Goal: Task Accomplishment & Management: Manage account settings

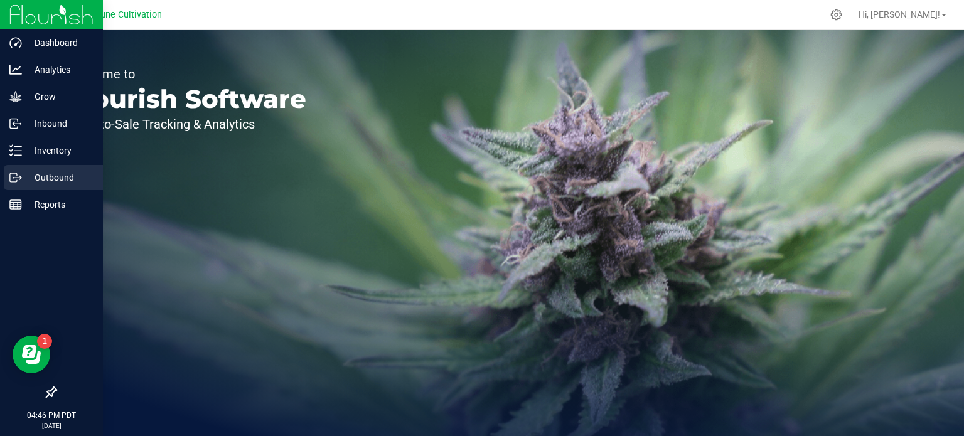
click at [19, 175] on icon at bounding box center [15, 177] width 13 height 13
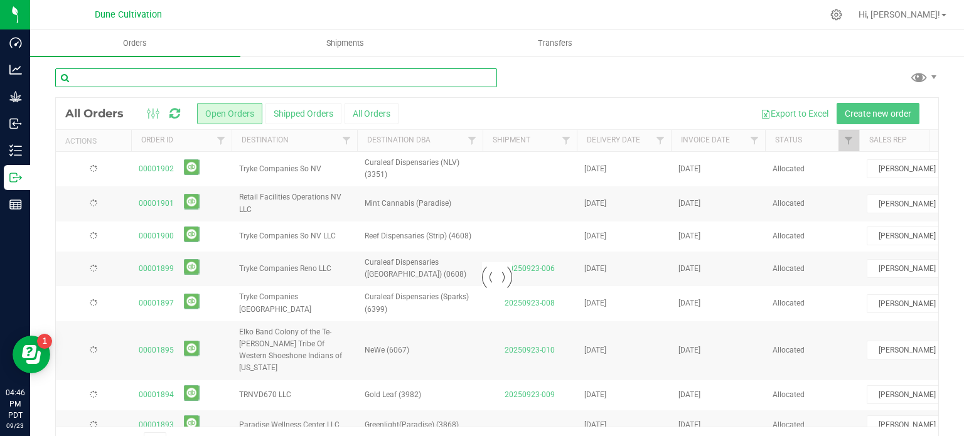
click at [144, 83] on input "text" at bounding box center [276, 77] width 442 height 19
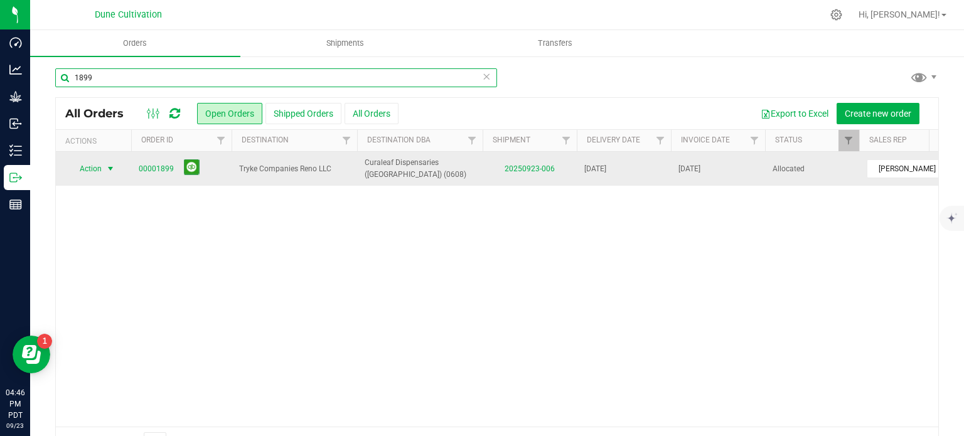
type input "1899"
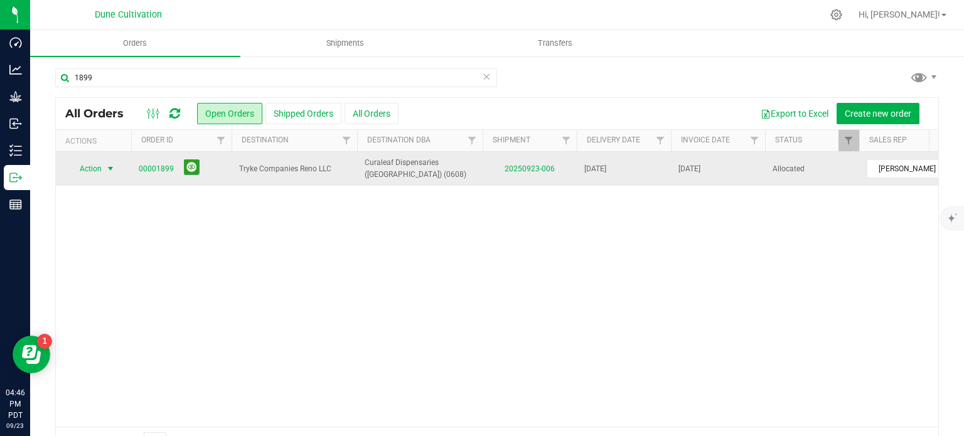
click at [106, 167] on span "select" at bounding box center [110, 169] width 10 height 10
click at [159, 168] on link "00001899" at bounding box center [156, 169] width 35 height 12
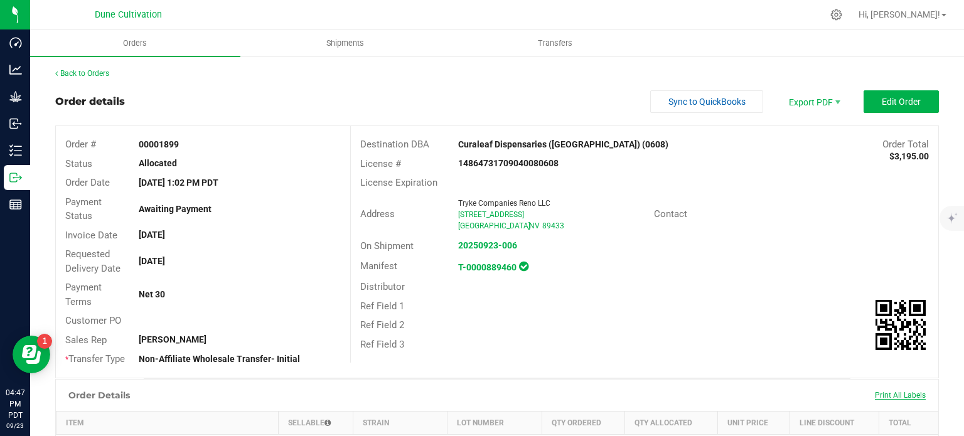
click at [888, 394] on span "Print All Labels" at bounding box center [900, 395] width 51 height 9
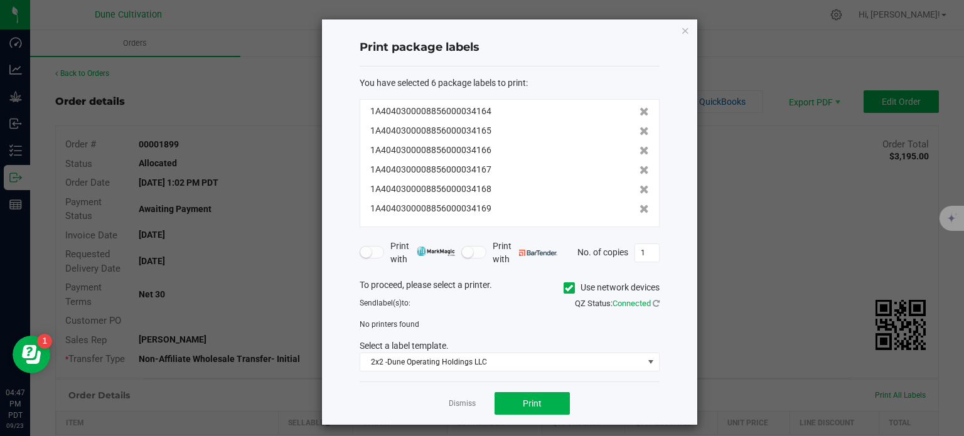
click at [565, 288] on icon at bounding box center [569, 288] width 8 height 0
click at [0, 0] on input "Use network devices" at bounding box center [0, 0] width 0 height 0
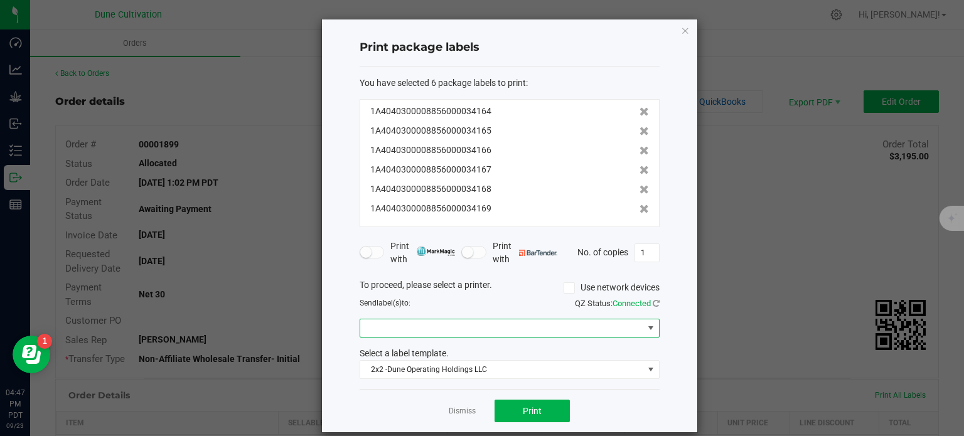
click at [430, 323] on span at bounding box center [501, 328] width 283 height 18
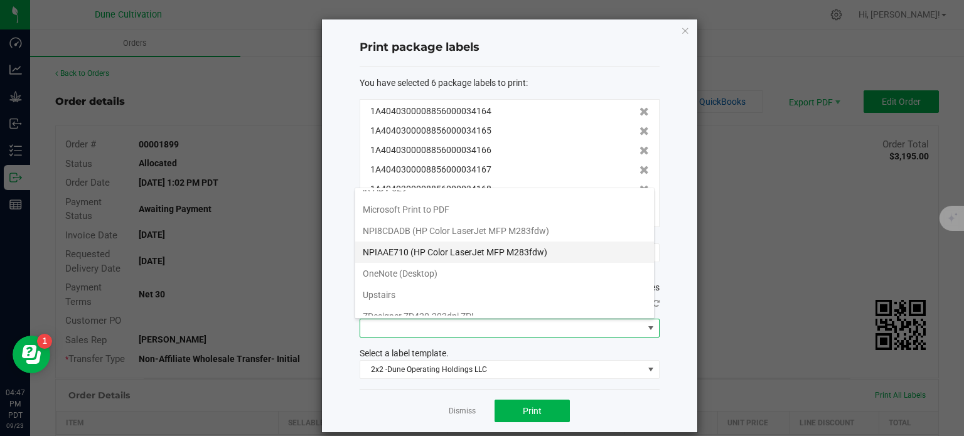
scroll to position [64, 0]
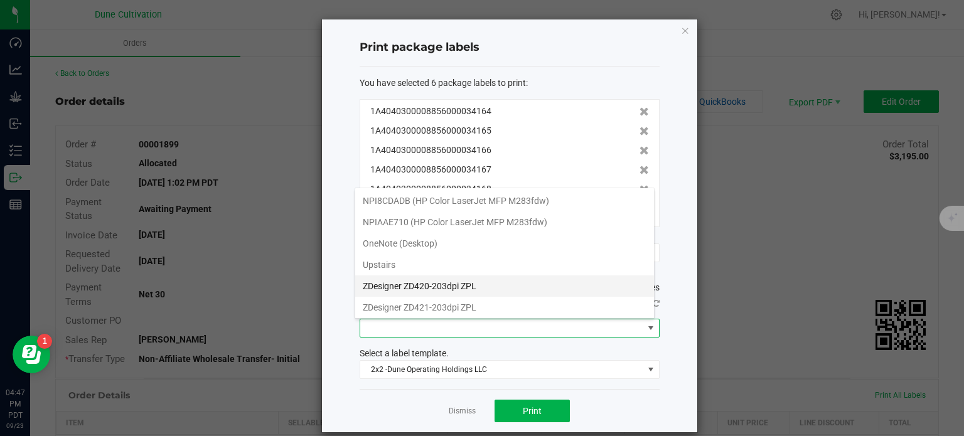
click at [433, 283] on ZPL "ZDesigner ZD420-203dpi ZPL" at bounding box center [504, 286] width 299 height 21
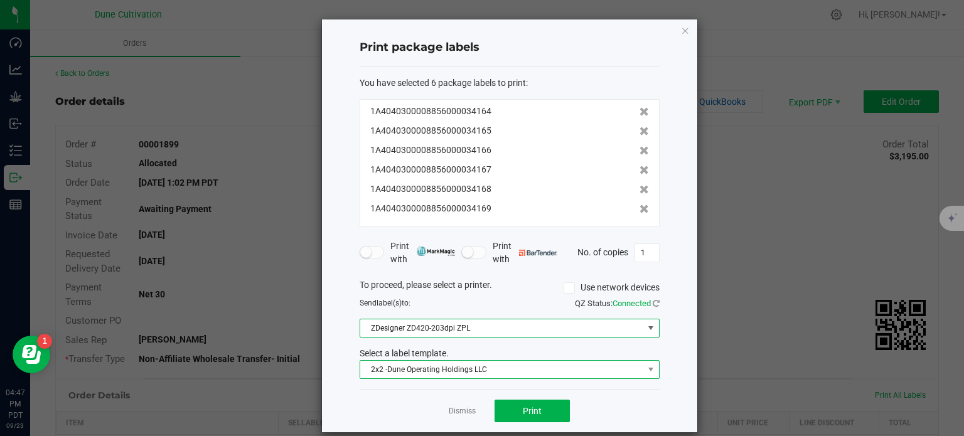
click at [448, 372] on span "2x2 -Dune Operating Holdings LLC" at bounding box center [501, 370] width 283 height 18
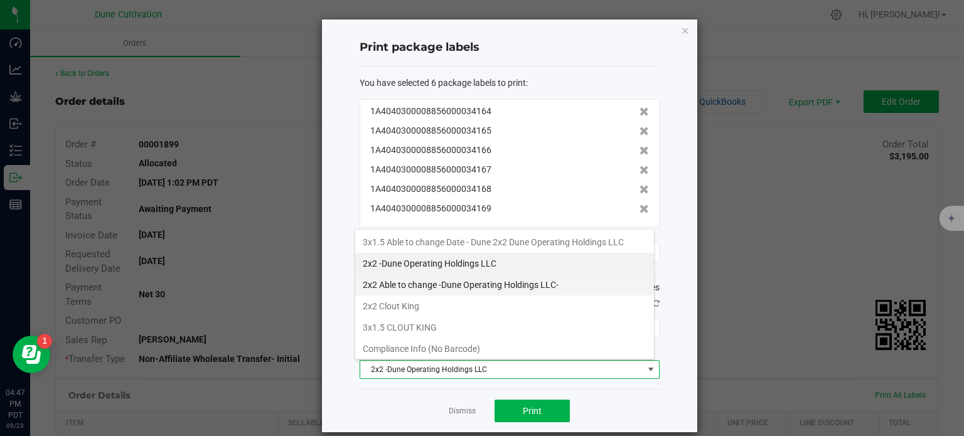
scroll to position [106, 0]
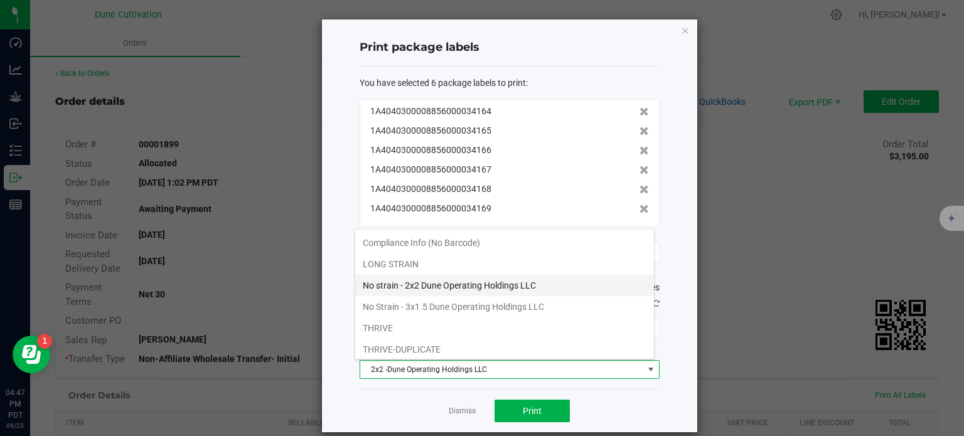
click at [418, 288] on li "No strain - 2x2 Dune Operating Holdings LLC" at bounding box center [504, 285] width 299 height 21
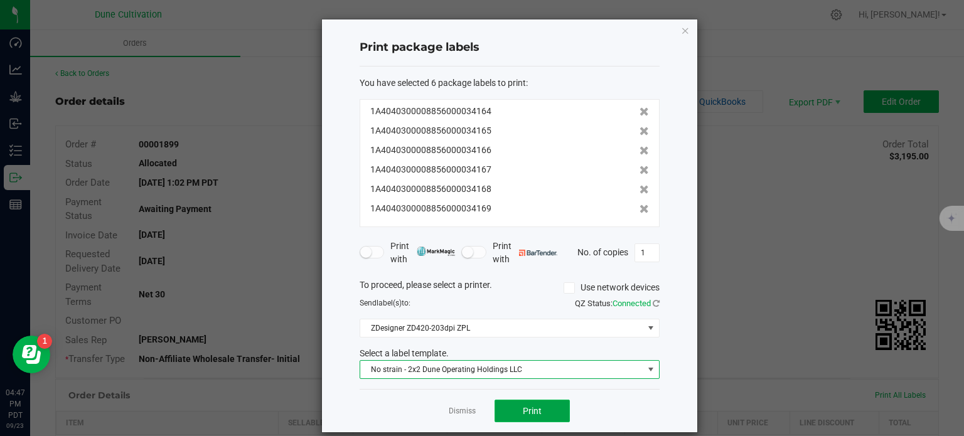
click at [514, 409] on button "Print" at bounding box center [532, 411] width 75 height 23
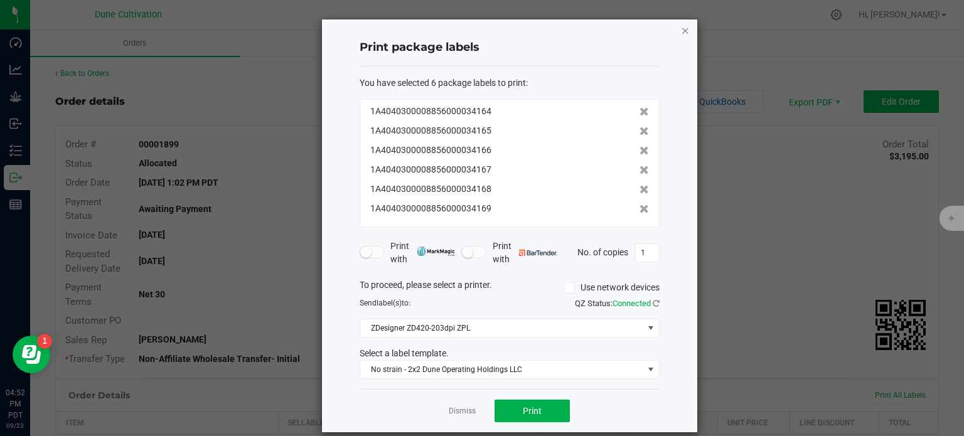
click at [681, 34] on icon "button" at bounding box center [685, 30] width 9 height 15
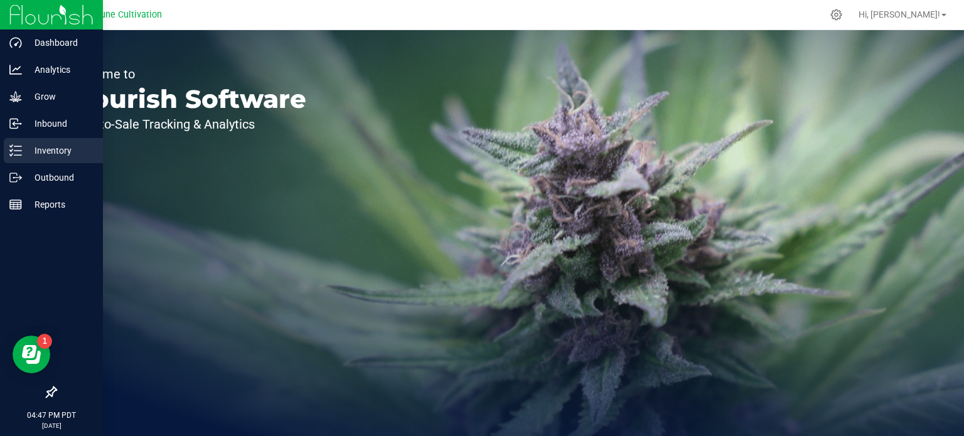
click at [17, 147] on icon at bounding box center [15, 150] width 13 height 13
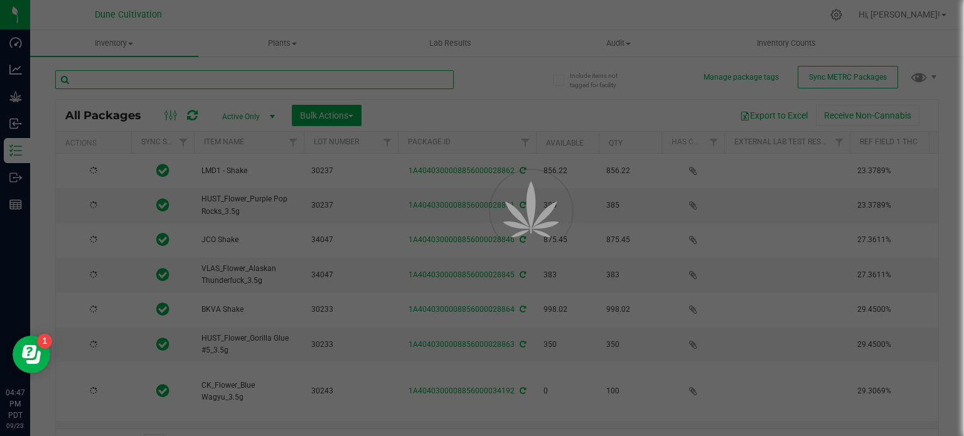
click at [155, 73] on input "text" at bounding box center [254, 79] width 399 height 19
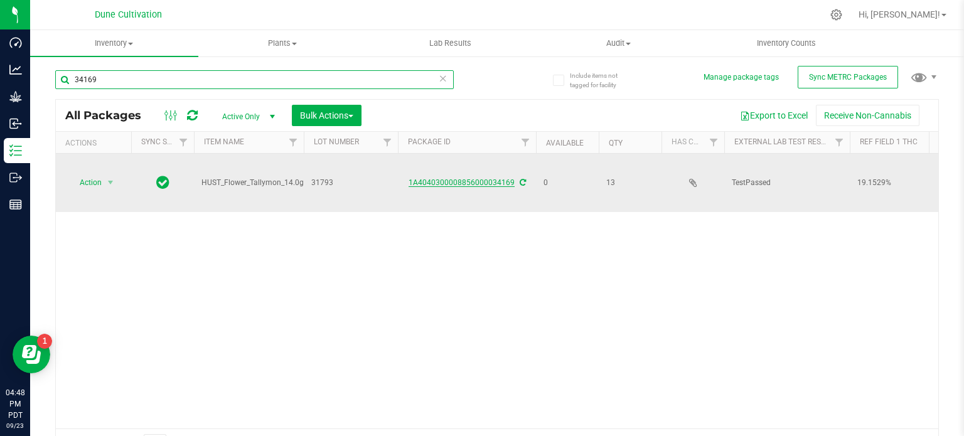
type input "34169"
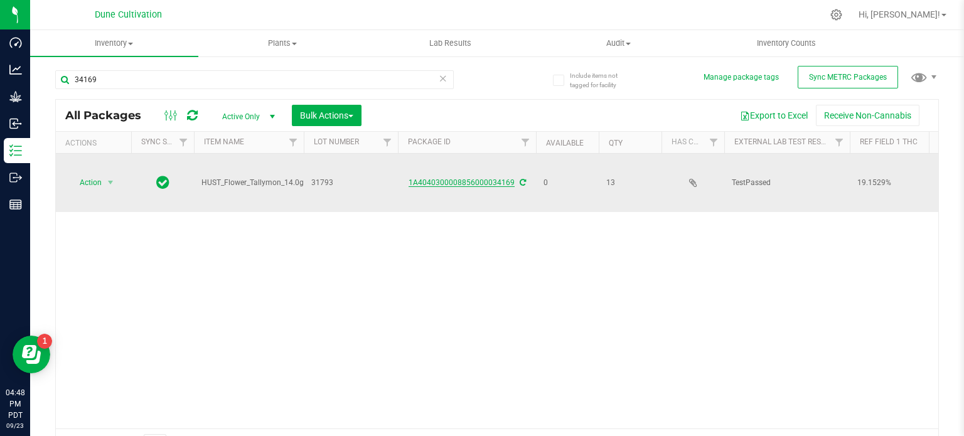
click at [464, 178] on link "1A4040300008856000034169" at bounding box center [462, 182] width 106 height 9
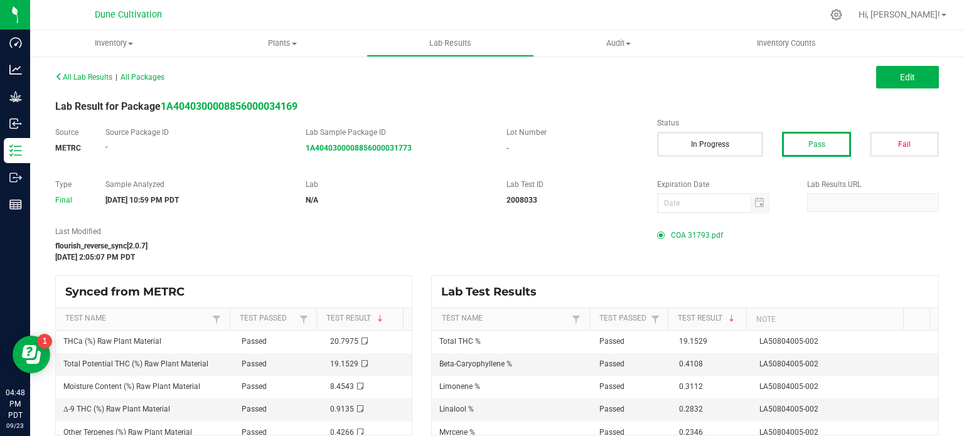
click at [683, 239] on span "COA 31793.pdf" at bounding box center [697, 235] width 52 height 19
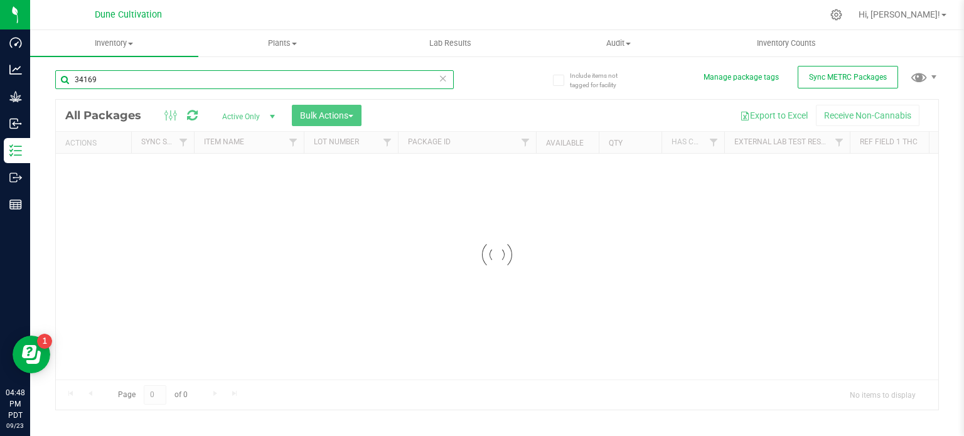
click at [195, 85] on input "34169" at bounding box center [254, 79] width 399 height 19
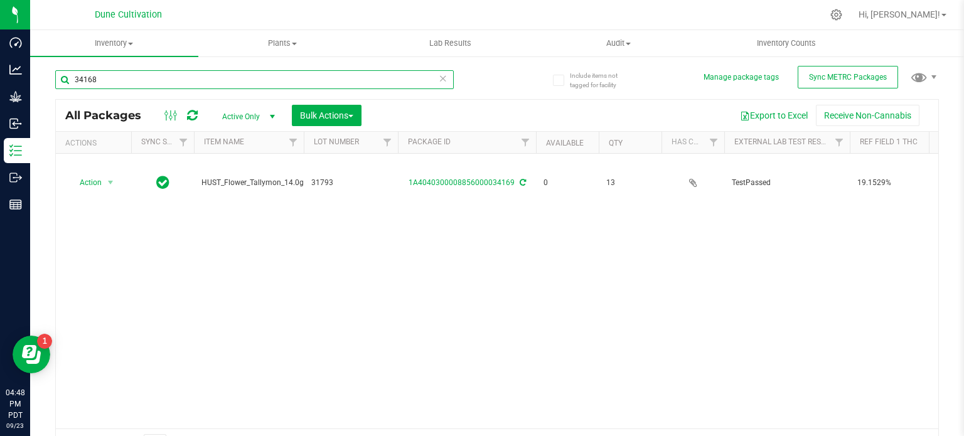
type input "34168"
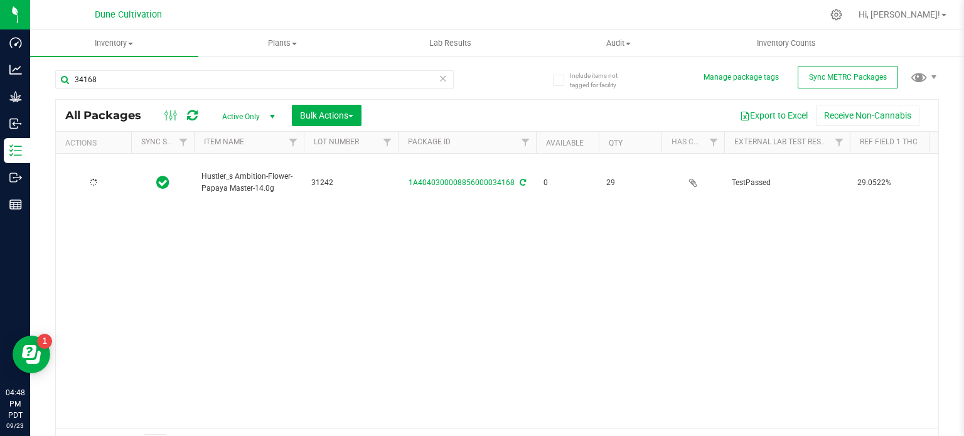
click at [437, 177] on div "1A4040300008856000034168" at bounding box center [467, 183] width 142 height 12
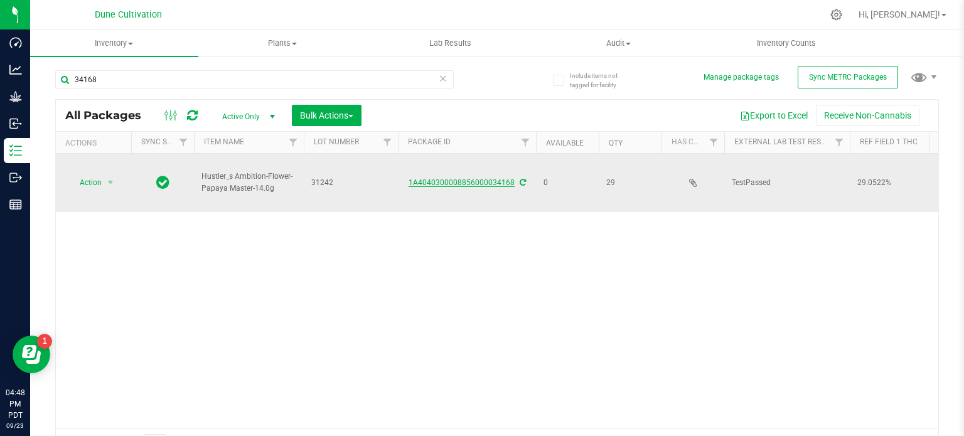
click at [438, 178] on link "1A4040300008856000034168" at bounding box center [462, 182] width 106 height 9
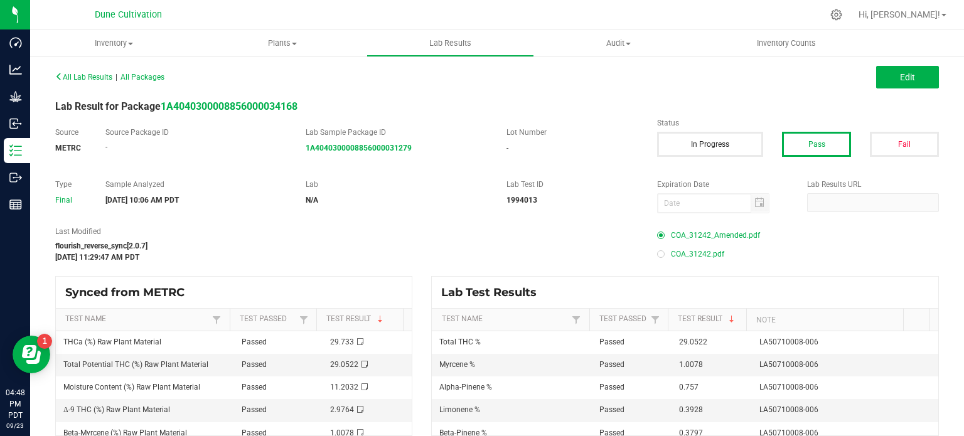
click at [703, 237] on span "COA_31242_Amended.pdf" at bounding box center [715, 235] width 89 height 19
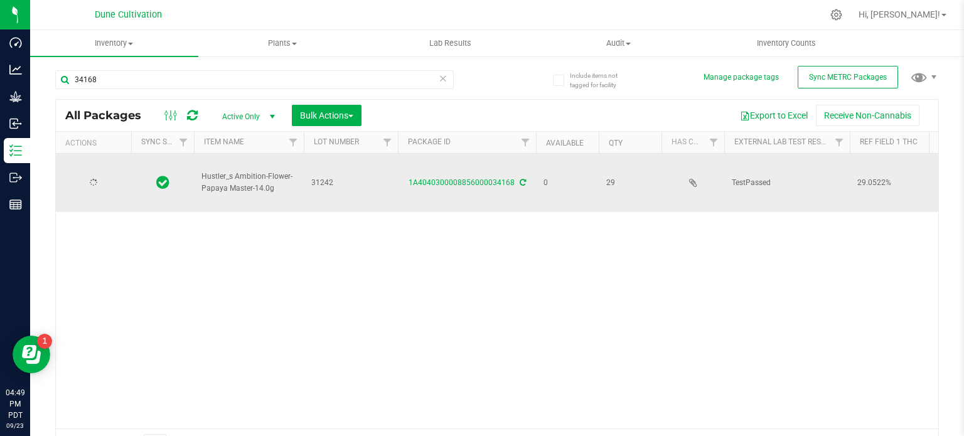
click at [104, 177] on div at bounding box center [93, 183] width 60 height 12
click at [103, 174] on span "select" at bounding box center [111, 183] width 16 height 18
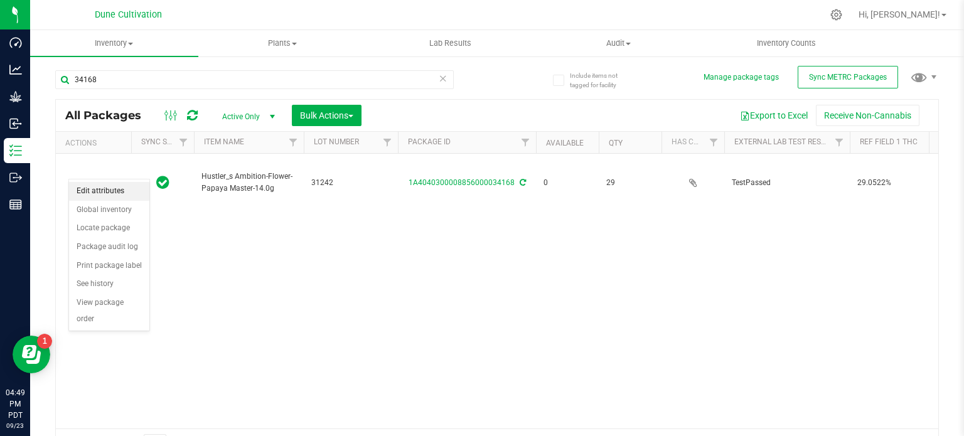
click at [102, 190] on li "Edit attributes" at bounding box center [109, 191] width 80 height 19
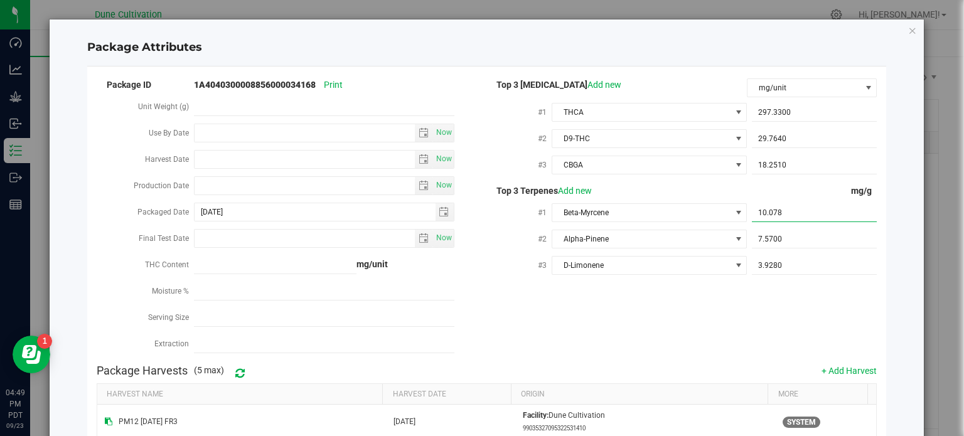
click at [827, 211] on span "10.0780 10.078" at bounding box center [814, 213] width 125 height 18
type input "10.08"
type input "10.0800"
click at [683, 316] on div "Package ID 1A4040300008856000034168 Print Unit Weight (g) Use By Date Now Harve…" at bounding box center [487, 218] width 781 height 282
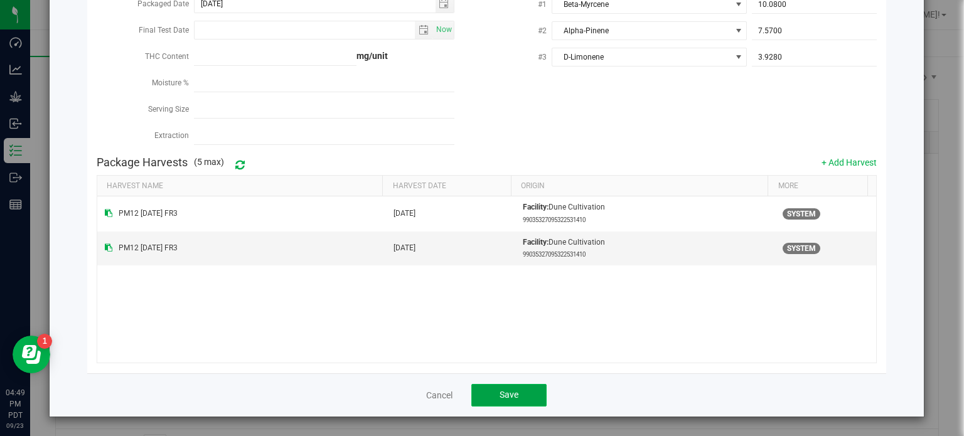
click at [500, 396] on span "Save" at bounding box center [509, 395] width 19 height 10
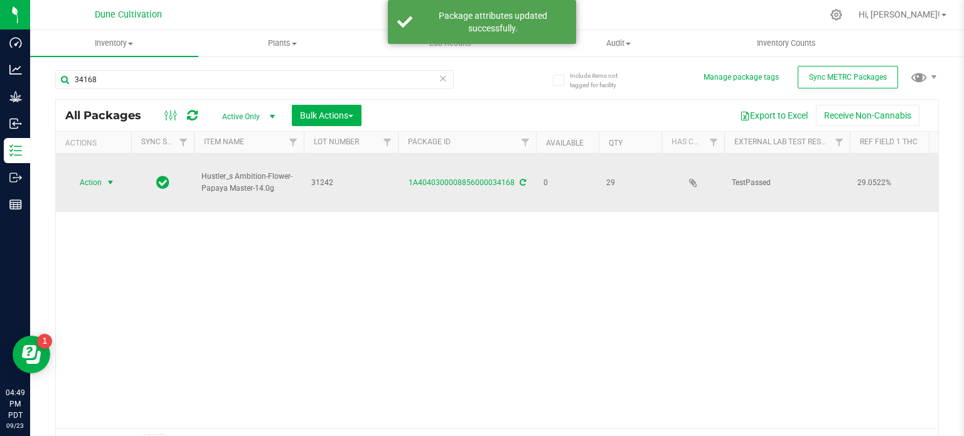
click at [90, 174] on span "Action" at bounding box center [85, 183] width 34 height 18
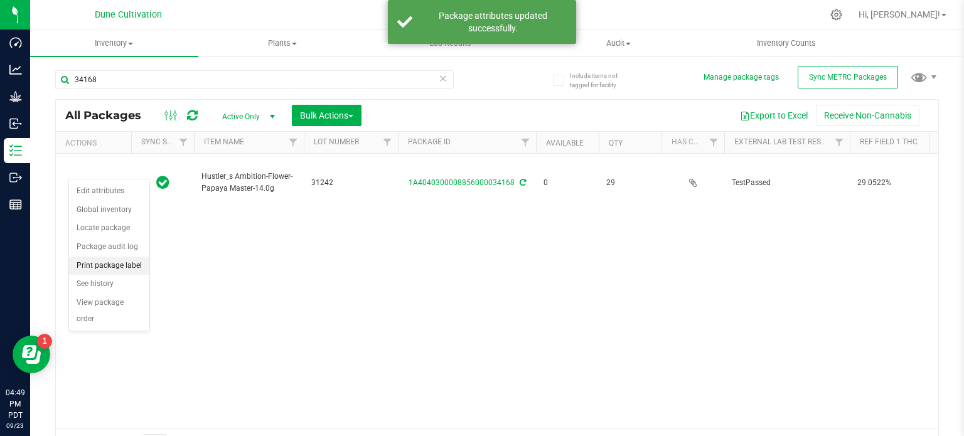
click at [103, 260] on li "Print package label" at bounding box center [109, 266] width 80 height 19
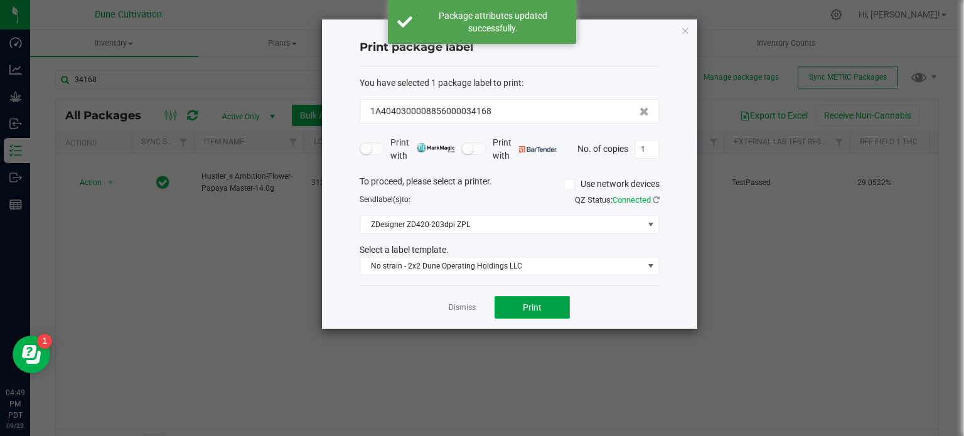
click at [541, 303] on span "Print" at bounding box center [532, 308] width 19 height 10
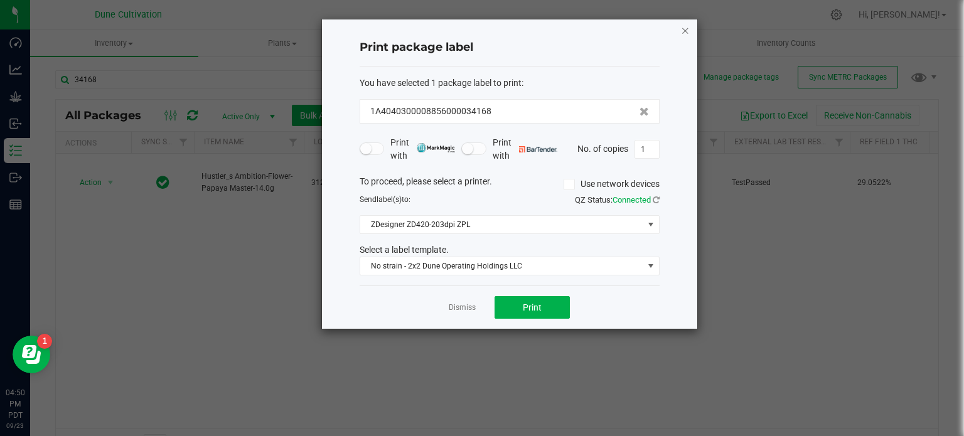
click at [689, 30] on icon "button" at bounding box center [685, 30] width 9 height 15
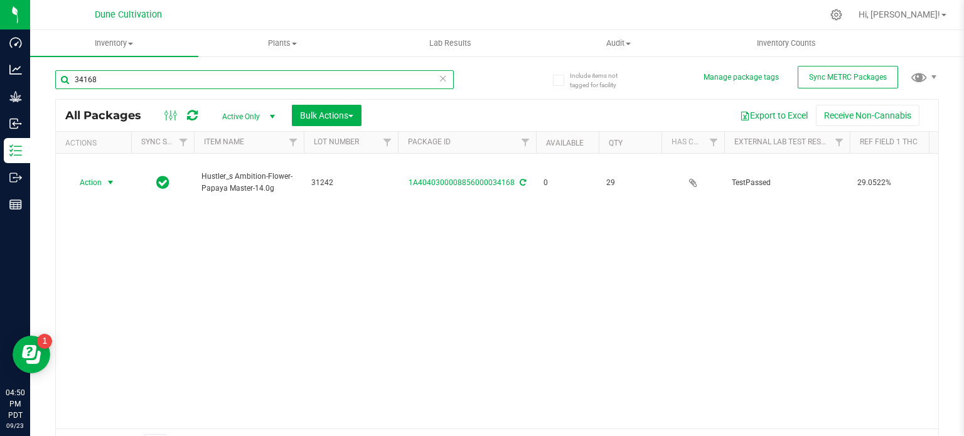
click at [179, 80] on input "34168" at bounding box center [254, 79] width 399 height 19
type input "34167"
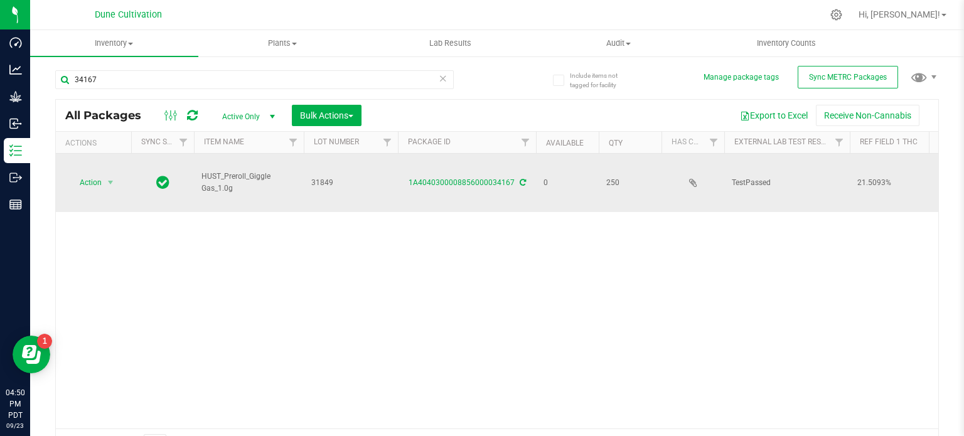
click at [445, 177] on div "1A4040300008856000034167" at bounding box center [467, 183] width 142 height 12
click at [453, 178] on link "1A4040300008856000034167" at bounding box center [462, 182] width 106 height 9
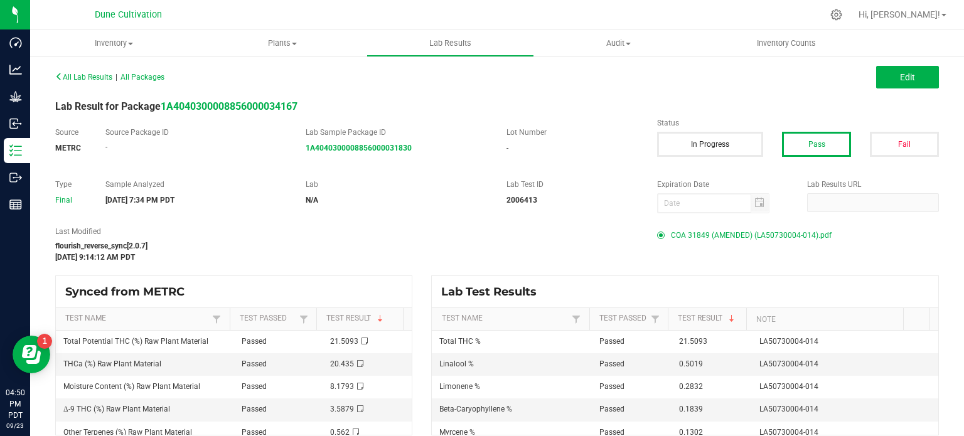
click at [699, 235] on span "COA 31849 (AMENDED) (LA50730004-014).pdf" at bounding box center [751, 235] width 161 height 19
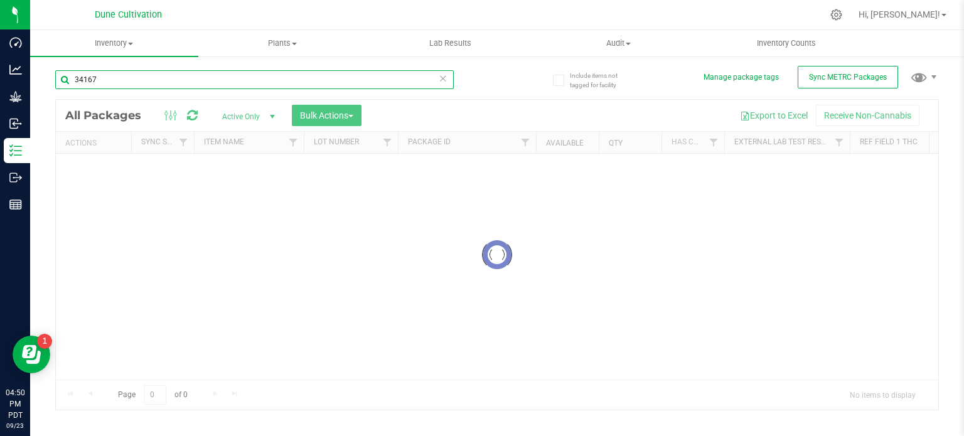
click at [138, 78] on input "34167" at bounding box center [254, 79] width 399 height 19
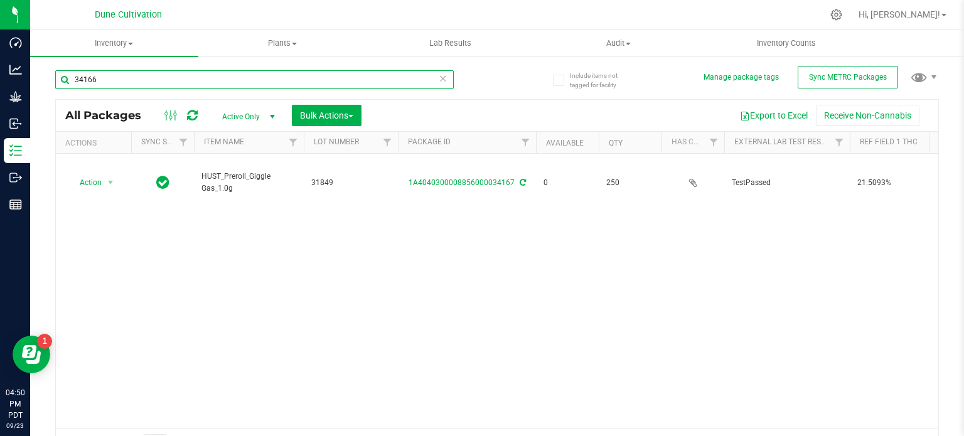
type input "34166"
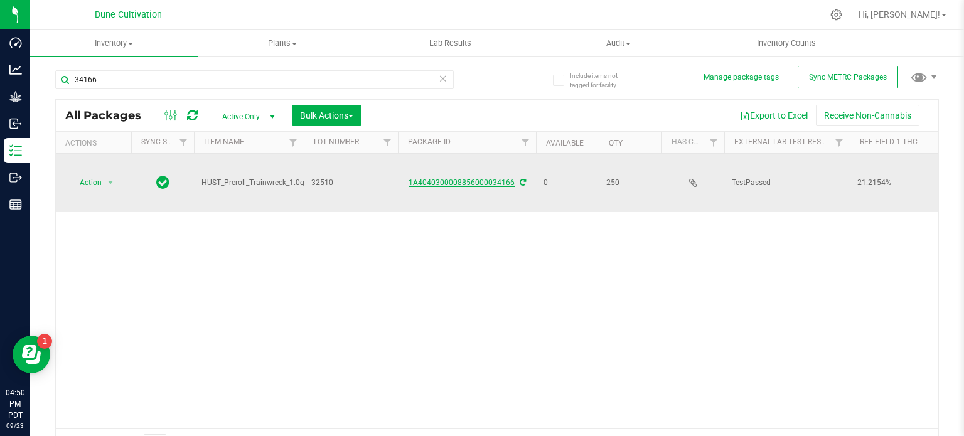
click at [481, 178] on link "1A4040300008856000034166" at bounding box center [462, 182] width 106 height 9
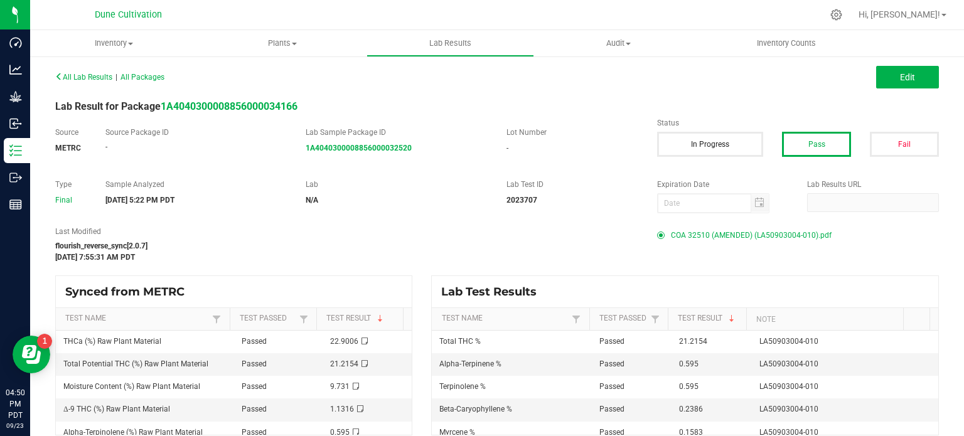
click at [708, 233] on span "COA 32510 (AMENDED) (LA50903004-010).pdf" at bounding box center [751, 235] width 161 height 19
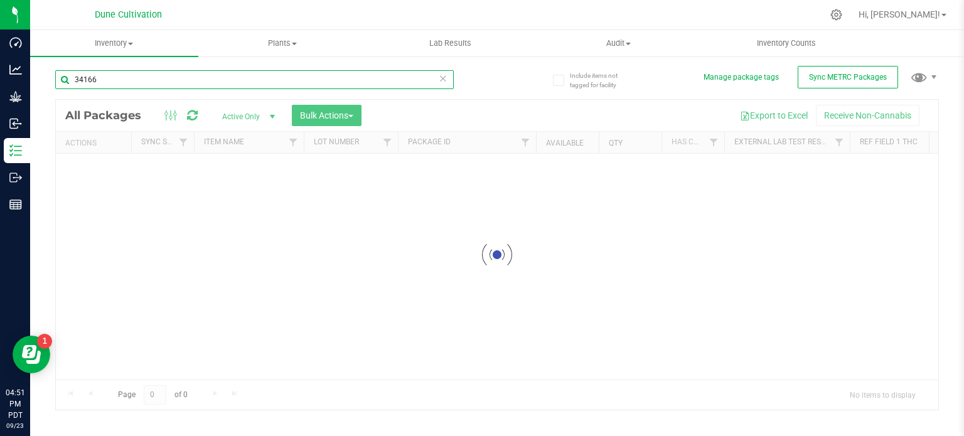
click at [109, 74] on input "34166" at bounding box center [254, 79] width 399 height 19
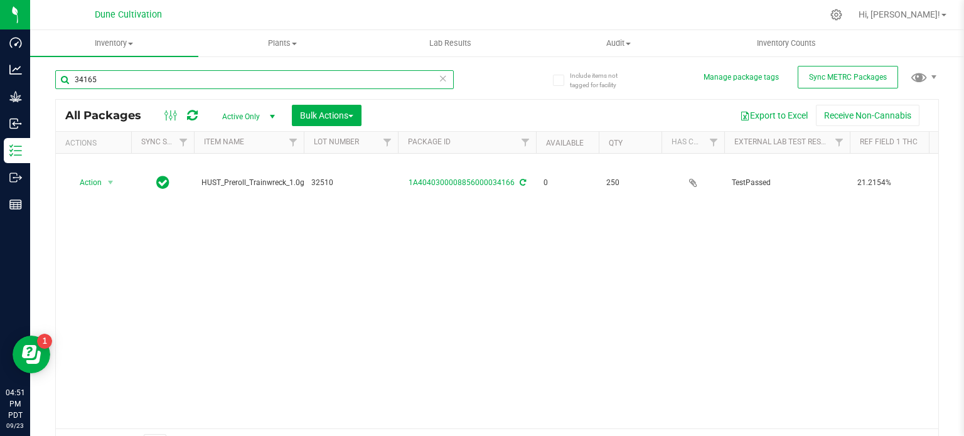
type input "34165"
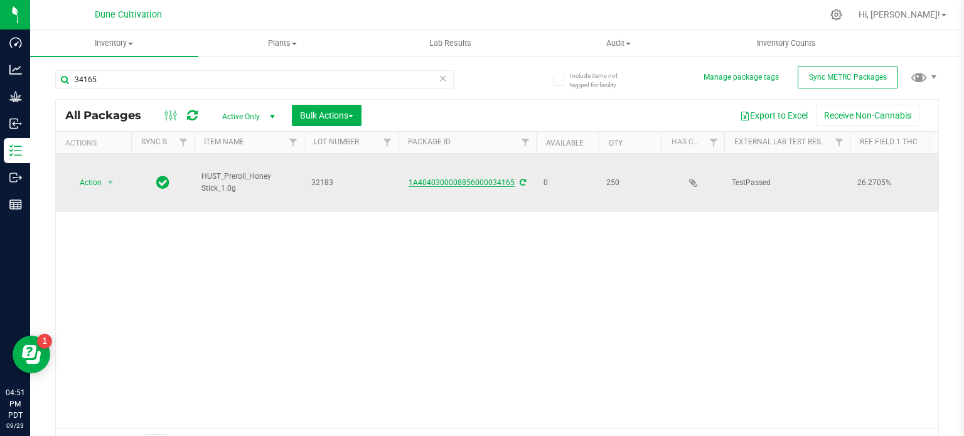
click at [459, 178] on link "1A4040300008856000034165" at bounding box center [462, 182] width 106 height 9
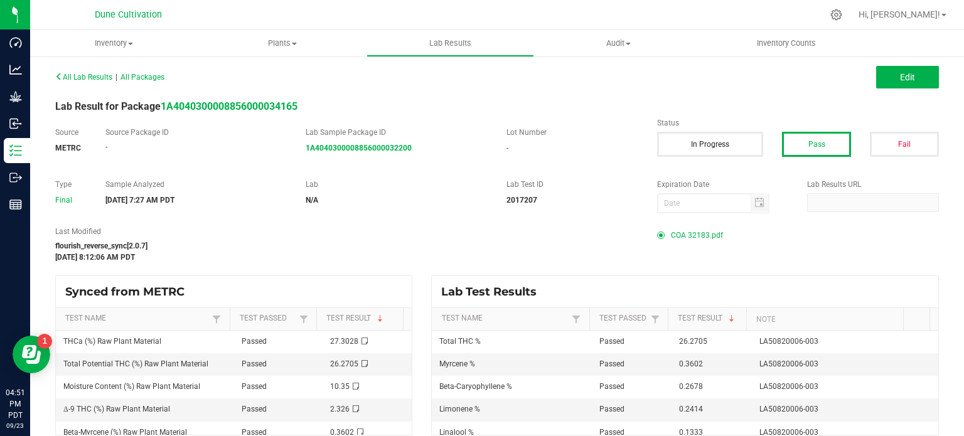
click at [689, 237] on span "COA 32183.pdf" at bounding box center [697, 235] width 52 height 19
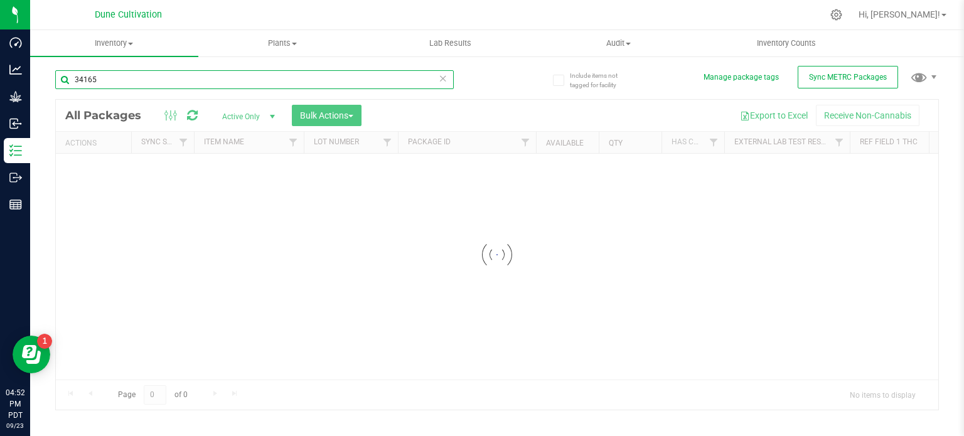
click at [127, 83] on input "34165" at bounding box center [254, 79] width 399 height 19
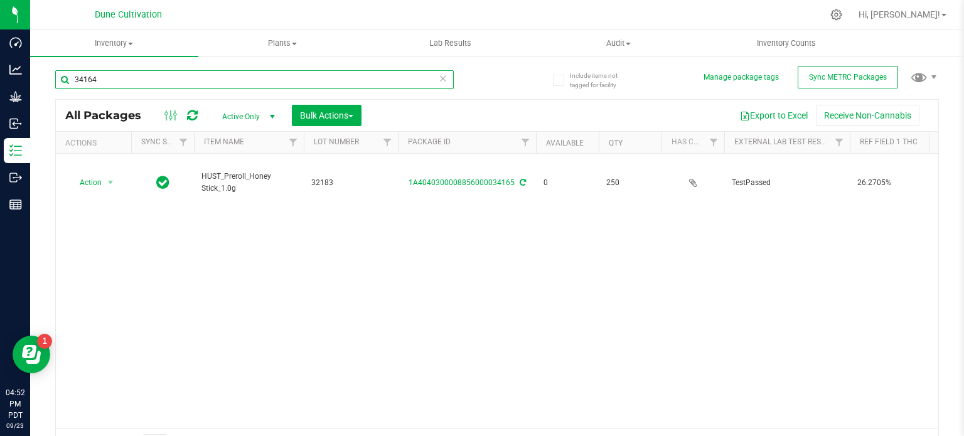
type input "34164"
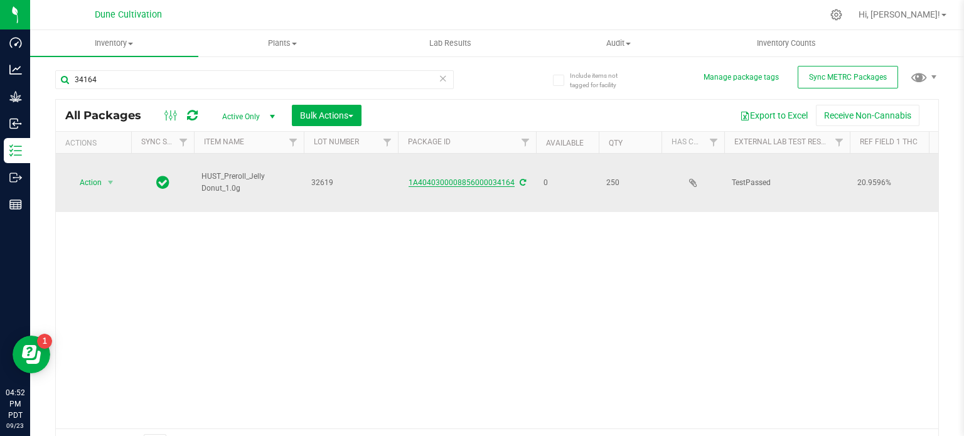
click at [460, 178] on link "1A4040300008856000034164" at bounding box center [462, 182] width 106 height 9
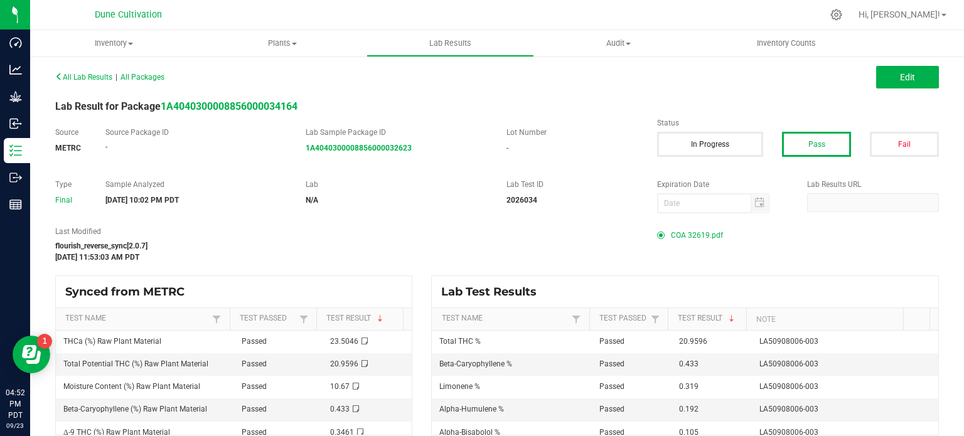
click at [695, 239] on span "COA 32619.pdf" at bounding box center [697, 235] width 52 height 19
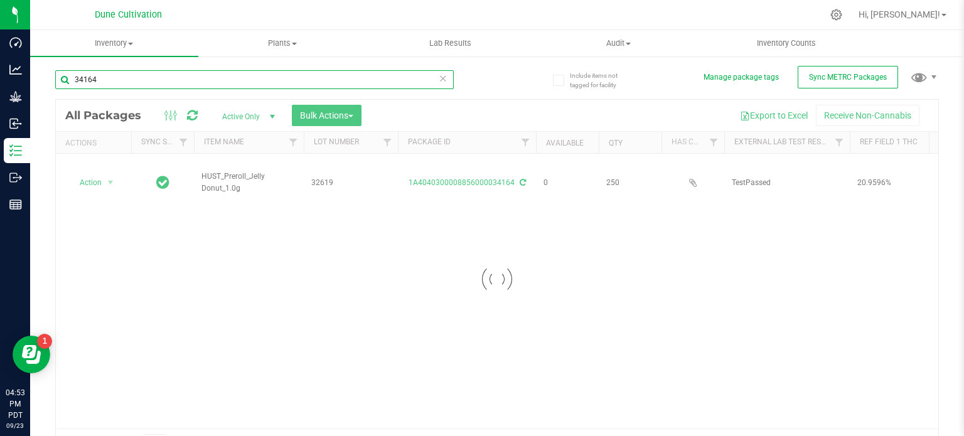
click at [119, 77] on input "34164" at bounding box center [254, 79] width 399 height 19
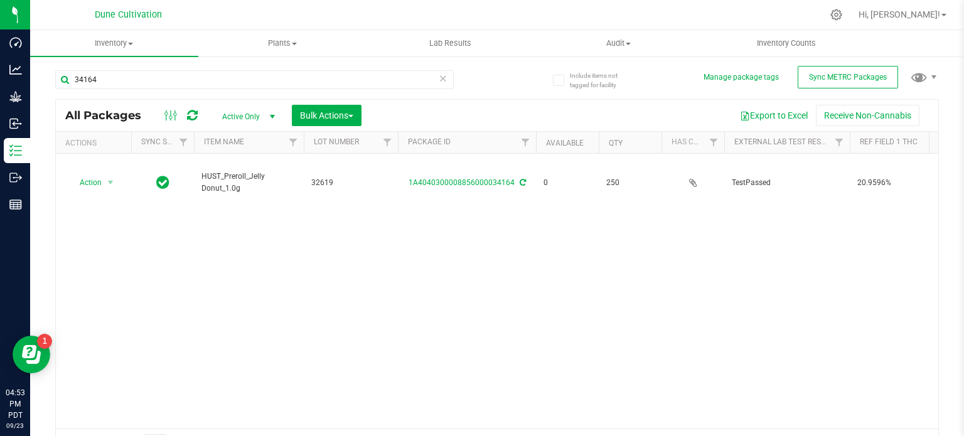
click at [254, 240] on div "Action Action Edit attributes Global inventory Locate package Package audit log…" at bounding box center [497, 291] width 882 height 275
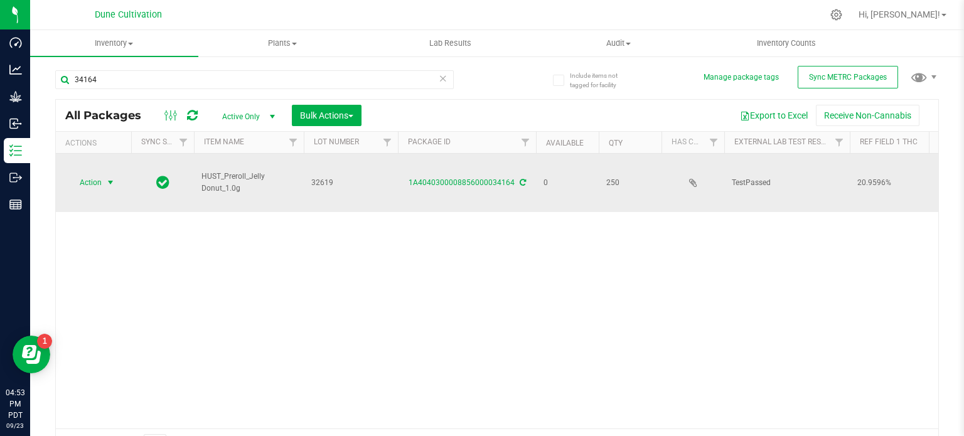
click at [100, 174] on span "Action" at bounding box center [85, 183] width 34 height 18
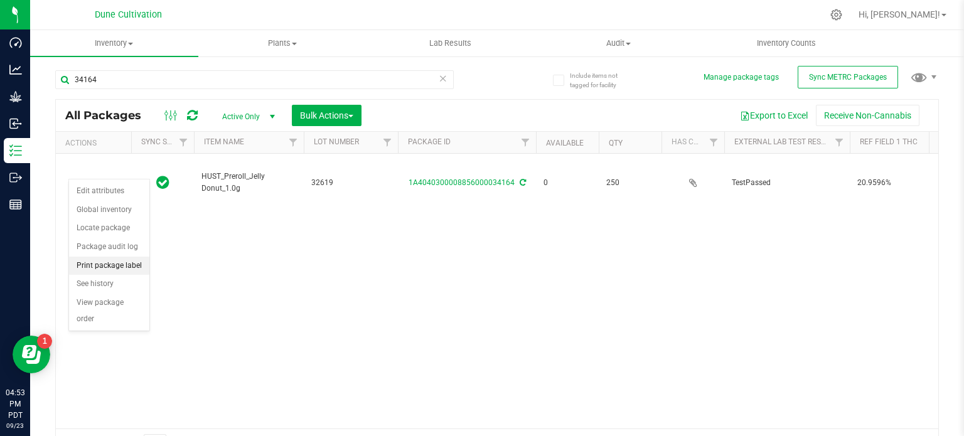
click at [107, 264] on li "Print package label" at bounding box center [109, 266] width 80 height 19
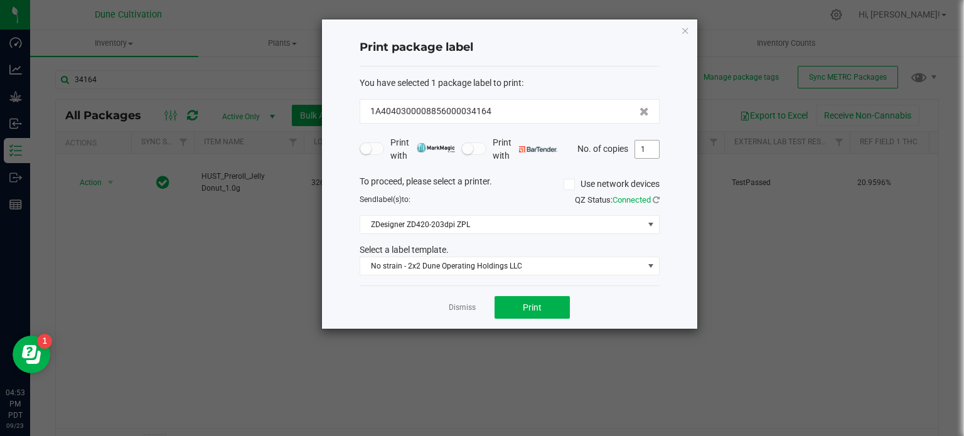
click at [645, 149] on input "1" at bounding box center [647, 150] width 24 height 18
click at [537, 309] on span "Print" at bounding box center [532, 308] width 19 height 10
click at [653, 153] on input "250" at bounding box center [647, 150] width 24 height 18
type input "1"
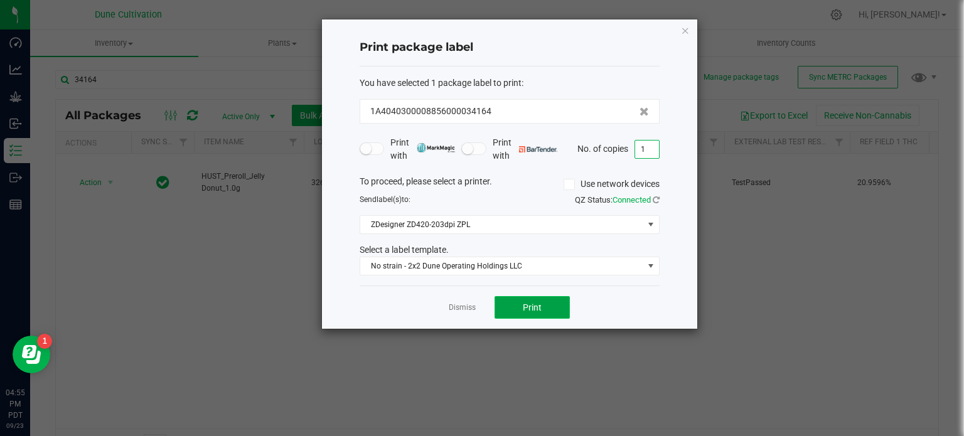
click at [552, 300] on button "Print" at bounding box center [532, 307] width 75 height 23
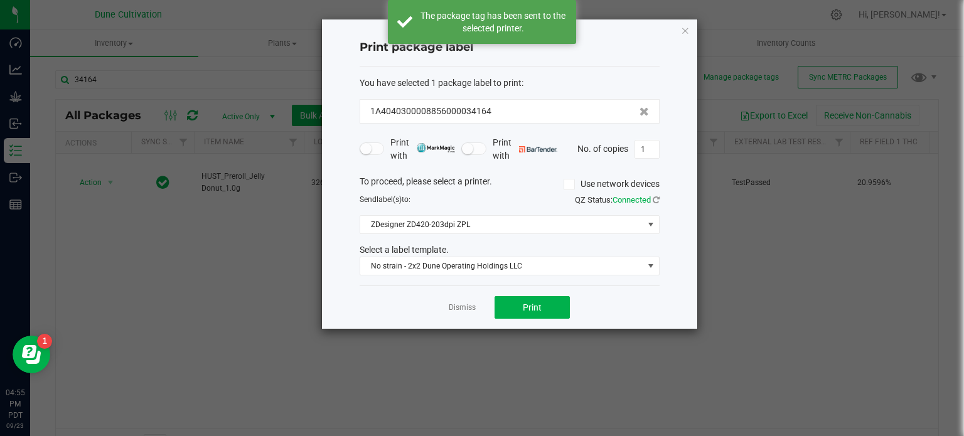
click at [690, 28] on div "Print package label You have selected 1 package label to print : 1A404030000885…" at bounding box center [509, 173] width 375 height 309
click at [687, 26] on icon "button" at bounding box center [685, 30] width 9 height 15
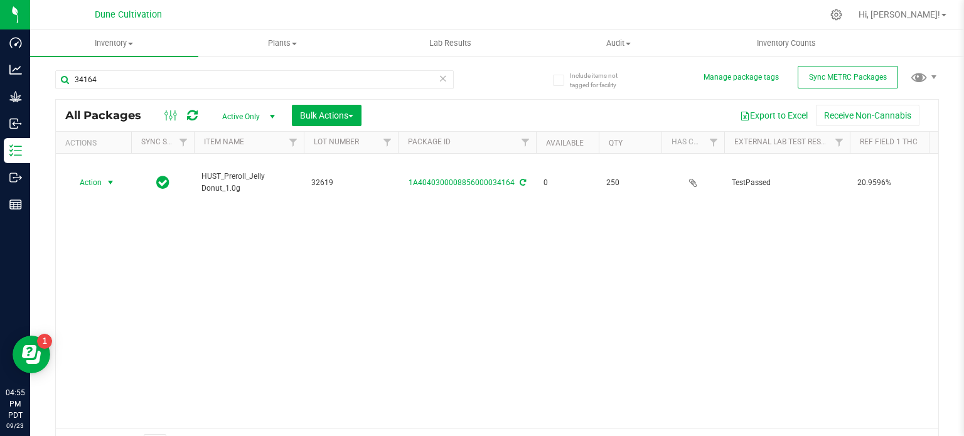
click at [212, 90] on div "34164" at bounding box center [254, 84] width 399 height 29
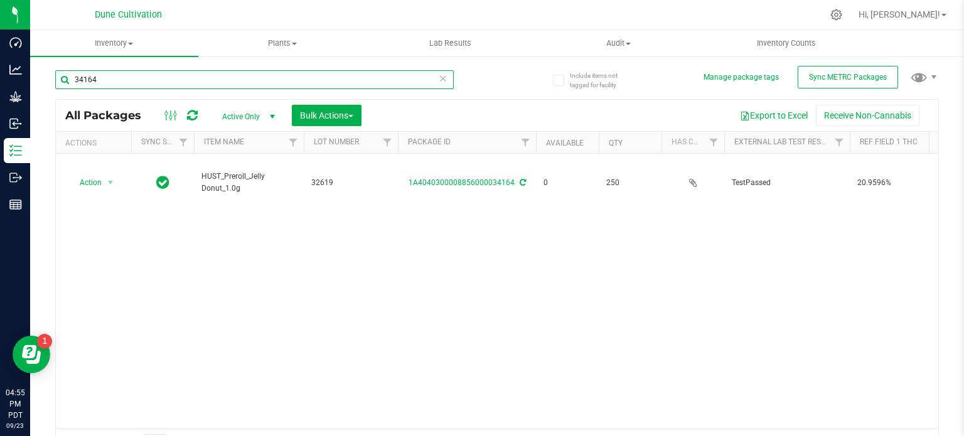
click at [212, 82] on input "34164" at bounding box center [254, 79] width 399 height 19
type input "34165"
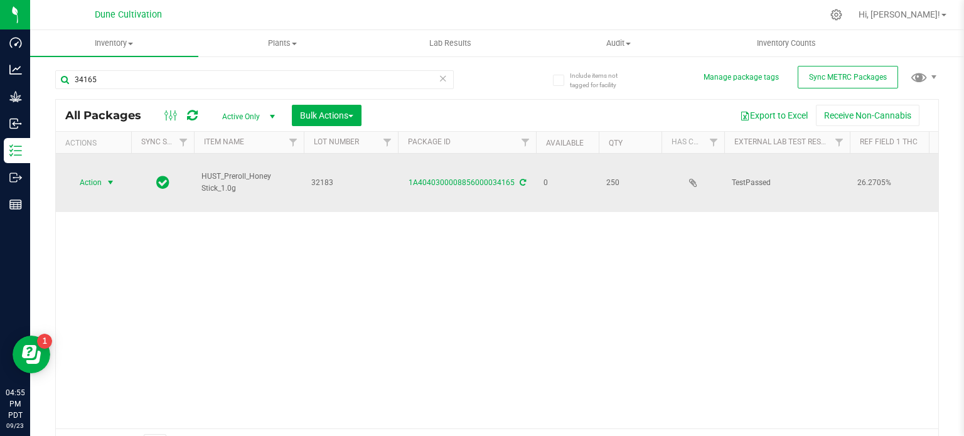
click at [102, 174] on span "Action" at bounding box center [85, 183] width 34 height 18
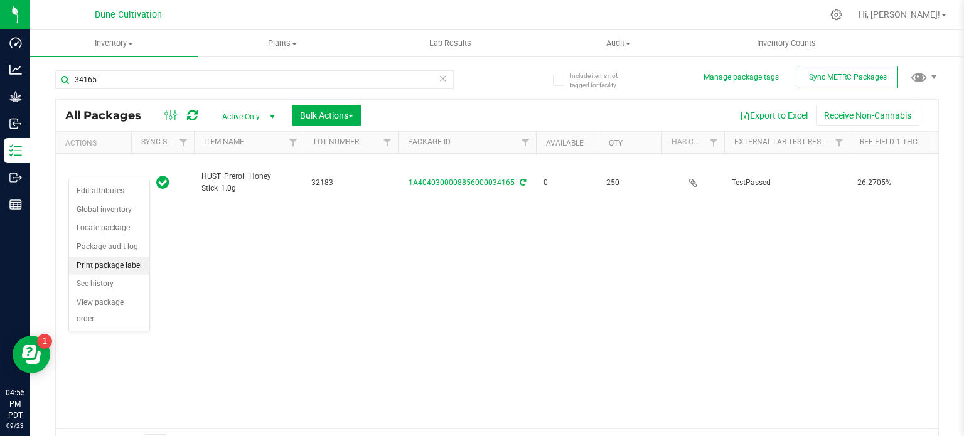
click at [110, 265] on li "Print package label" at bounding box center [109, 266] width 80 height 19
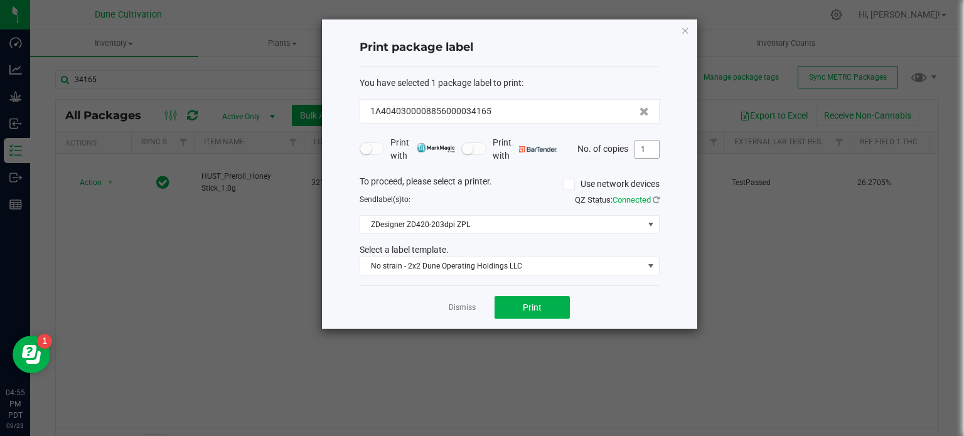
click at [641, 151] on input "1" at bounding box center [647, 150] width 24 height 18
type input "251"
click at [545, 303] on button "Print" at bounding box center [532, 307] width 75 height 23
click at [693, 35] on div "Print package label You have selected 1 package label to print : 1A404030000885…" at bounding box center [509, 173] width 375 height 309
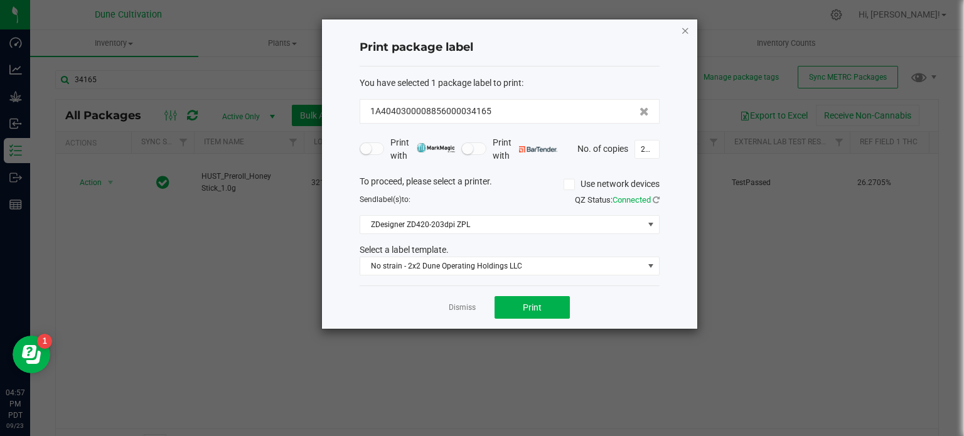
click at [684, 31] on icon "button" at bounding box center [685, 30] width 9 height 15
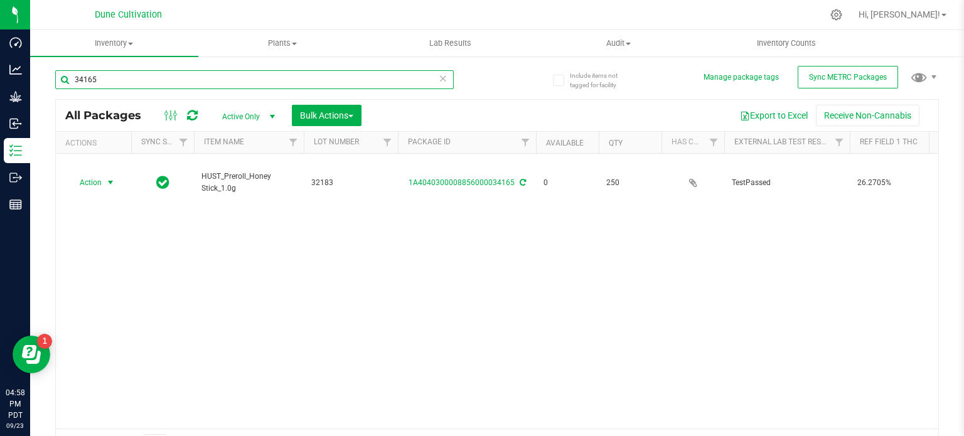
click at [143, 85] on input "34165" at bounding box center [254, 79] width 399 height 19
type input "34166"
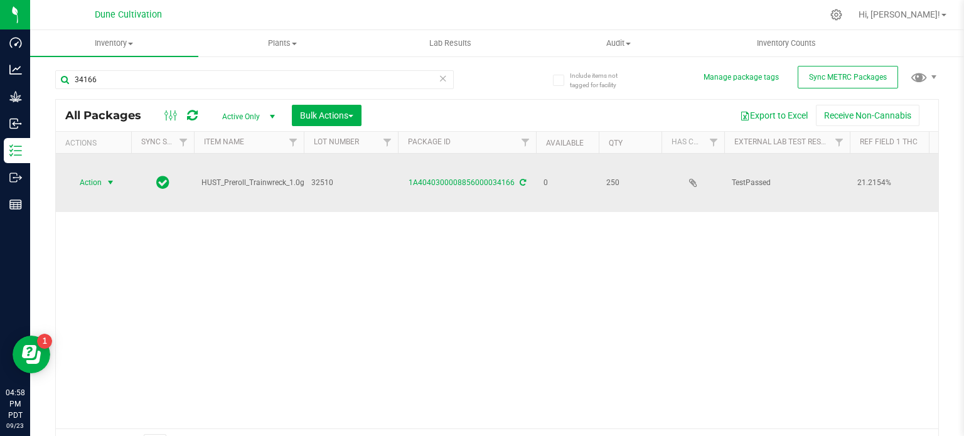
click at [97, 174] on span "Action" at bounding box center [85, 183] width 34 height 18
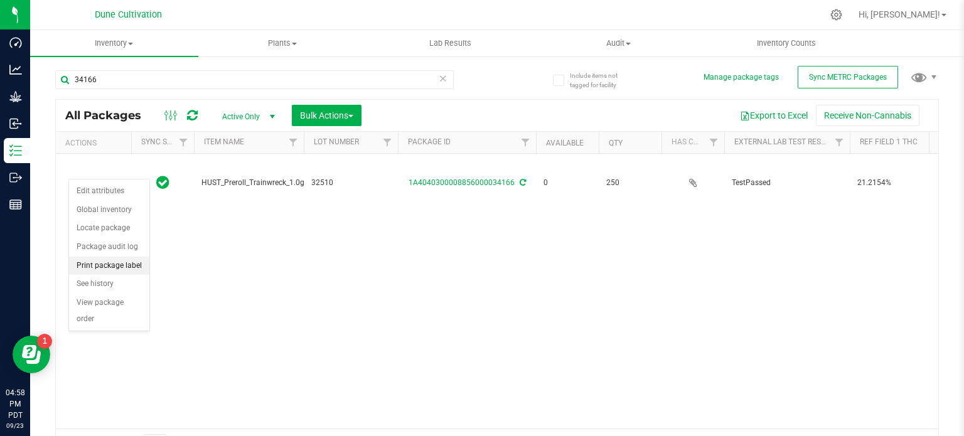
click at [97, 271] on li "Print package label" at bounding box center [109, 266] width 80 height 19
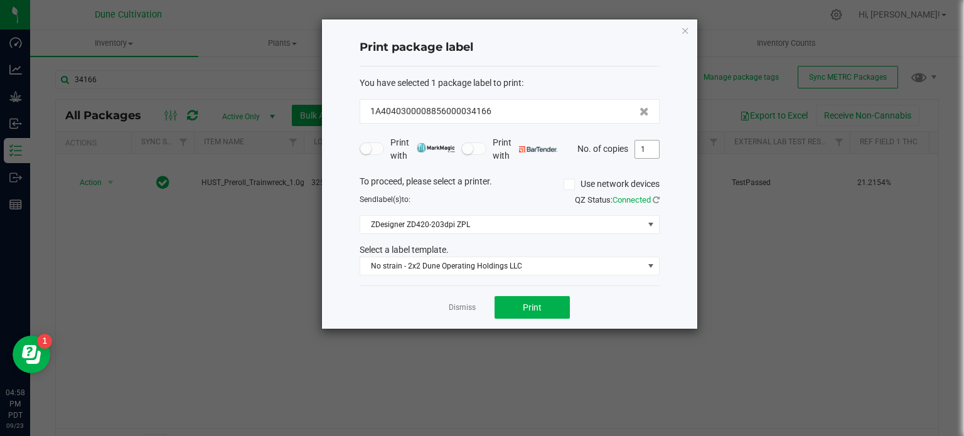
click at [653, 145] on input "1" at bounding box center [647, 150] width 24 height 18
type input "5"
type input "251"
click at [533, 304] on span "Print" at bounding box center [532, 308] width 19 height 10
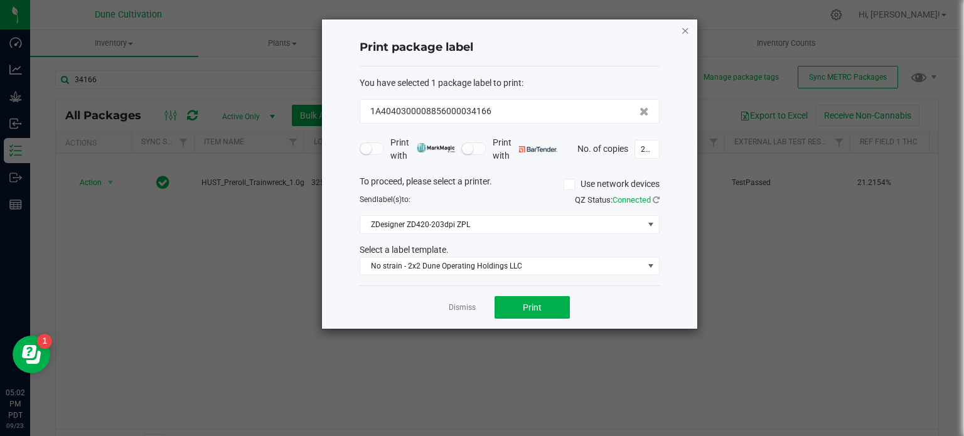
click at [683, 34] on icon "button" at bounding box center [685, 30] width 9 height 15
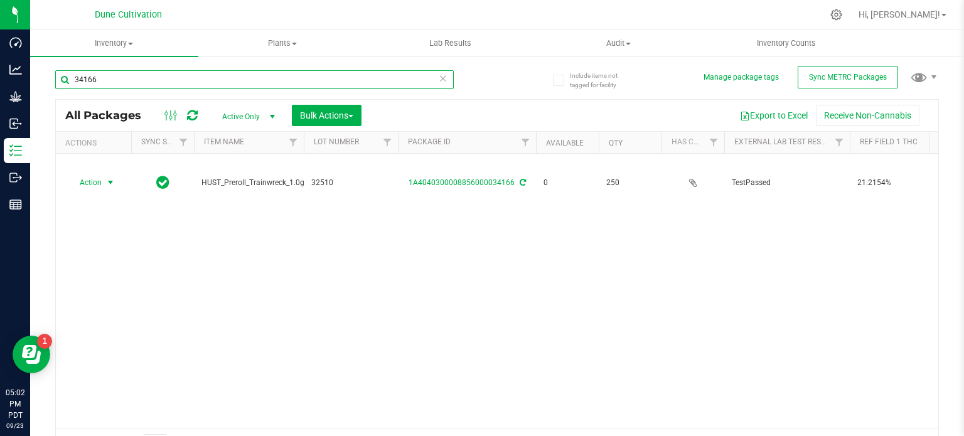
click at [183, 79] on input "34166" at bounding box center [254, 79] width 399 height 19
type input "34167"
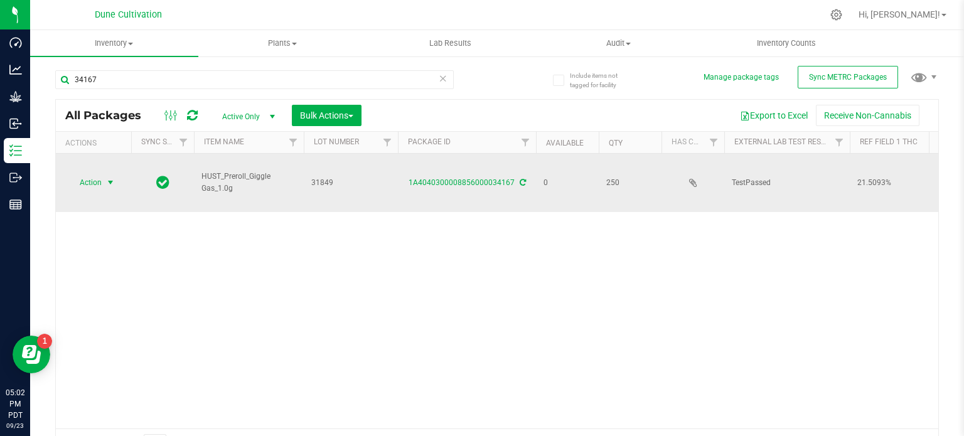
click at [91, 174] on span "Action" at bounding box center [85, 183] width 34 height 18
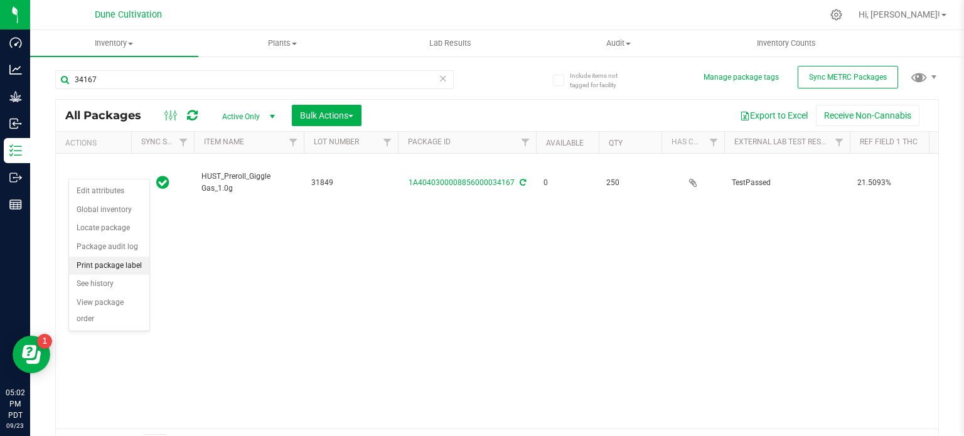
click at [105, 267] on li "Print package label" at bounding box center [109, 266] width 80 height 19
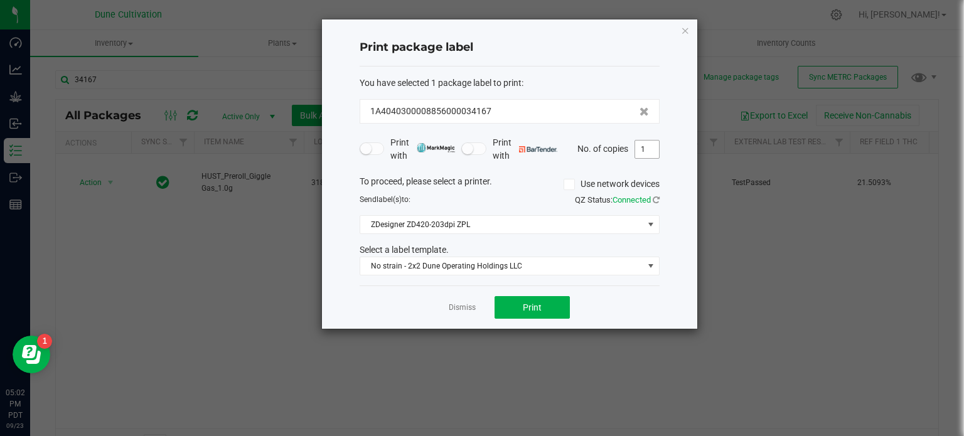
click at [645, 155] on input "1" at bounding box center [647, 150] width 24 height 18
type input "251"
click at [520, 303] on button "Print" at bounding box center [532, 307] width 75 height 23
click at [685, 29] on icon "button" at bounding box center [685, 30] width 9 height 15
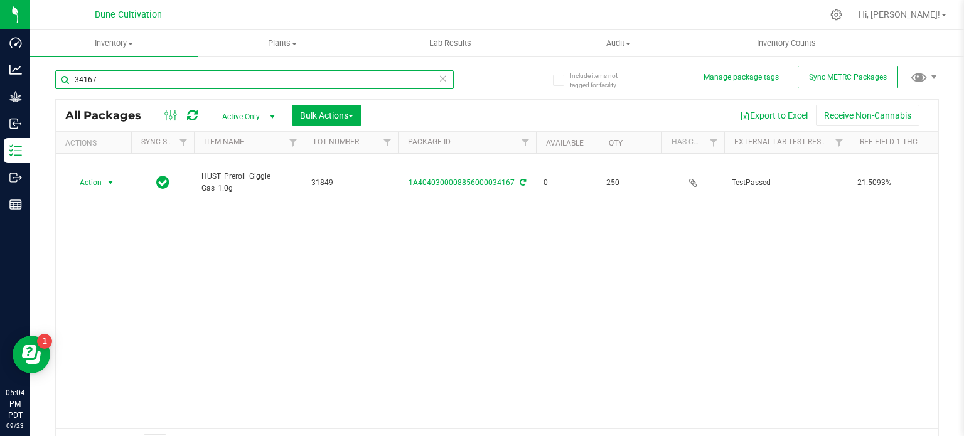
click at [253, 79] on input "34167" at bounding box center [254, 79] width 399 height 19
type input "34168"
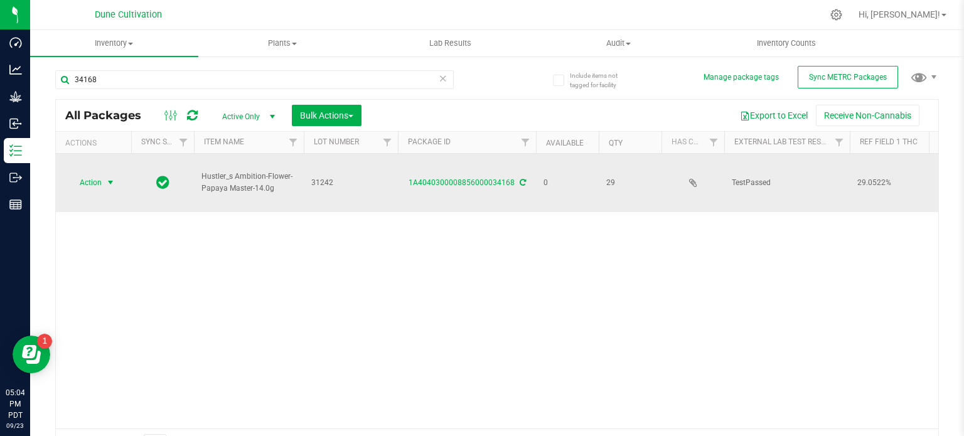
click at [105, 178] on span "select" at bounding box center [110, 183] width 10 height 10
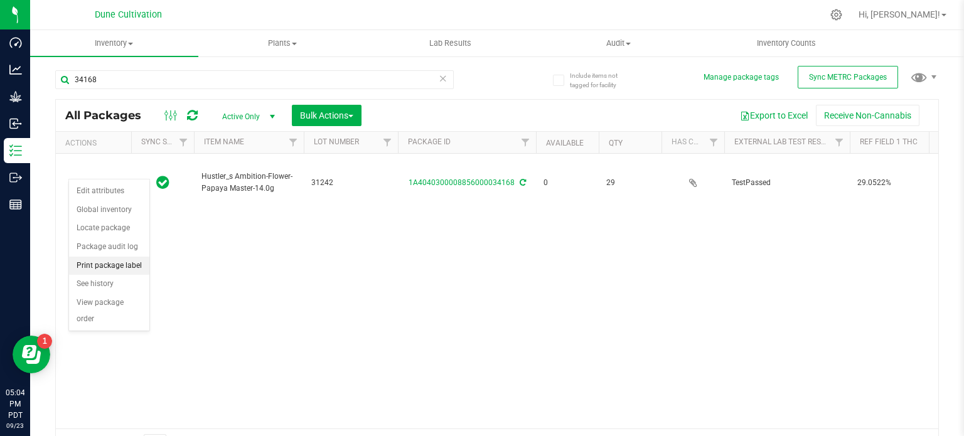
click at [104, 266] on li "Print package label" at bounding box center [109, 266] width 80 height 19
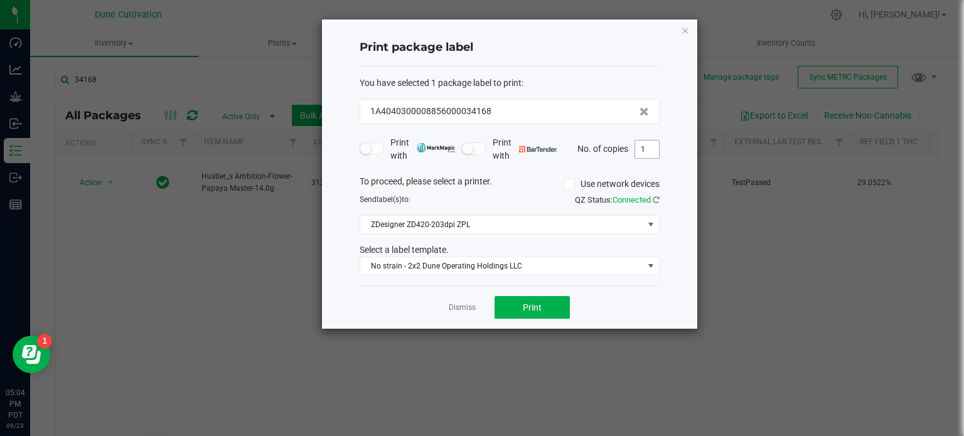
click at [655, 150] on input "1" at bounding box center [647, 150] width 24 height 18
type input "30"
click at [559, 304] on button "Print" at bounding box center [532, 307] width 75 height 23
click at [685, 24] on icon "button" at bounding box center [685, 30] width 9 height 15
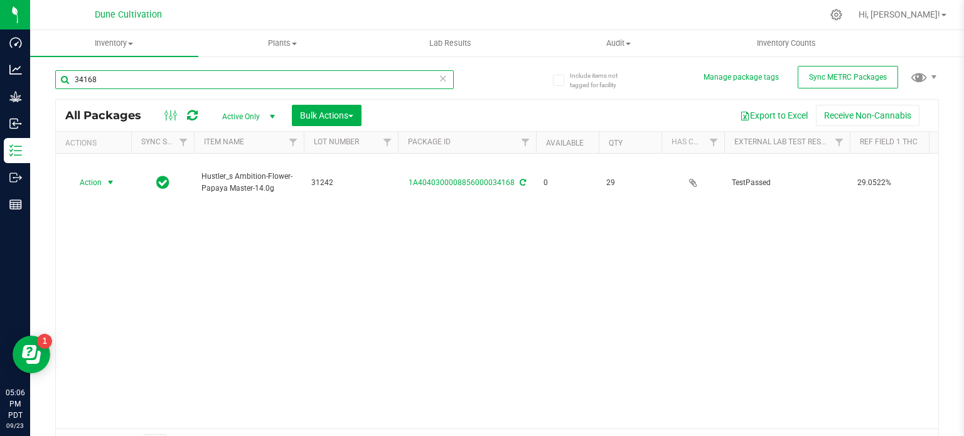
click at [224, 78] on input "34168" at bounding box center [254, 79] width 399 height 19
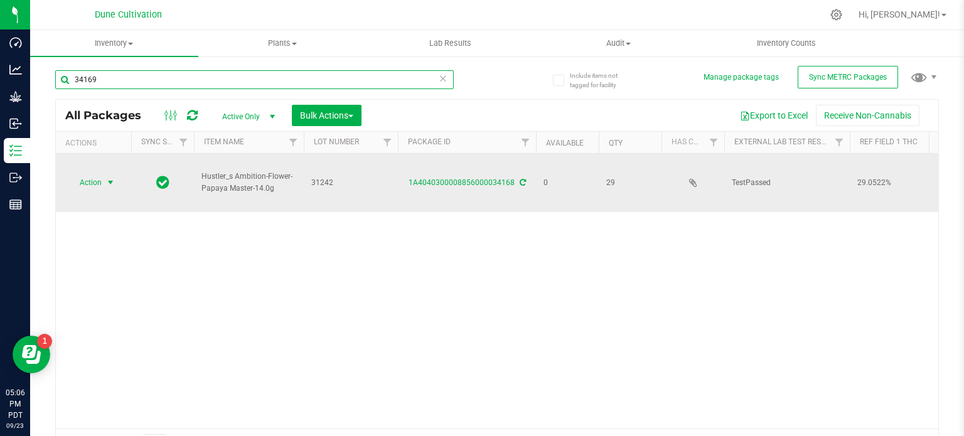
type input "34169"
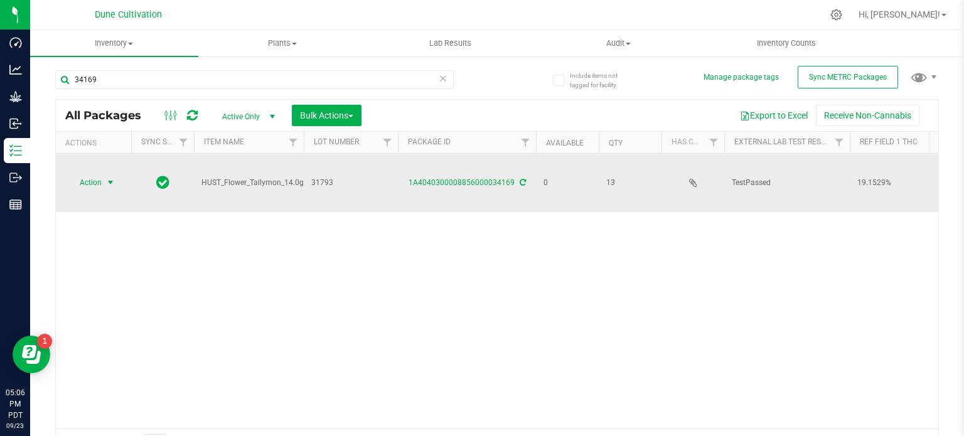
click at [101, 174] on span "Action" at bounding box center [85, 183] width 34 height 18
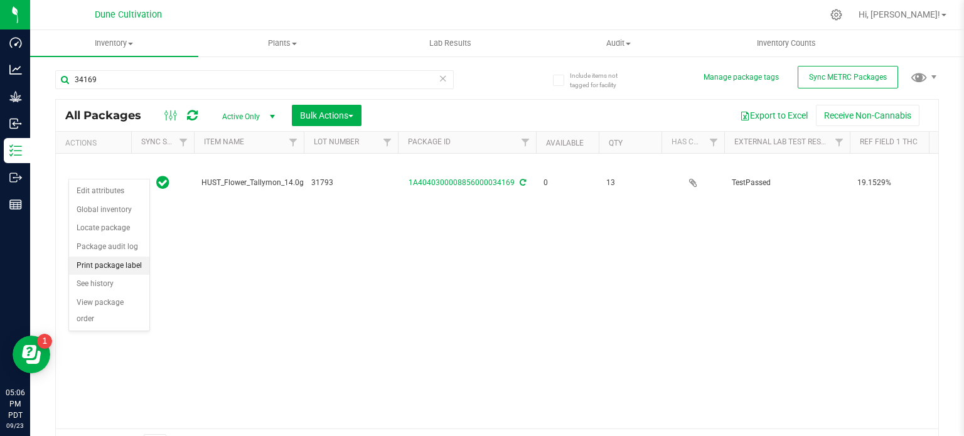
click at [104, 264] on li "Print package label" at bounding box center [109, 266] width 80 height 19
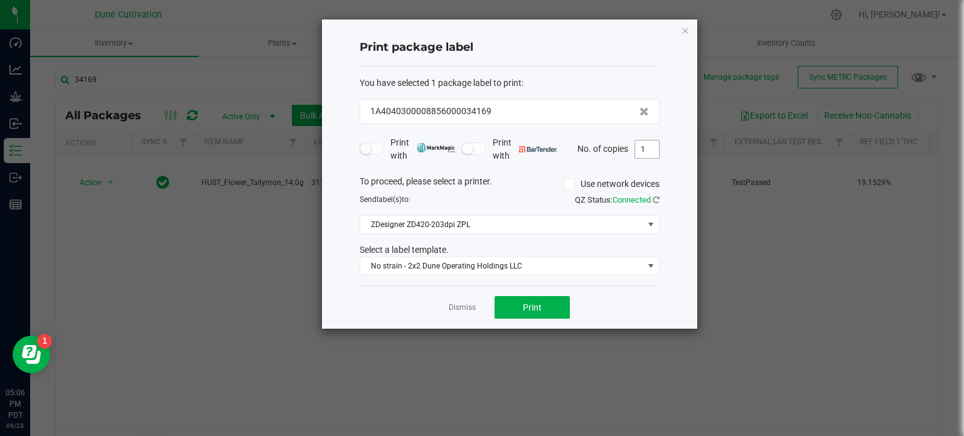
click at [647, 147] on input "1" at bounding box center [647, 150] width 24 height 18
type input "14"
click at [562, 307] on button "Print" at bounding box center [532, 307] width 75 height 23
click at [680, 22] on div "Print package label You have selected 1 package label to print : 1A404030000885…" at bounding box center [509, 173] width 375 height 309
click at [689, 32] on icon "button" at bounding box center [685, 30] width 9 height 15
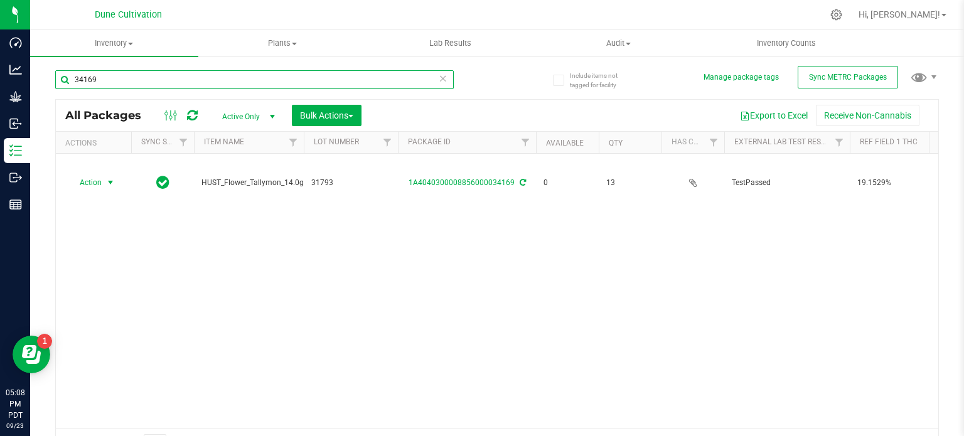
click at [123, 82] on input "34169" at bounding box center [254, 79] width 399 height 19
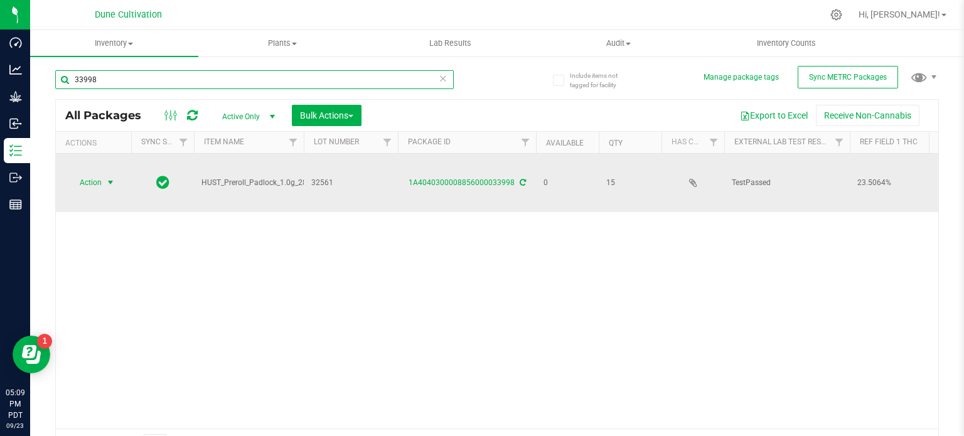
type input "33998"
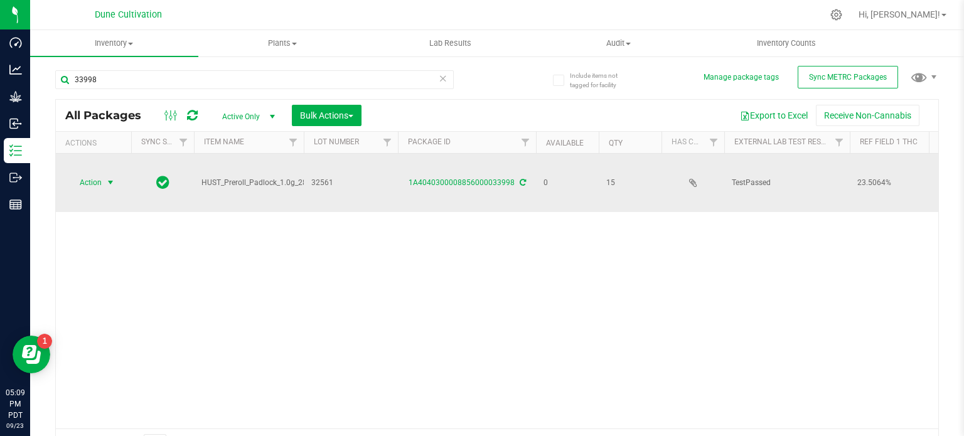
click at [111, 178] on span "select" at bounding box center [110, 183] width 10 height 10
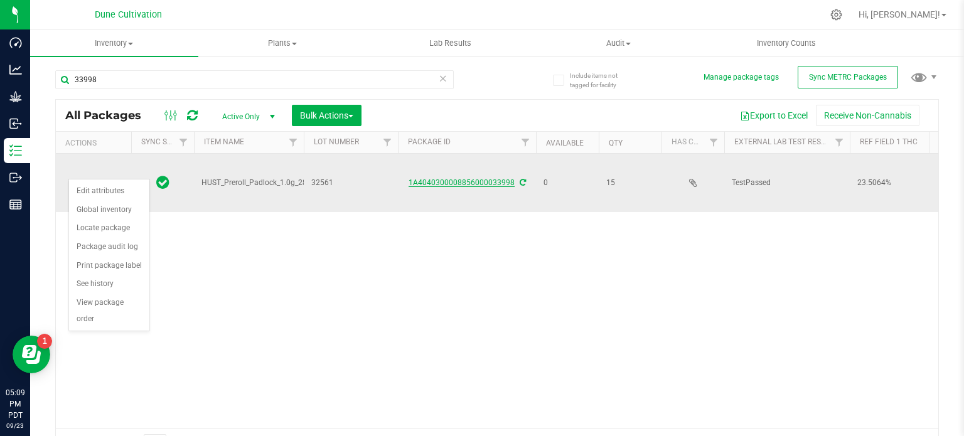
click at [492, 178] on link "1A4040300008856000033998" at bounding box center [462, 182] width 106 height 9
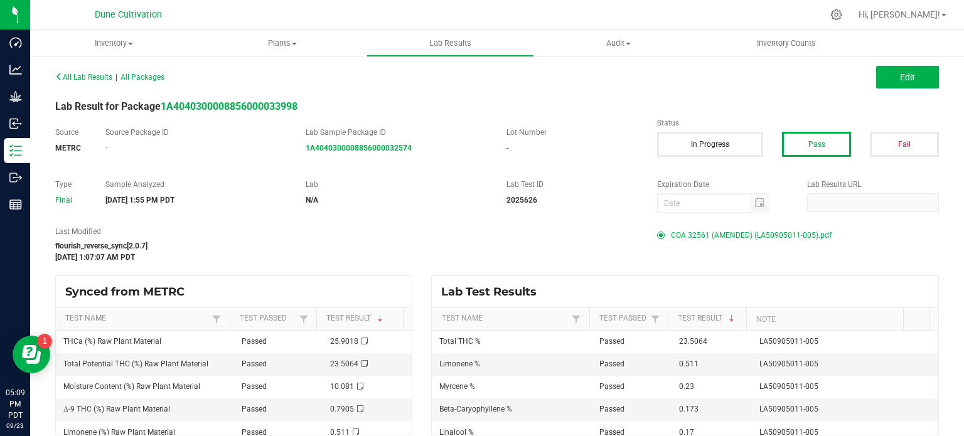
click at [734, 237] on span "COA 32561 (AMENDED) (LA50905011-005).pdf" at bounding box center [751, 235] width 161 height 19
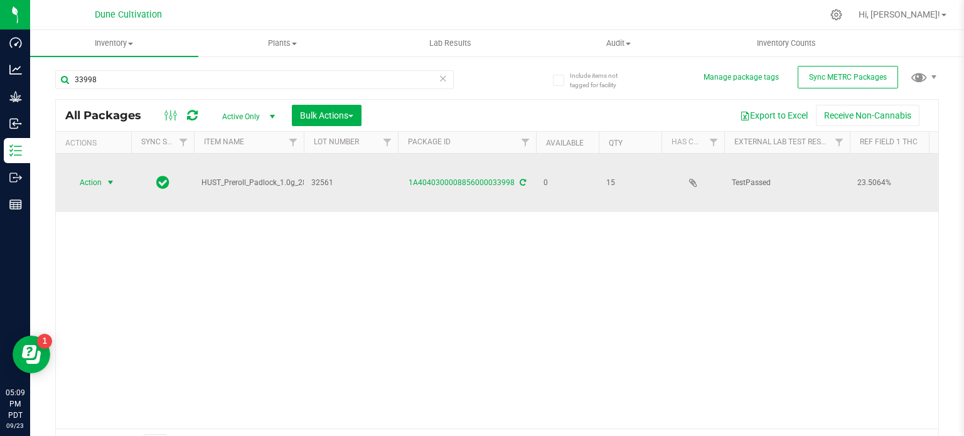
click at [93, 174] on span "Action" at bounding box center [85, 183] width 34 height 18
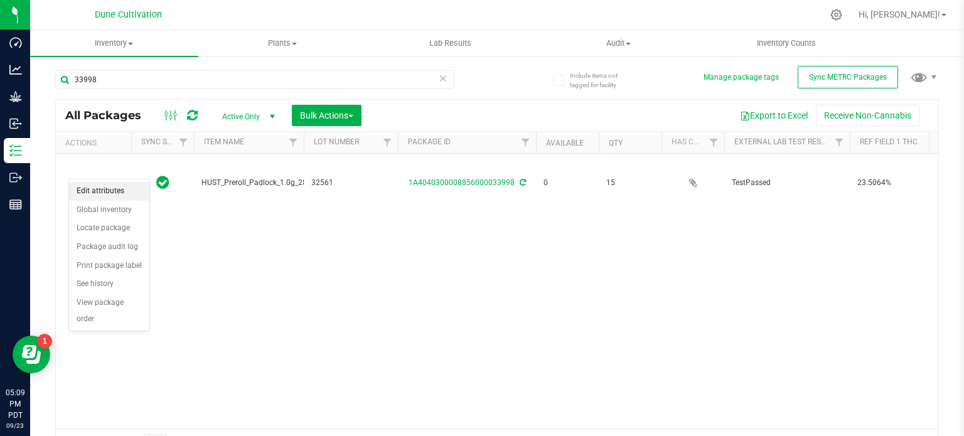
click at [102, 195] on li "Edit attributes" at bounding box center [109, 191] width 80 height 19
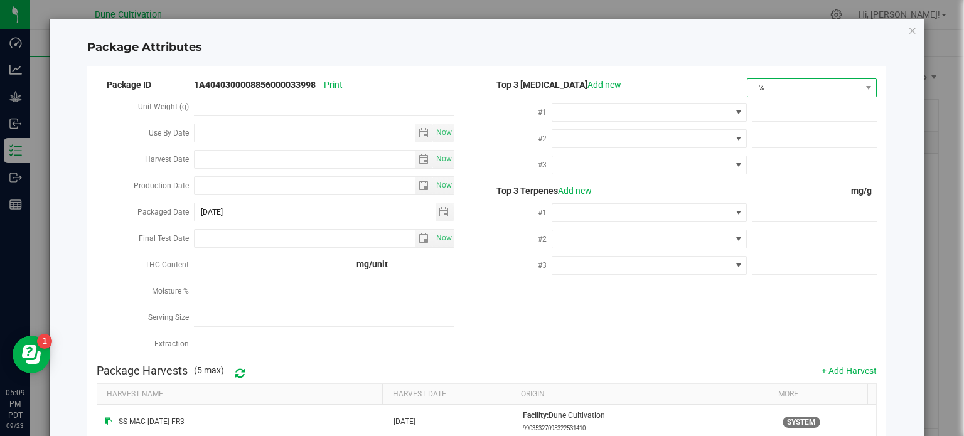
click at [780, 88] on span "%" at bounding box center [804, 88] width 113 height 18
click at [777, 118] on li "%" at bounding box center [803, 109] width 127 height 21
click at [773, 100] on div at bounding box center [812, 111] width 130 height 23
click at [775, 88] on span "%" at bounding box center [804, 88] width 113 height 18
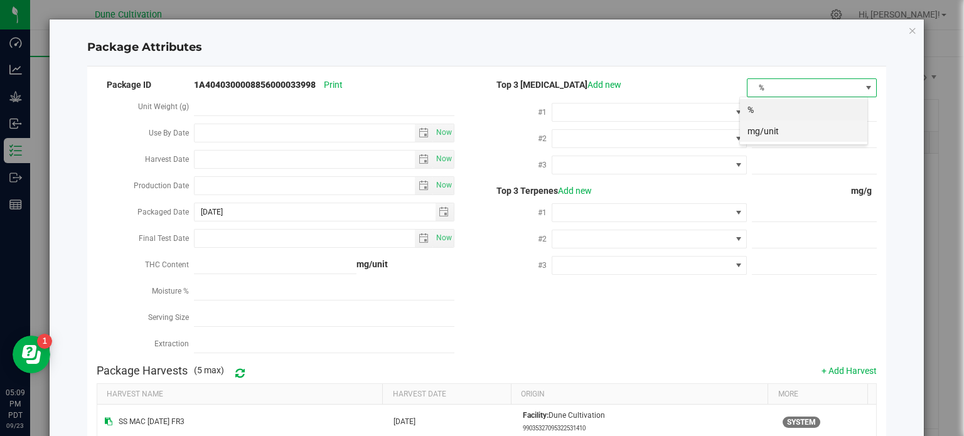
click at [758, 129] on li "mg/unit" at bounding box center [803, 131] width 127 height 21
click at [769, 114] on span at bounding box center [814, 113] width 125 height 18
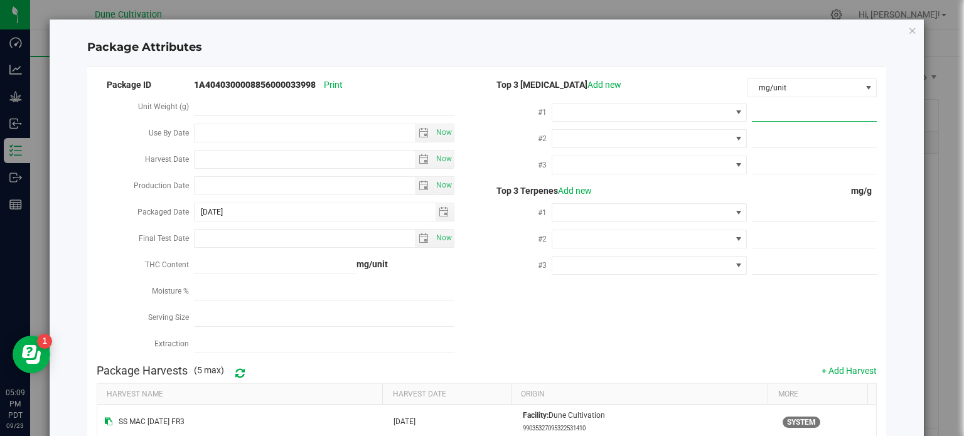
paste input "259.0176"
type input "259.0176"
click at [731, 115] on span at bounding box center [739, 113] width 16 height 18
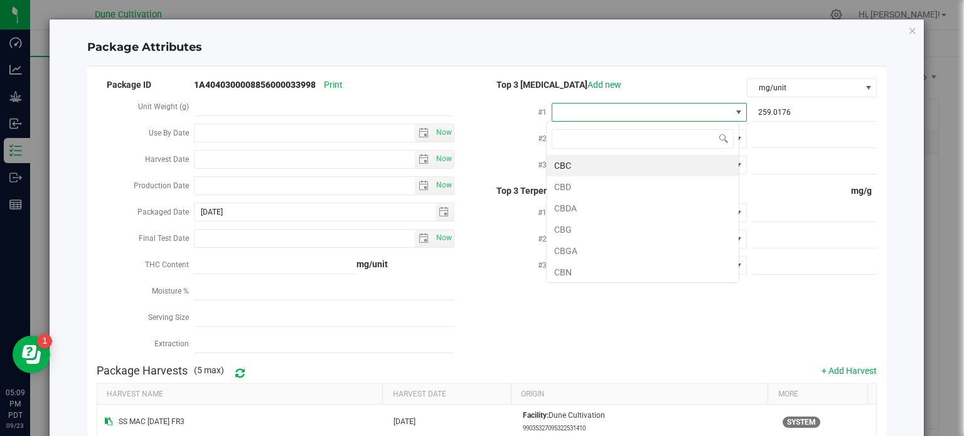
scroll to position [18, 193]
type input "thca"
click at [697, 165] on li "THCA" at bounding box center [643, 165] width 192 height 21
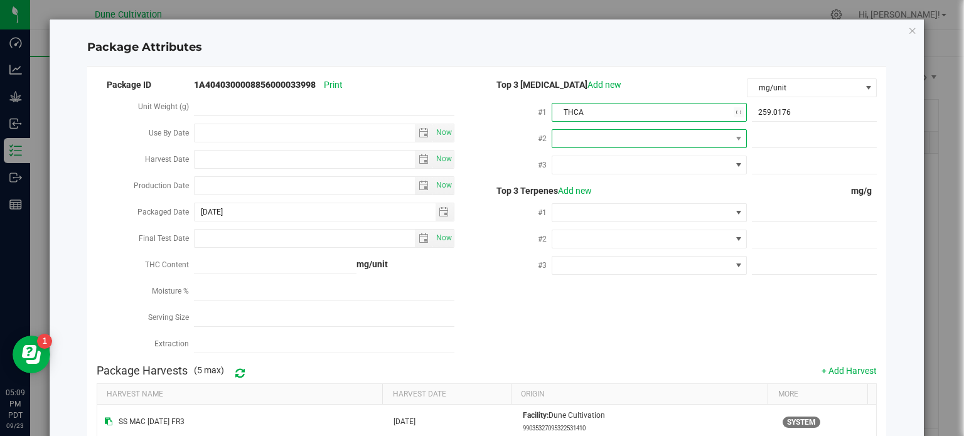
click at [697, 141] on span at bounding box center [641, 139] width 178 height 18
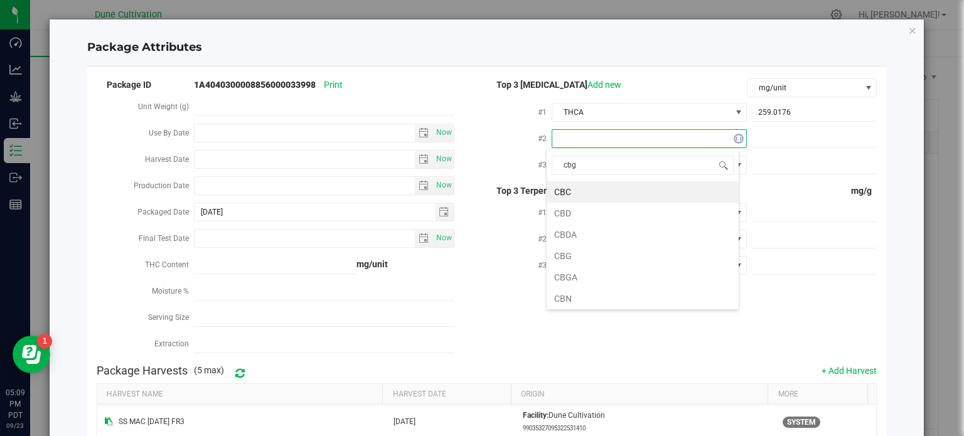
type input "cbga"
click at [653, 184] on li "CBGA" at bounding box center [643, 191] width 192 height 21
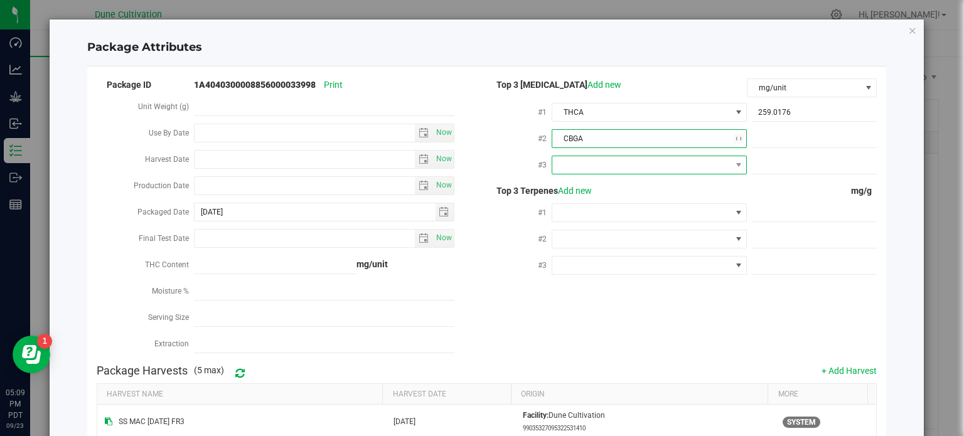
click at [655, 168] on span at bounding box center [641, 165] width 178 height 18
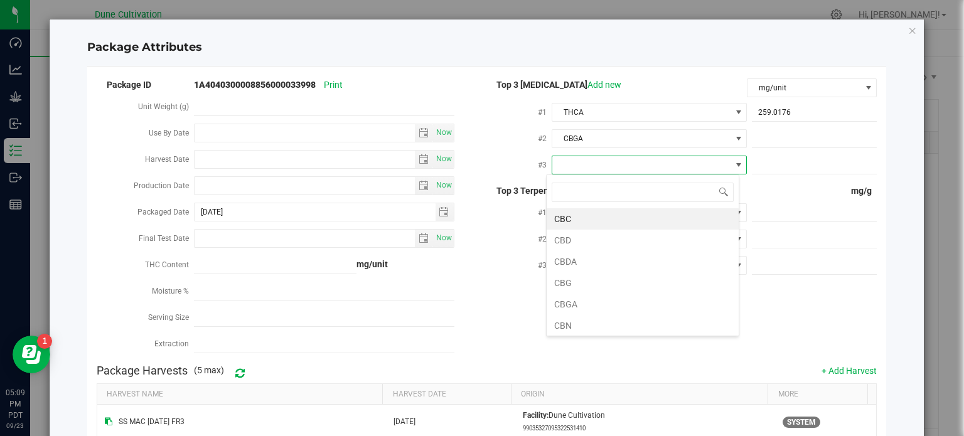
type input "9"
click at [657, 217] on li "D9-THC" at bounding box center [643, 218] width 192 height 21
click at [781, 125] on div "#1 [GEOGRAPHIC_DATA] 259.0176 259.0176" at bounding box center [681, 113] width 390 height 26
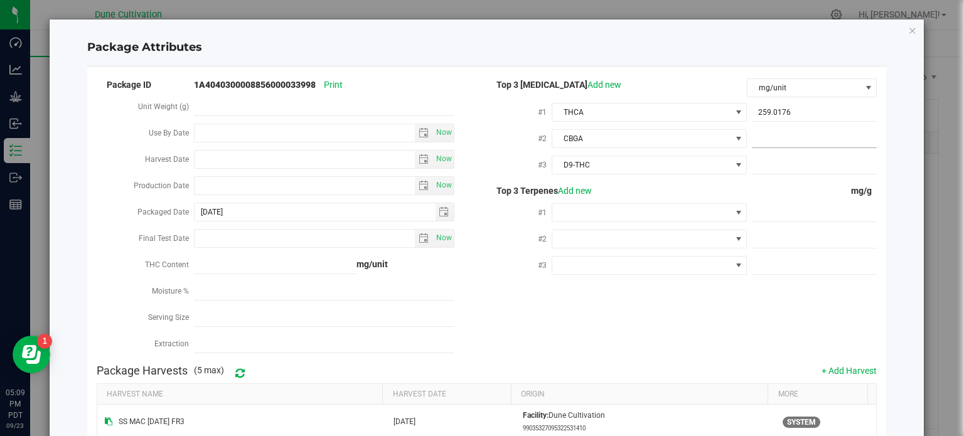
click at [770, 141] on span at bounding box center [814, 139] width 125 height 18
paste input "8.4242"
type input "8.4242"
click at [775, 167] on span at bounding box center [814, 165] width 125 height 18
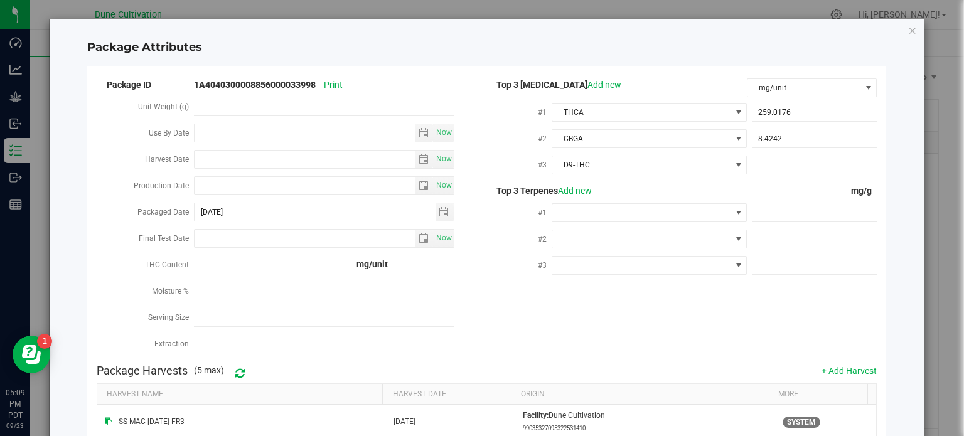
paste input "7.9055"
type input "7.9055"
click at [786, 216] on span at bounding box center [814, 213] width 125 height 18
paste input "5.111"
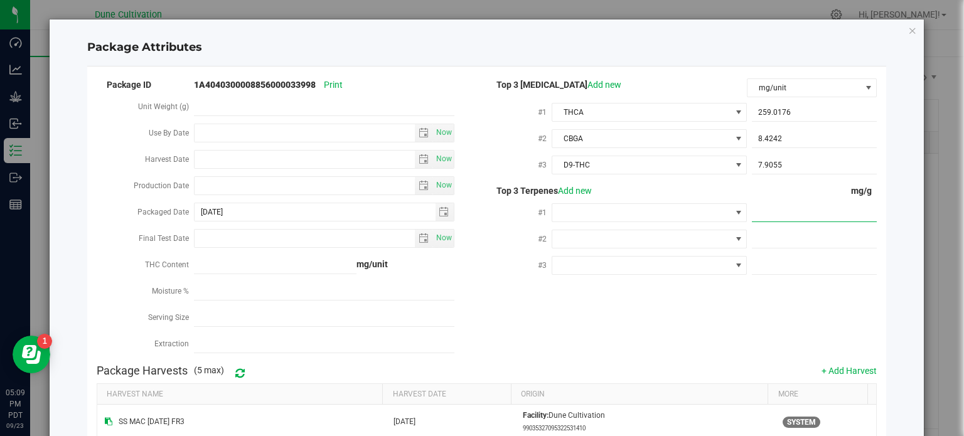
type input "5.111"
type input "5.1110"
click at [717, 210] on span at bounding box center [641, 213] width 178 height 18
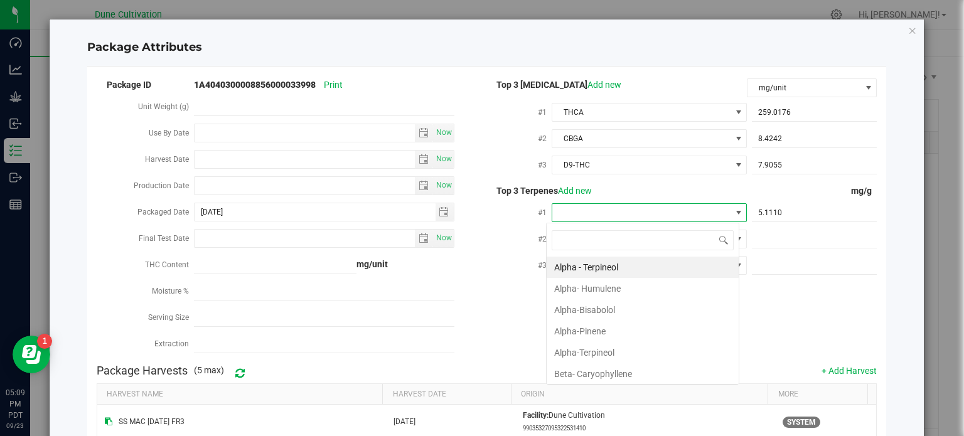
type input "k"
type input "lim"
click at [658, 262] on li "D-Limonene" at bounding box center [643, 267] width 192 height 21
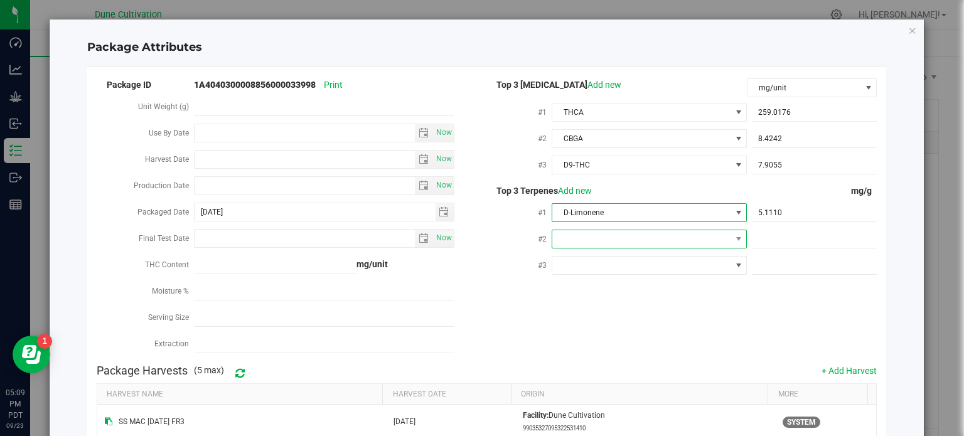
click at [640, 242] on span at bounding box center [641, 239] width 178 height 18
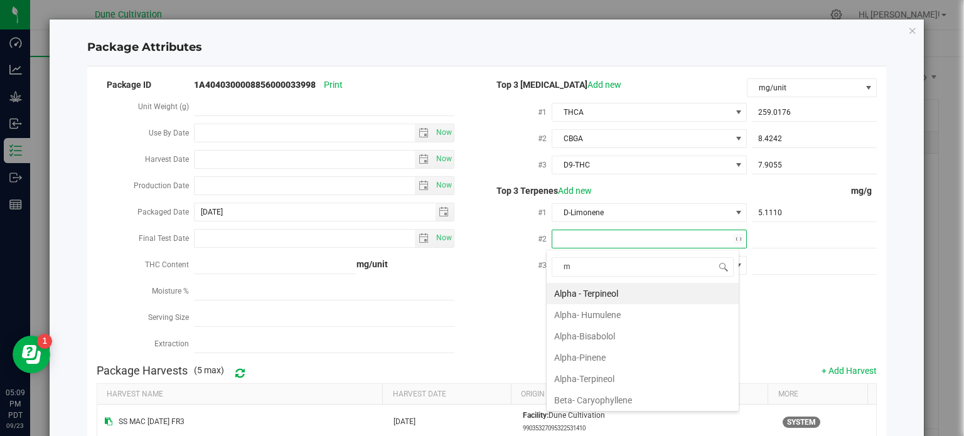
type input "my"
click at [608, 296] on li "Beta-Myrcene" at bounding box center [643, 293] width 192 height 21
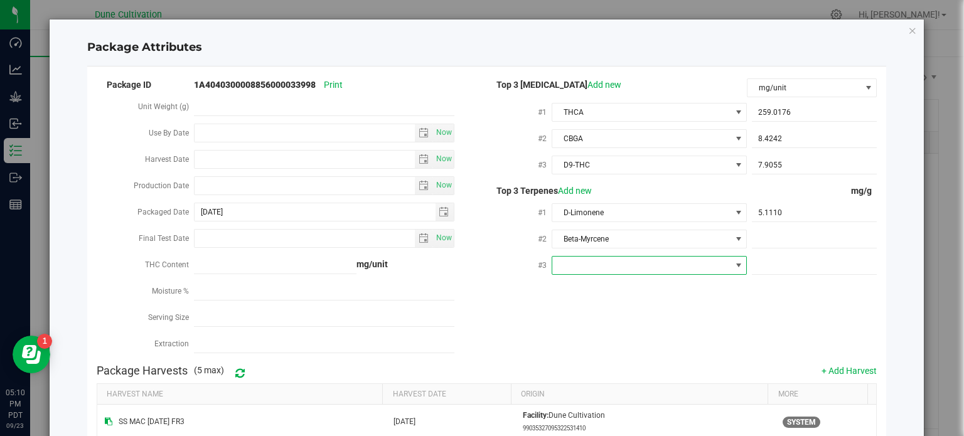
click at [610, 267] on span at bounding box center [641, 266] width 178 height 18
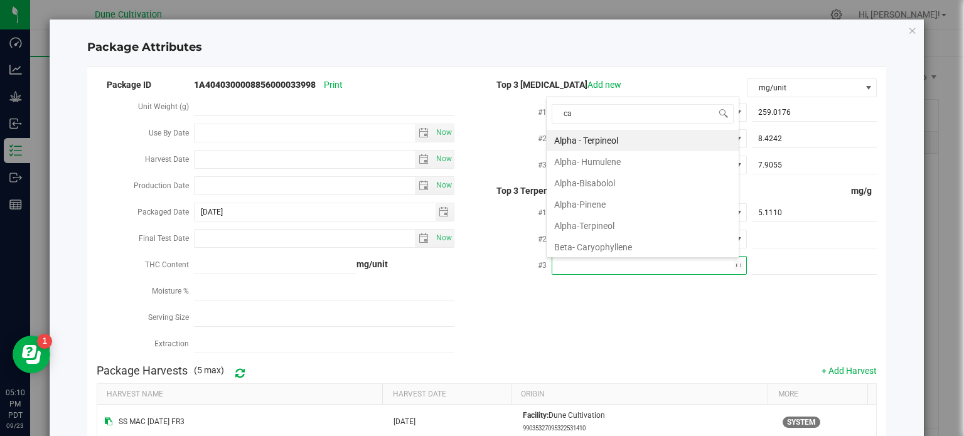
type input "car"
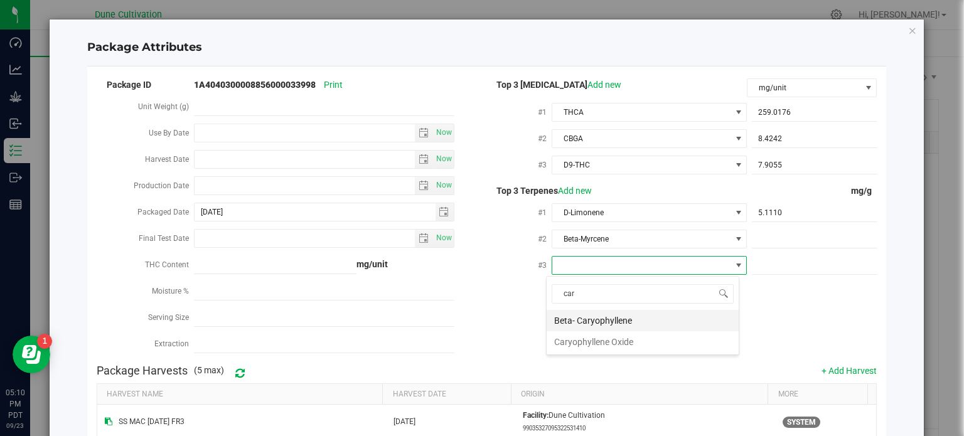
click at [589, 319] on li "Beta- Caryophyllene" at bounding box center [643, 320] width 192 height 21
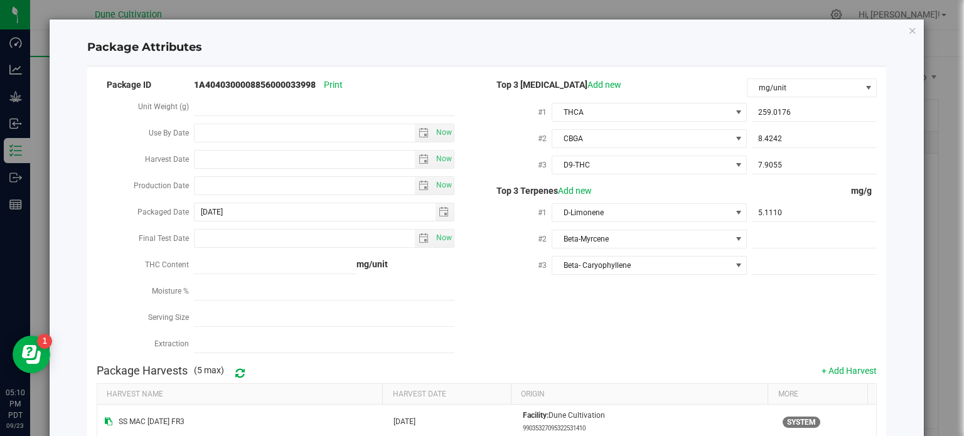
click at [763, 228] on div at bounding box center [812, 238] width 130 height 23
click at [764, 249] on div at bounding box center [812, 238] width 130 height 23
click at [769, 242] on span at bounding box center [814, 239] width 125 height 18
paste input "2.3"
type input "2.3"
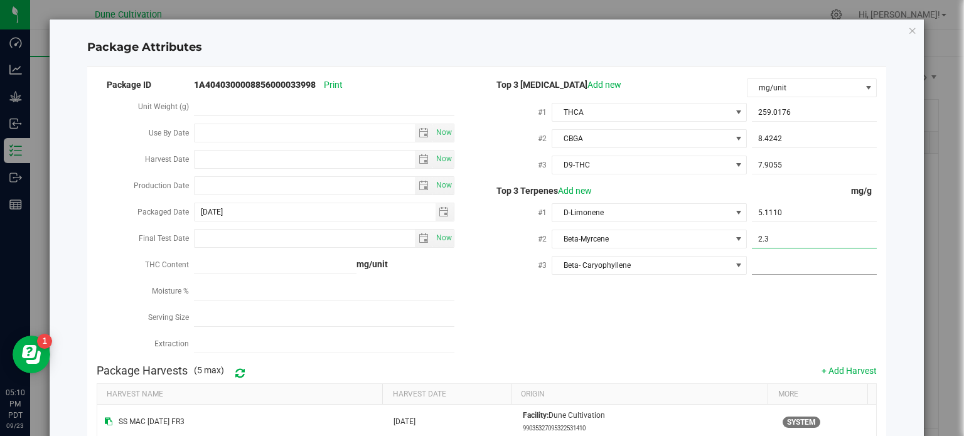
type input "2.3000"
click at [769, 267] on span at bounding box center [814, 266] width 125 height 18
type input "1.728"
type input "1.7280"
click at [737, 331] on div "Package ID 1A4040300008856000033998 Print Unit Weight (g) Use By Date Now Harve…" at bounding box center [487, 218] width 781 height 282
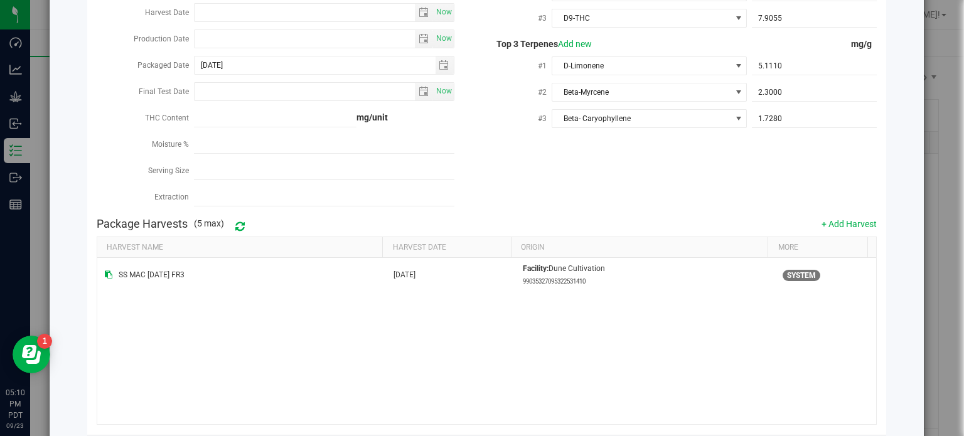
scroll to position [211, 0]
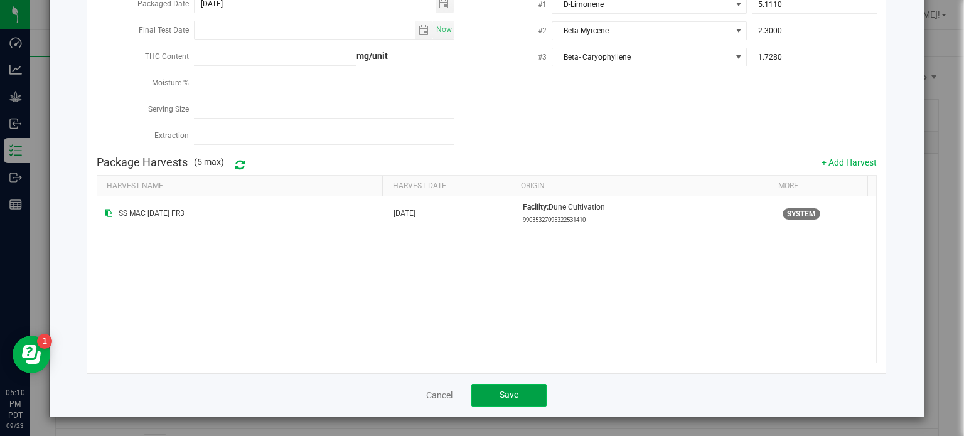
click at [520, 402] on button "Save" at bounding box center [508, 395] width 75 height 23
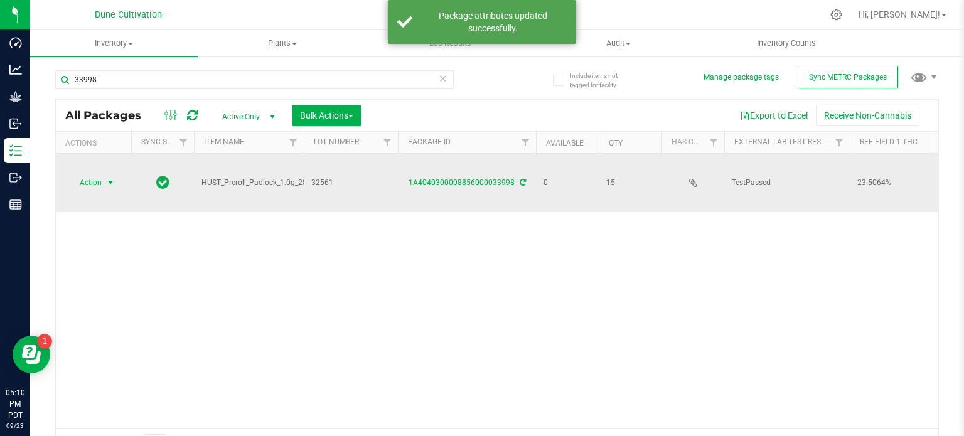
click at [98, 174] on span "Action" at bounding box center [85, 183] width 34 height 18
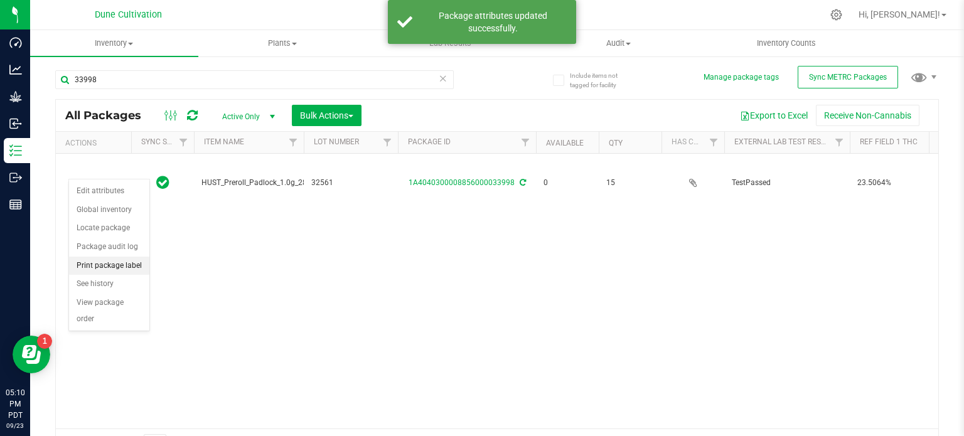
click at [115, 260] on li "Print package label" at bounding box center [109, 266] width 80 height 19
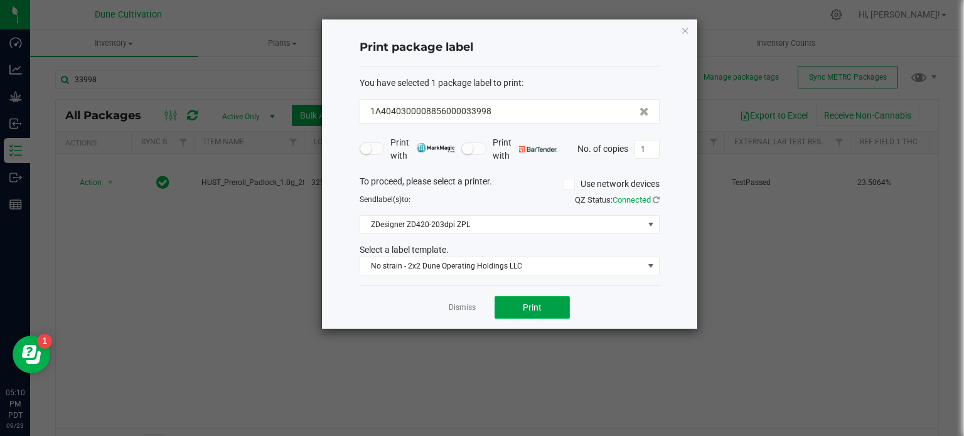
click at [532, 309] on span "Print" at bounding box center [532, 308] width 19 height 10
click at [680, 32] on div "Print package label You have selected 1 package label to print : 1A404030000885…" at bounding box center [509, 173] width 375 height 309
click at [684, 33] on icon "button" at bounding box center [685, 30] width 9 height 15
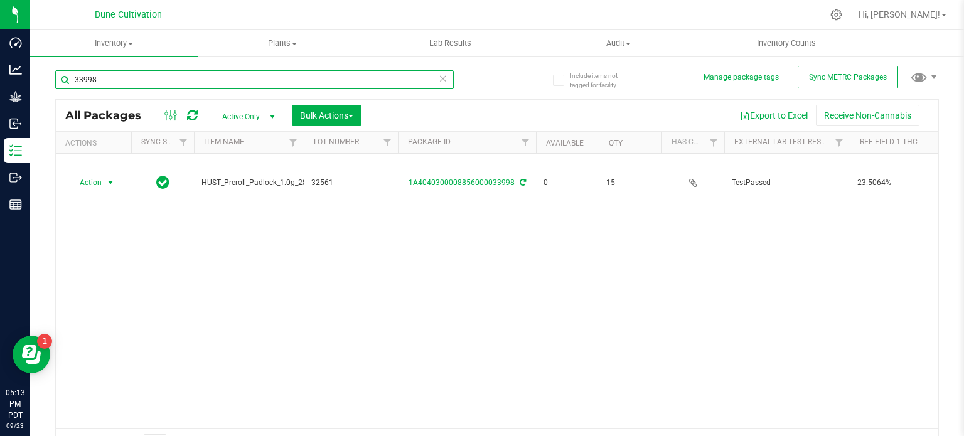
click at [140, 85] on input "33998" at bounding box center [254, 79] width 399 height 19
type input "3400"
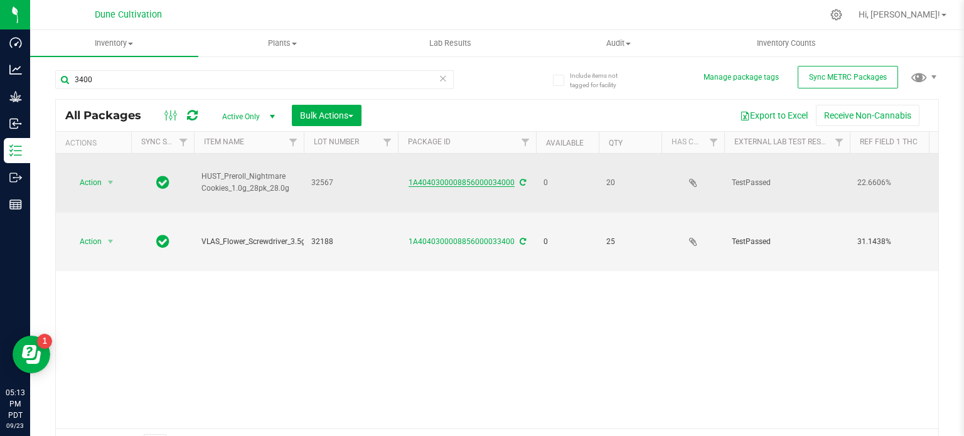
click at [439, 178] on link "1A4040300008856000034000" at bounding box center [462, 182] width 106 height 9
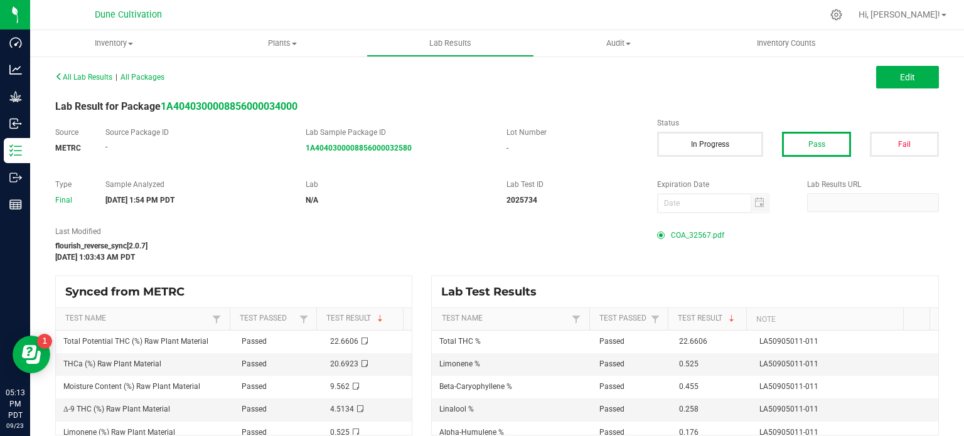
click at [676, 228] on span "COA_32567.pdf" at bounding box center [697, 235] width 53 height 19
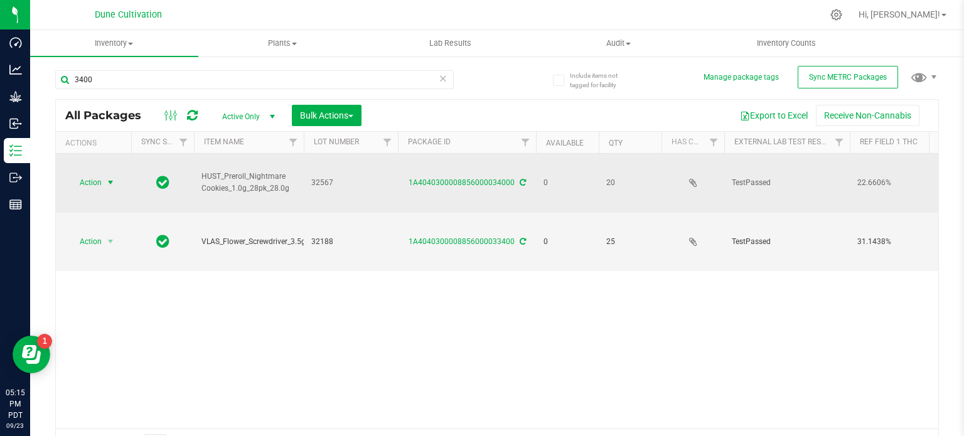
click at [100, 174] on span "Action" at bounding box center [85, 183] width 34 height 18
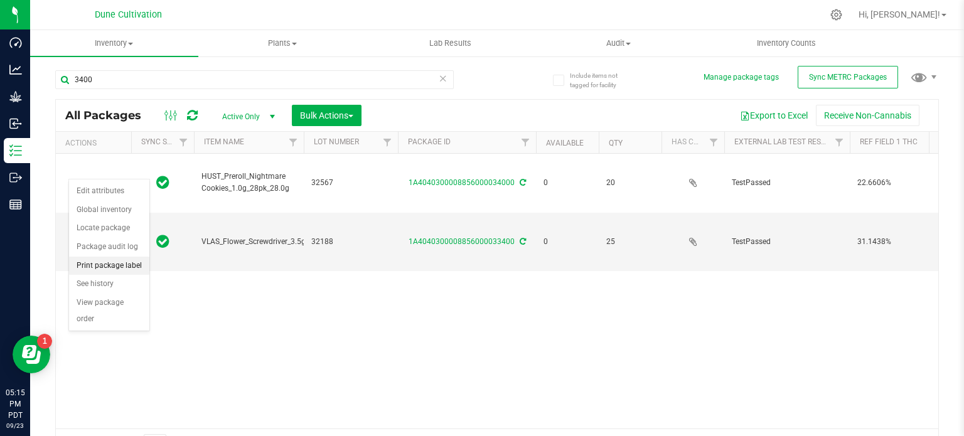
click at [102, 257] on li "Print package label" at bounding box center [109, 266] width 80 height 19
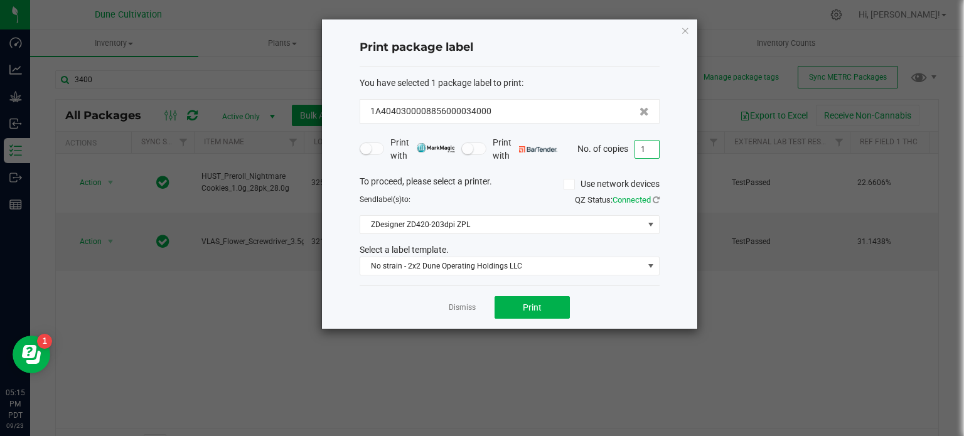
click at [648, 151] on input "1" at bounding box center [647, 150] width 24 height 18
click at [470, 306] on link "Dismiss" at bounding box center [462, 308] width 27 height 11
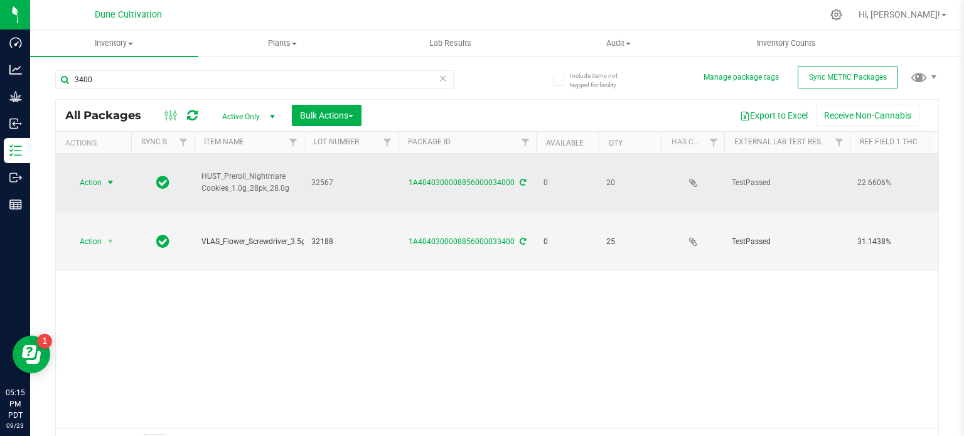
click at [117, 175] on span "select" at bounding box center [111, 183] width 16 height 18
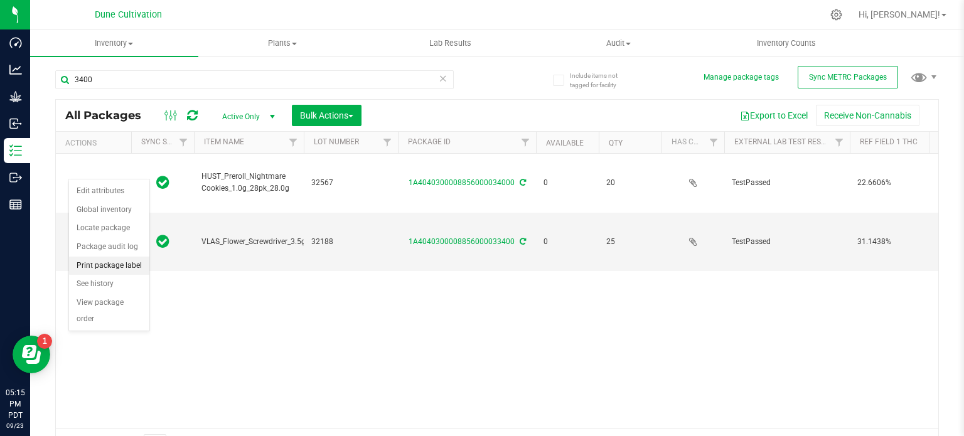
click at [90, 264] on li "Print package label" at bounding box center [109, 266] width 80 height 19
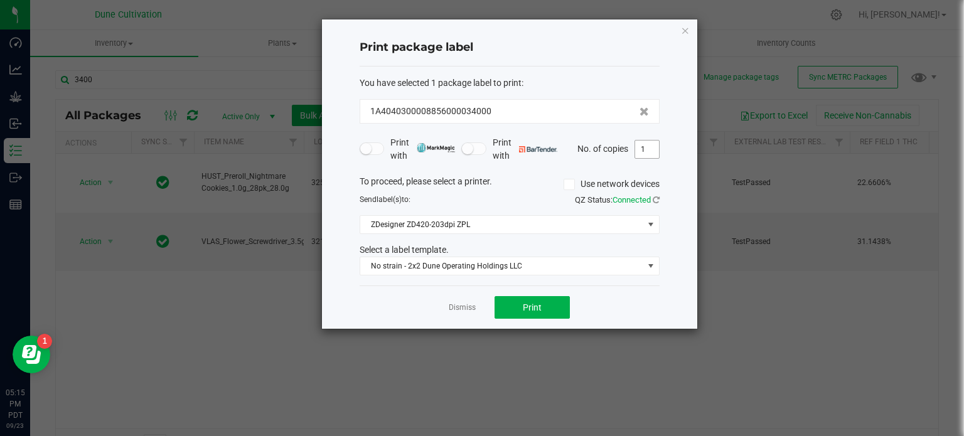
click at [653, 151] on input "1" at bounding box center [647, 150] width 24 height 18
type input "21"
click at [525, 304] on span "Print" at bounding box center [532, 308] width 19 height 10
click at [690, 28] on div "Print package label You have selected 1 package label to print : 1A404030000885…" at bounding box center [509, 173] width 375 height 309
click at [691, 30] on div "Print package label You have selected 1 package label to print : 1A404030000885…" at bounding box center [509, 173] width 375 height 309
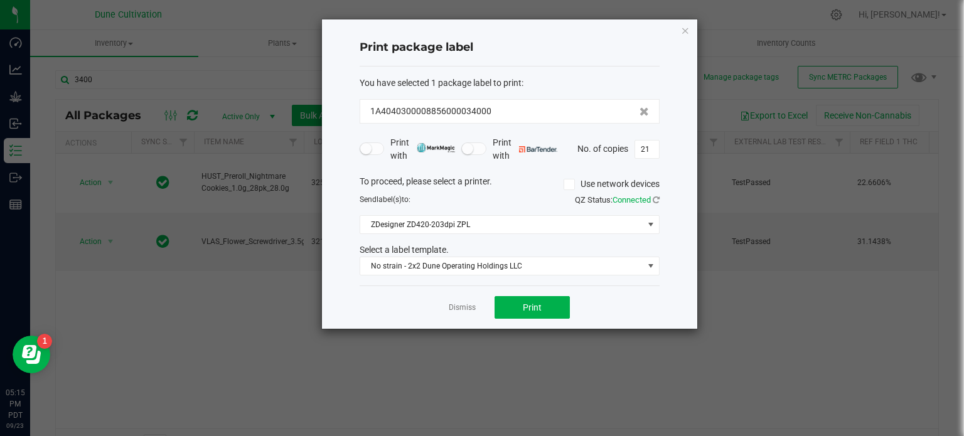
click at [690, 29] on div "Print package label You have selected 1 package label to print : 1A404030000885…" at bounding box center [509, 173] width 375 height 309
click at [685, 29] on icon "button" at bounding box center [685, 30] width 9 height 15
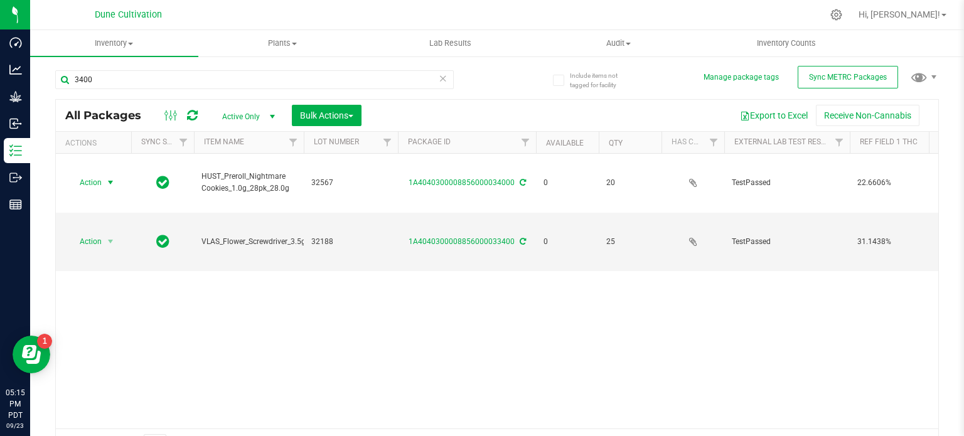
click at [286, 65] on div "3400" at bounding box center [276, 79] width 442 height 40
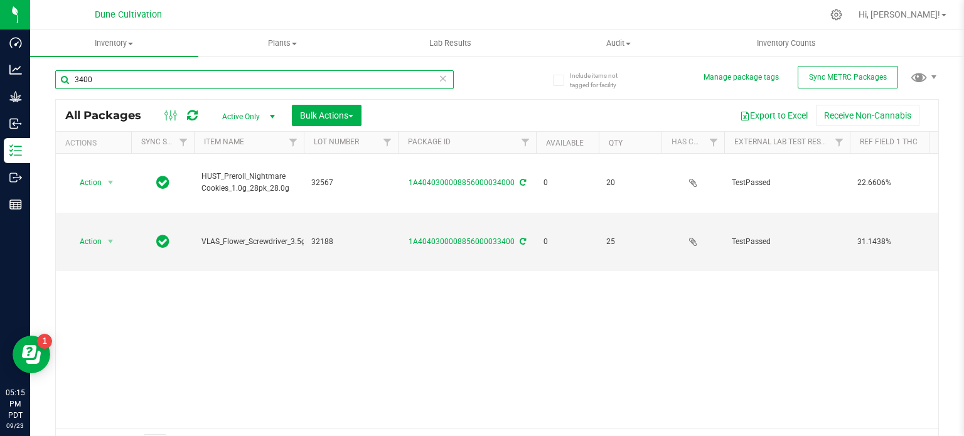
click at [272, 73] on input "3400" at bounding box center [254, 79] width 399 height 19
type input "3"
type input "29260"
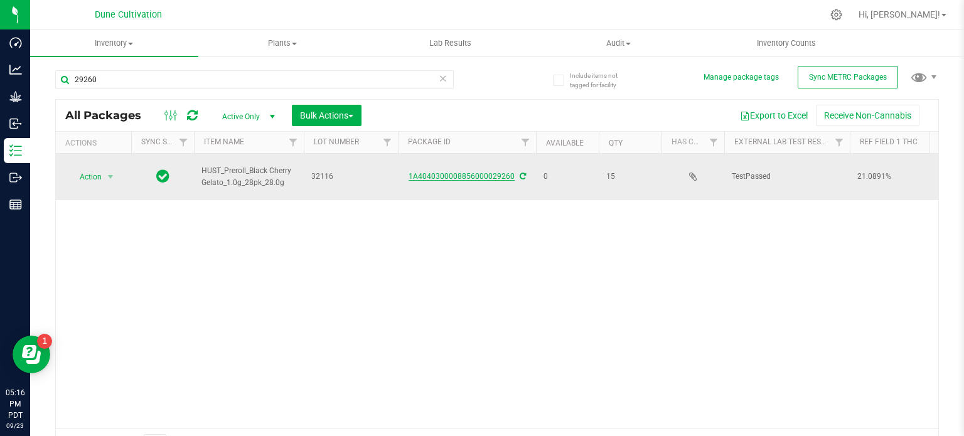
click at [469, 174] on link "1A4040300008856000029260" at bounding box center [462, 176] width 106 height 9
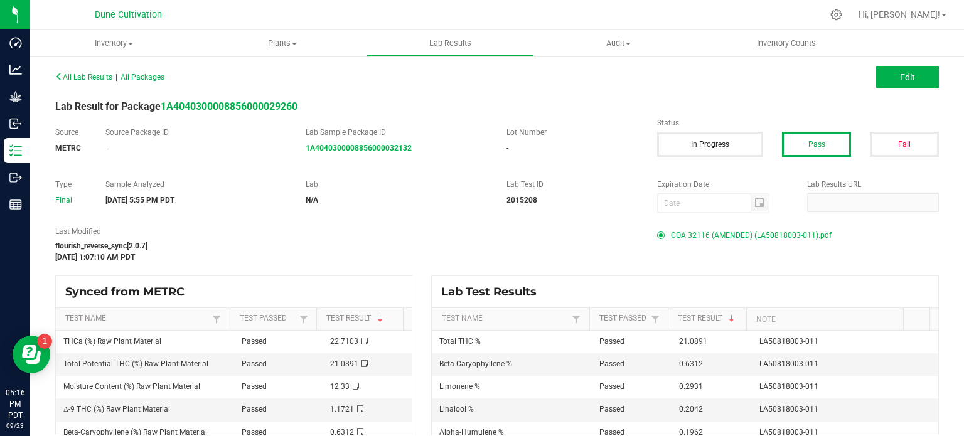
click at [712, 233] on span "COA 32116 (AMENDED) (LA50818003-011).pdf" at bounding box center [751, 235] width 161 height 19
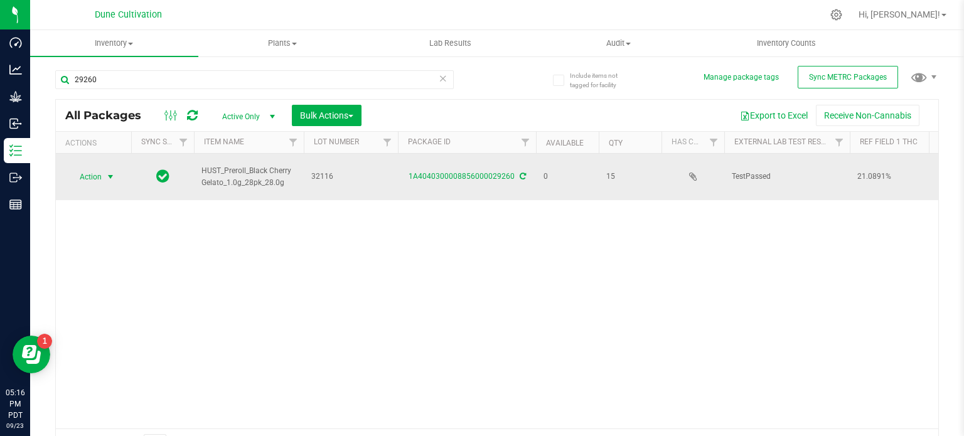
click at [99, 170] on span "Action" at bounding box center [85, 177] width 34 height 18
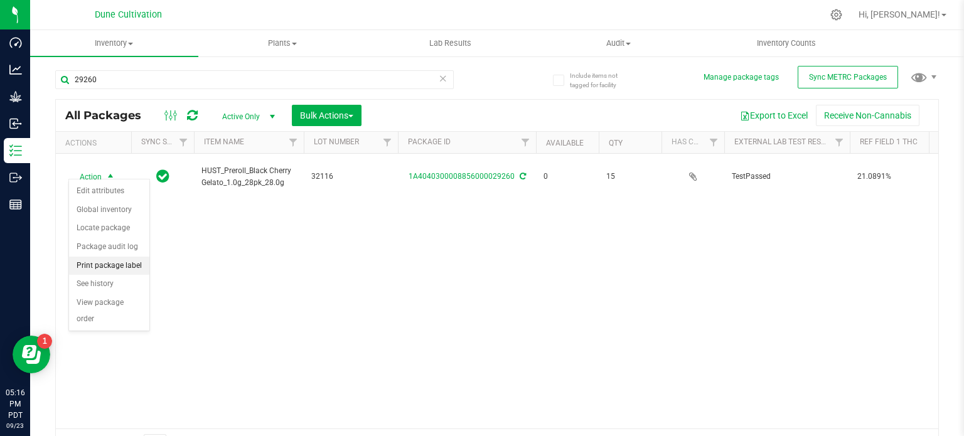
click at [113, 265] on li "Print package label" at bounding box center [109, 266] width 80 height 19
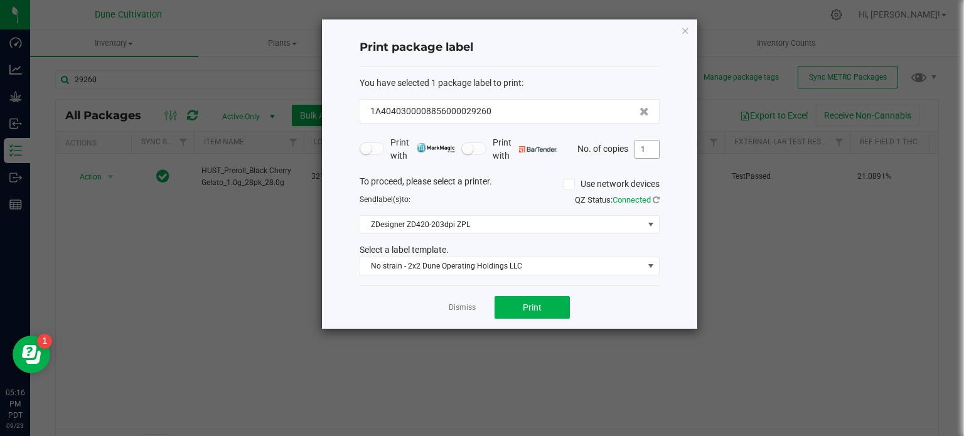
click at [646, 153] on input "1" at bounding box center [647, 150] width 24 height 18
type input "16"
click at [547, 301] on button "Print" at bounding box center [532, 307] width 75 height 23
click at [683, 24] on icon "button" at bounding box center [685, 30] width 9 height 15
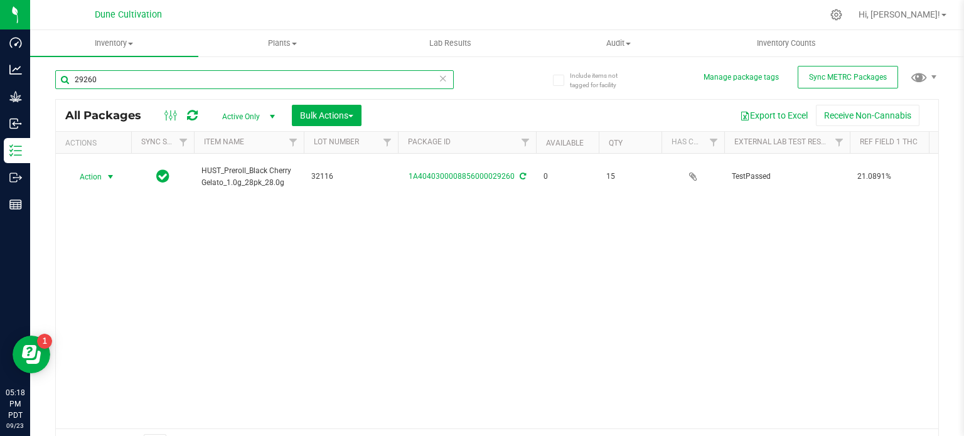
click at [157, 80] on input "29260" at bounding box center [254, 79] width 399 height 19
paste input "33995"
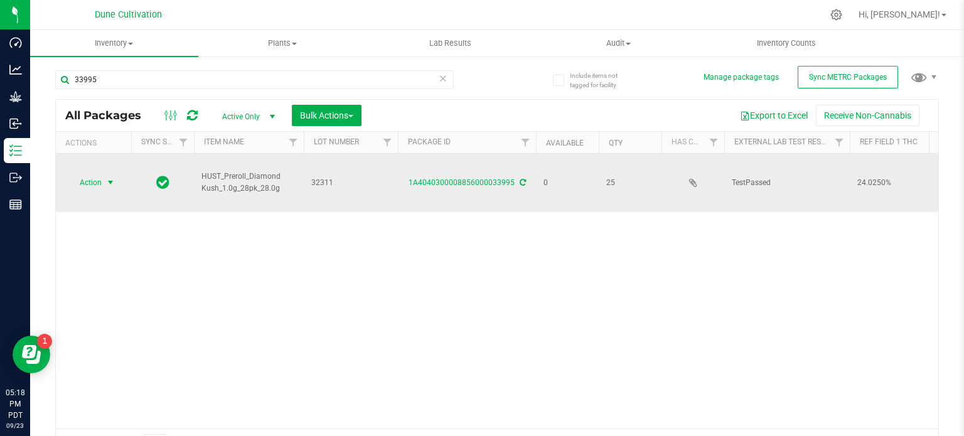
click at [105, 178] on span "select" at bounding box center [110, 183] width 10 height 10
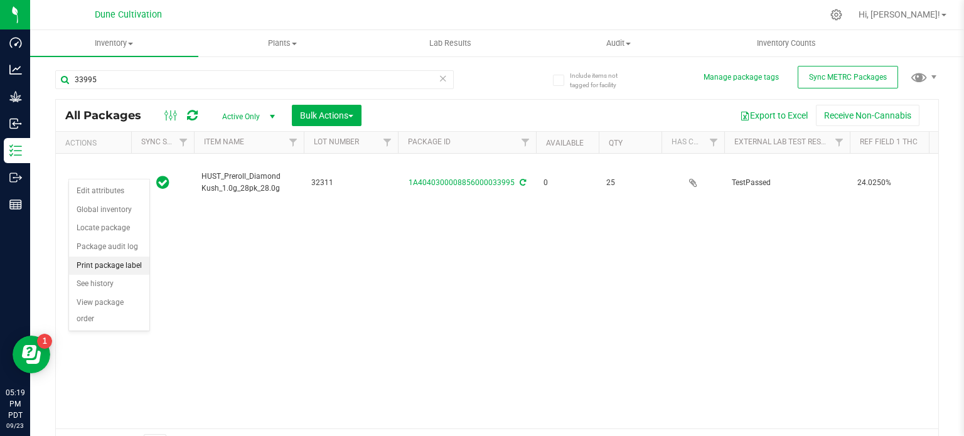
click at [106, 263] on li "Print package label" at bounding box center [109, 266] width 80 height 19
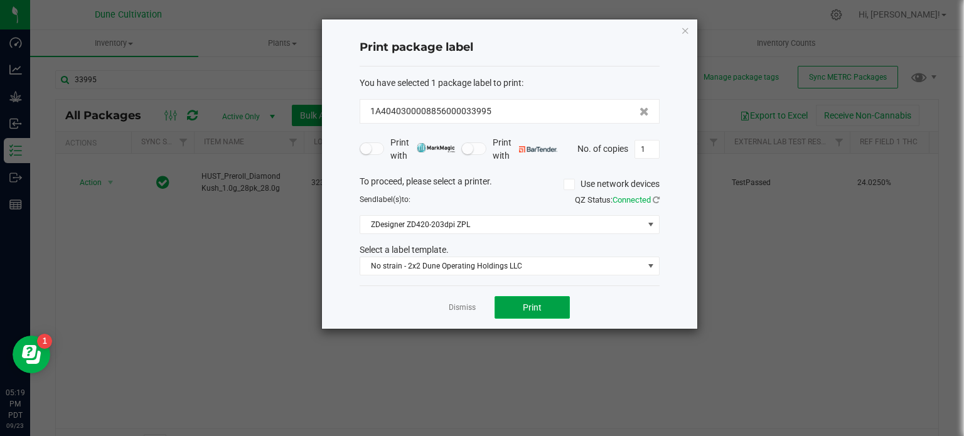
click at [520, 299] on button "Print" at bounding box center [532, 307] width 75 height 23
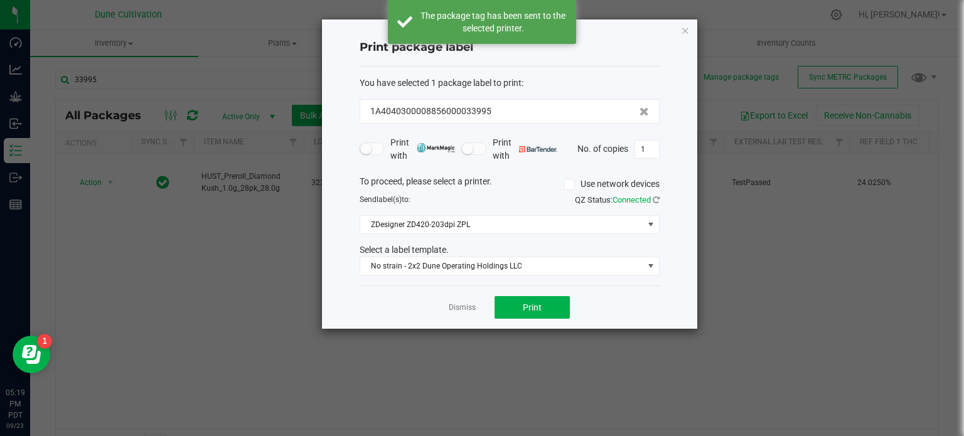
click at [677, 34] on div "Print package label You have selected 1 package label to print : 1A404030000885…" at bounding box center [509, 173] width 375 height 309
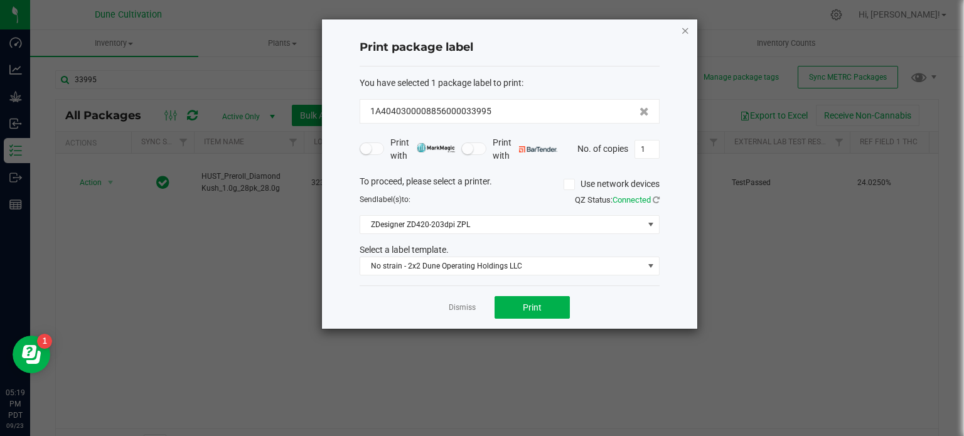
click at [685, 29] on icon "button" at bounding box center [685, 30] width 9 height 15
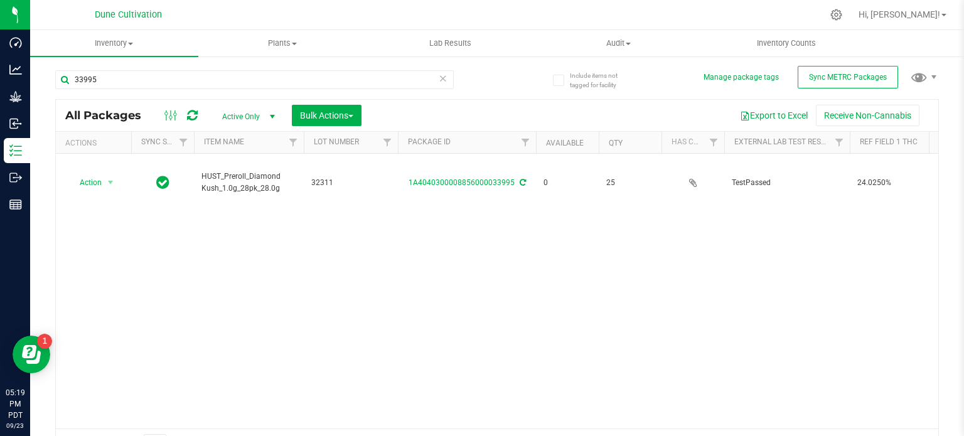
click at [254, 92] on div "33995" at bounding box center [254, 84] width 399 height 29
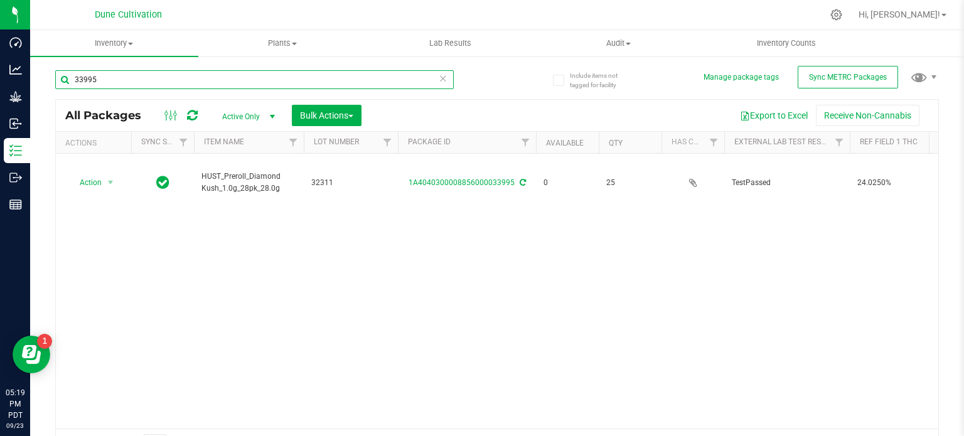
click at [252, 84] on input "33995" at bounding box center [254, 79] width 399 height 19
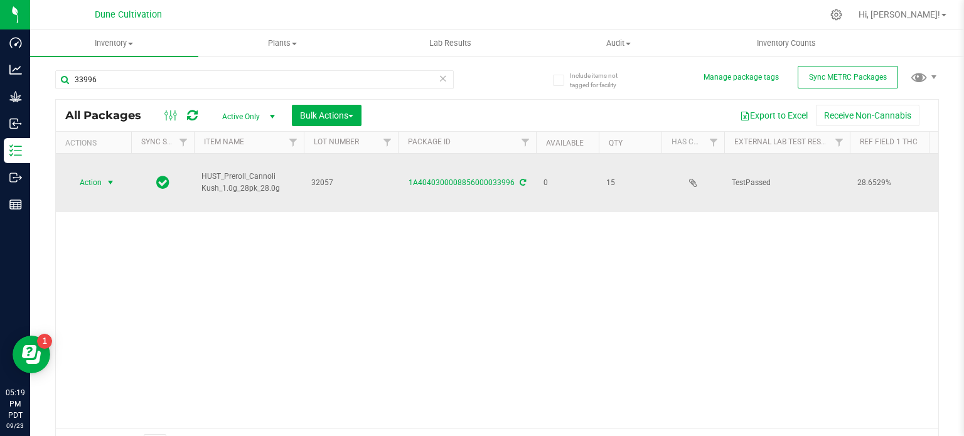
click at [86, 174] on span "Action" at bounding box center [85, 183] width 34 height 18
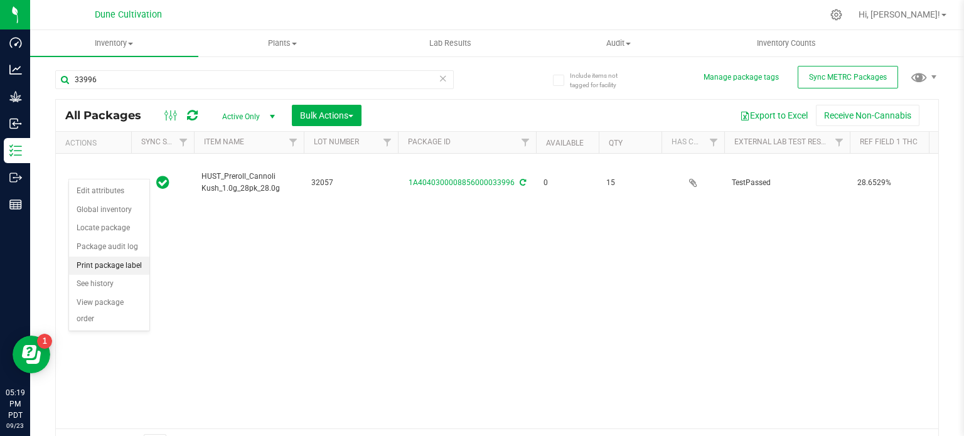
click at [102, 265] on li "Print package label" at bounding box center [109, 266] width 80 height 19
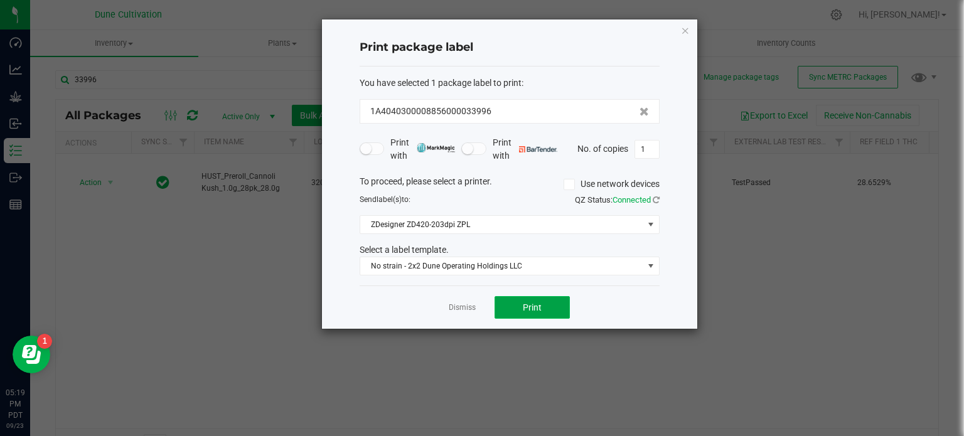
click at [517, 316] on button "Print" at bounding box center [532, 307] width 75 height 23
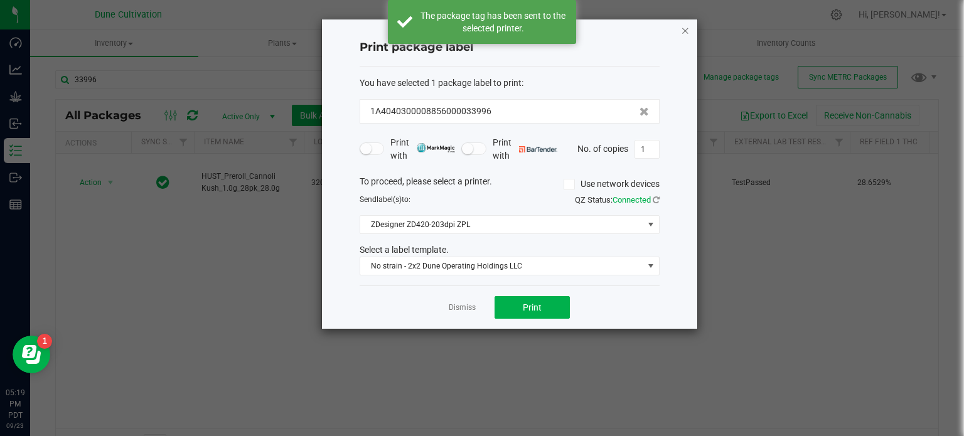
click at [683, 27] on icon "button" at bounding box center [685, 30] width 9 height 15
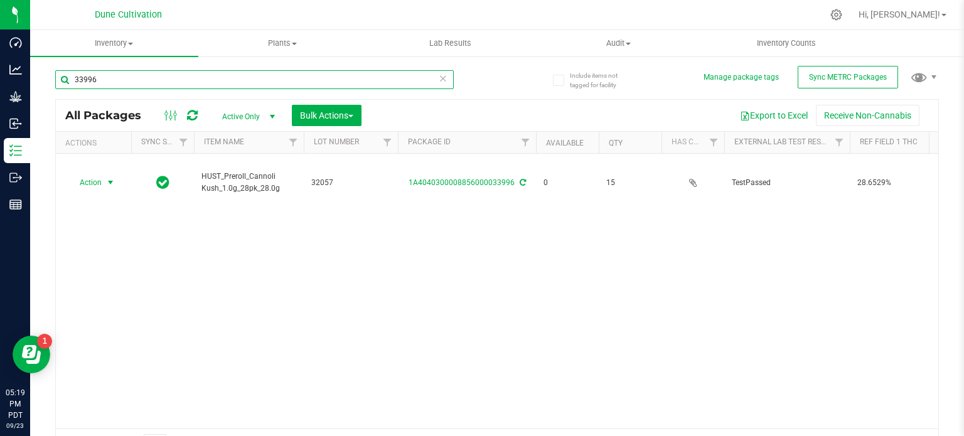
click at [206, 80] on input "33996" at bounding box center [254, 79] width 399 height 19
type input "33997"
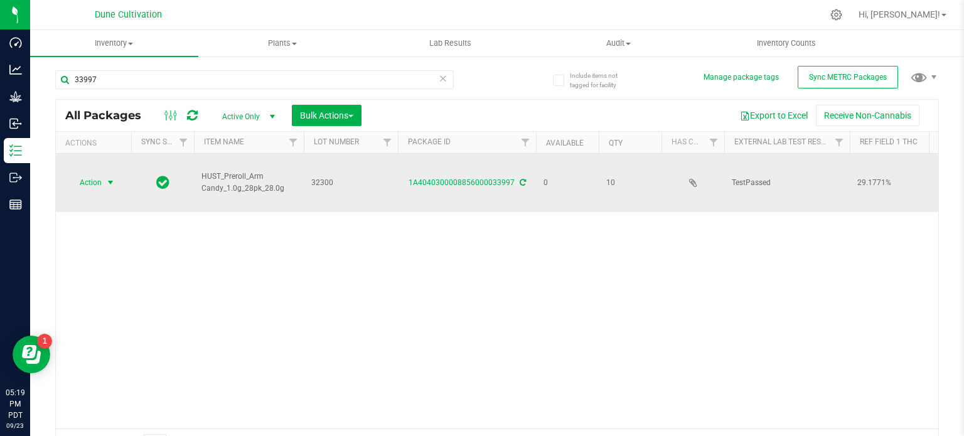
click at [106, 178] on span "select" at bounding box center [110, 183] width 10 height 10
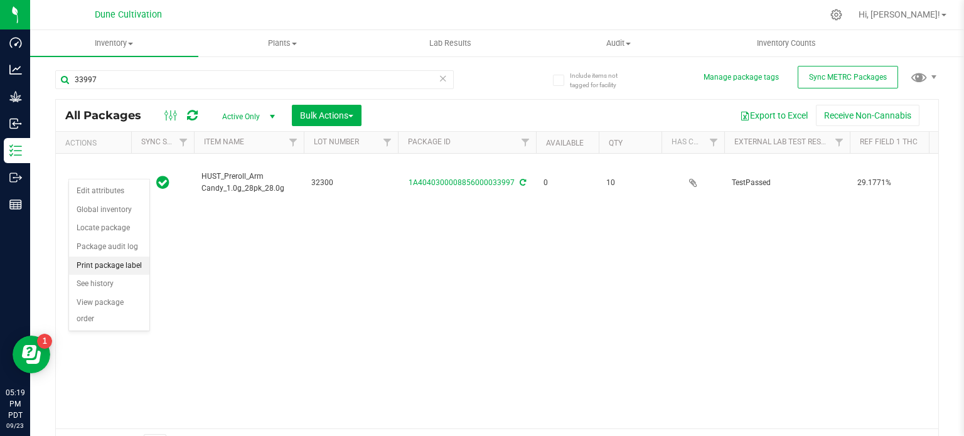
click at [107, 268] on li "Print package label" at bounding box center [109, 266] width 80 height 19
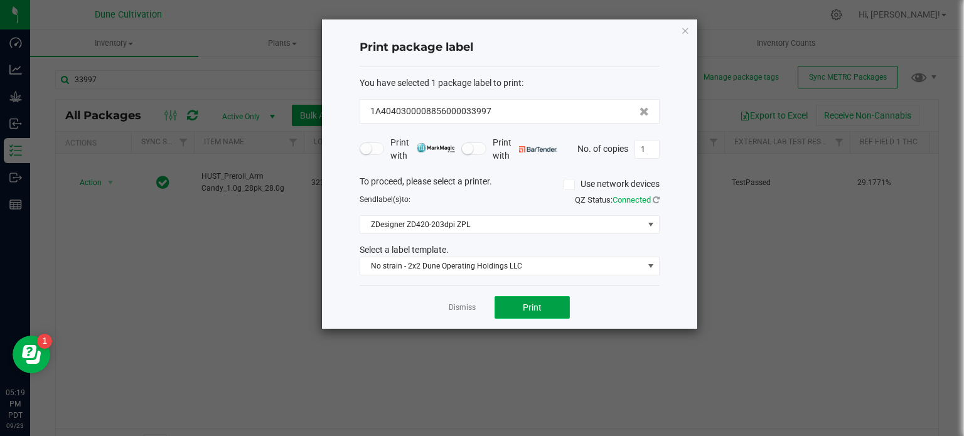
click at [507, 301] on button "Print" at bounding box center [532, 307] width 75 height 23
click at [689, 27] on icon "button" at bounding box center [685, 30] width 9 height 15
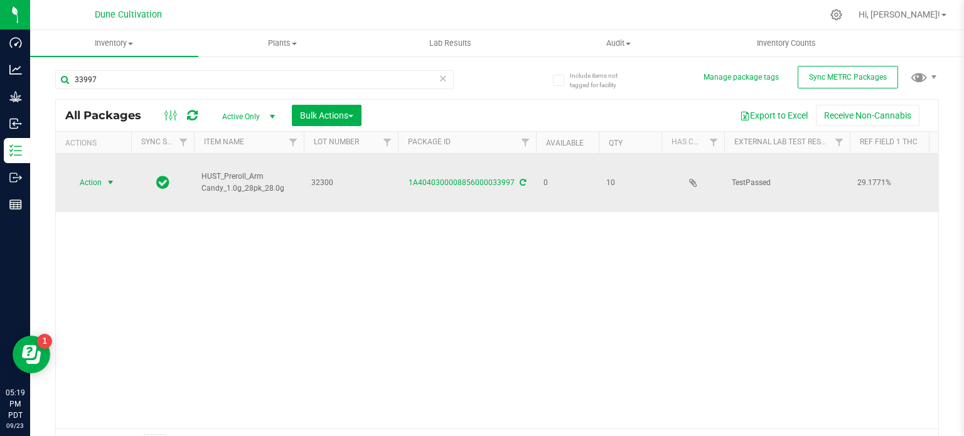
click at [435, 163] on td "1A4040300008856000033997" at bounding box center [467, 183] width 138 height 58
click at [437, 177] on div "1A4040300008856000033997" at bounding box center [467, 183] width 142 height 12
click at [437, 178] on link "1A4040300008856000033997" at bounding box center [462, 182] width 106 height 9
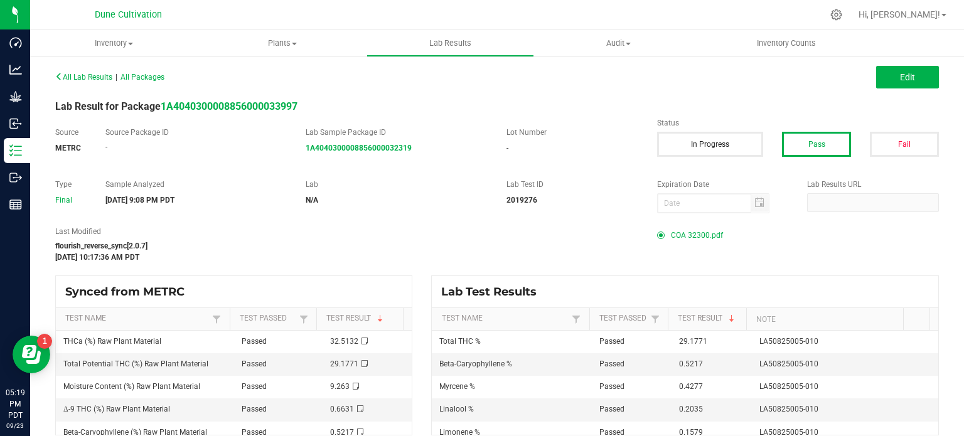
click at [680, 230] on span "COA 32300.pdf" at bounding box center [697, 235] width 52 height 19
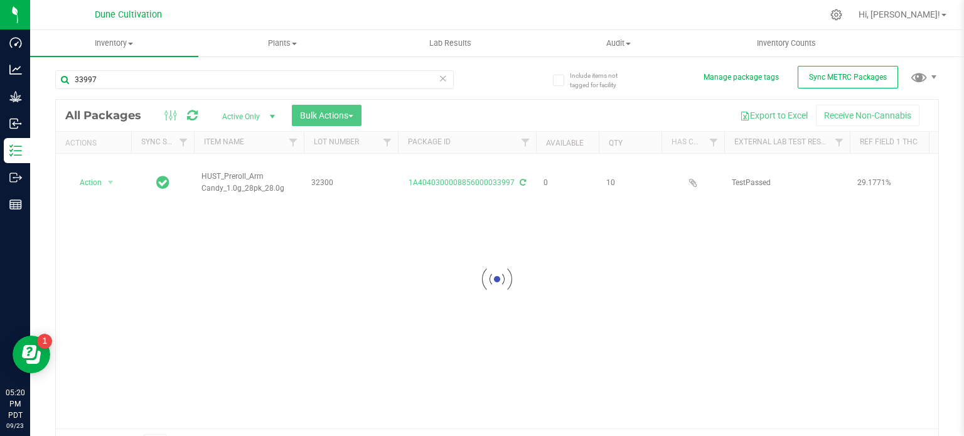
click at [100, 162] on div at bounding box center [497, 279] width 882 height 359
click at [93, 169] on div at bounding box center [497, 279] width 882 height 359
click at [97, 174] on span "Action" at bounding box center [85, 183] width 34 height 18
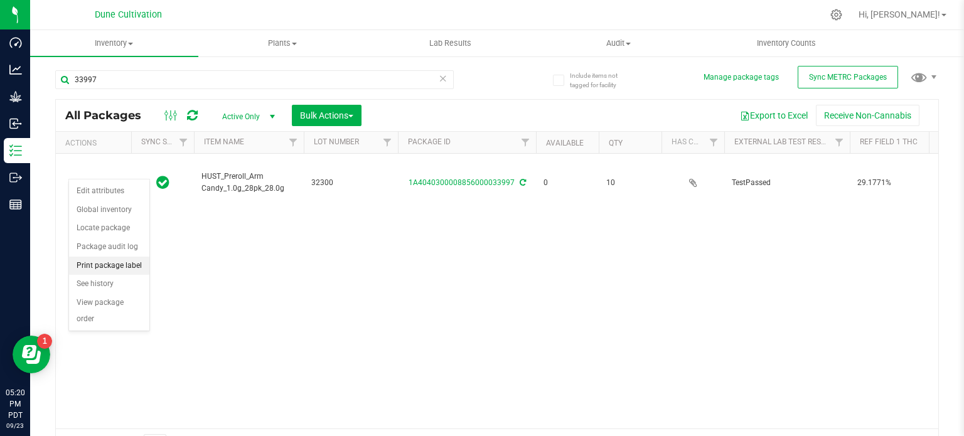
click at [100, 262] on li "Print package label" at bounding box center [109, 266] width 80 height 19
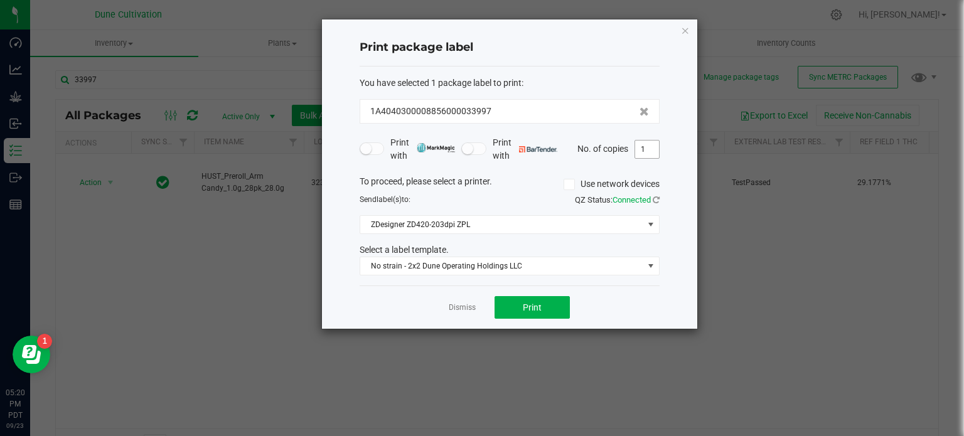
click at [653, 146] on input "1" at bounding box center [647, 150] width 24 height 18
type input "11"
click at [564, 310] on button "Print" at bounding box center [532, 307] width 75 height 23
click at [676, 29] on div "Print package label You have selected 1 package label to print : 1A404030000885…" at bounding box center [509, 173] width 375 height 309
click at [678, 31] on div "Print package label You have selected 1 package label to print : 1A404030000885…" at bounding box center [509, 173] width 375 height 309
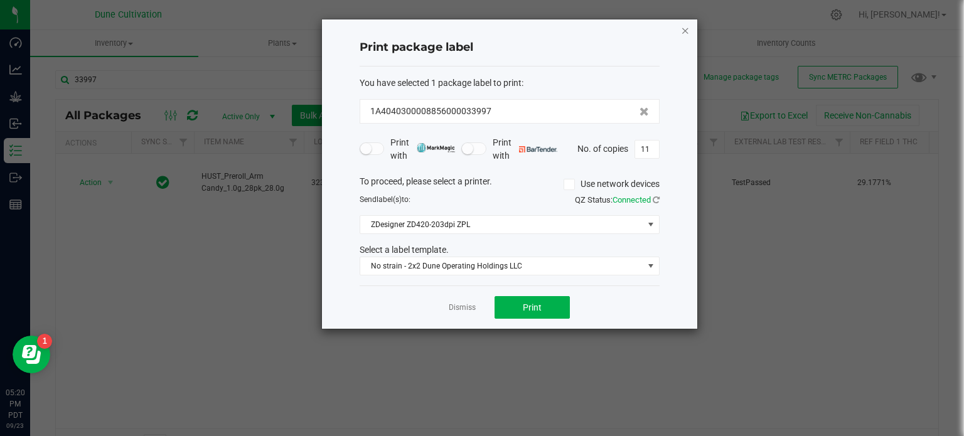
click at [681, 32] on icon "button" at bounding box center [685, 30] width 9 height 15
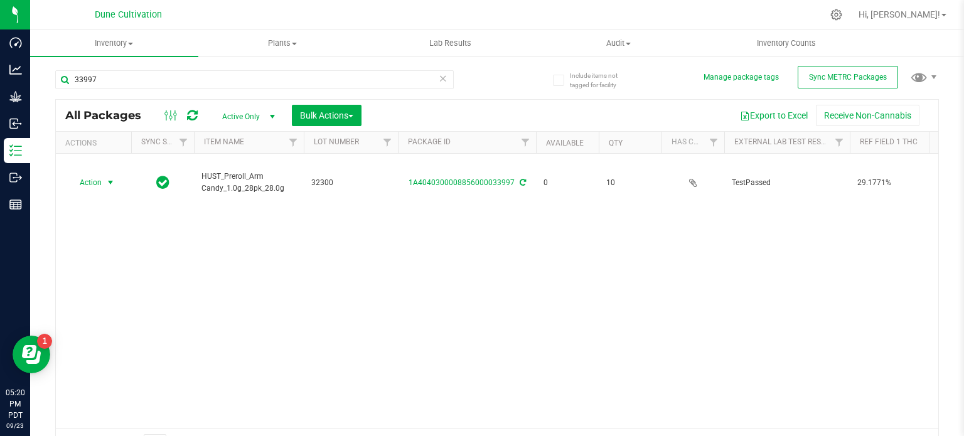
click at [195, 90] on div "33997" at bounding box center [254, 84] width 399 height 29
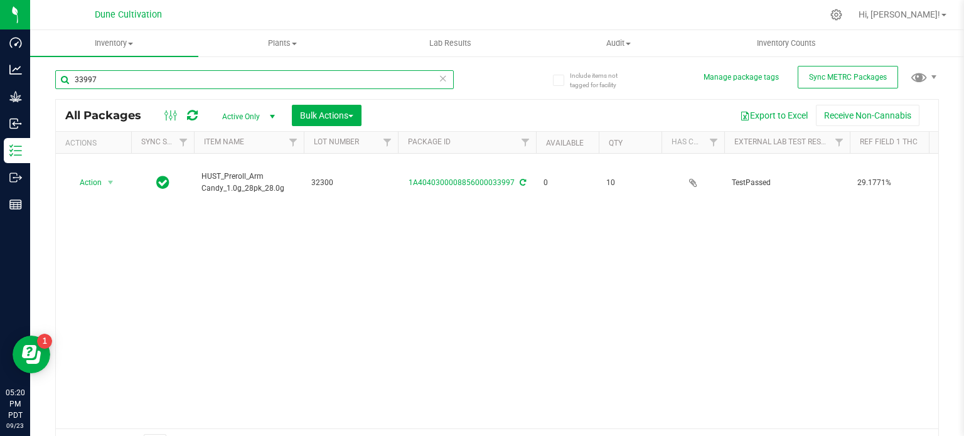
click at [193, 88] on input "33997" at bounding box center [254, 79] width 399 height 19
type input "33996"
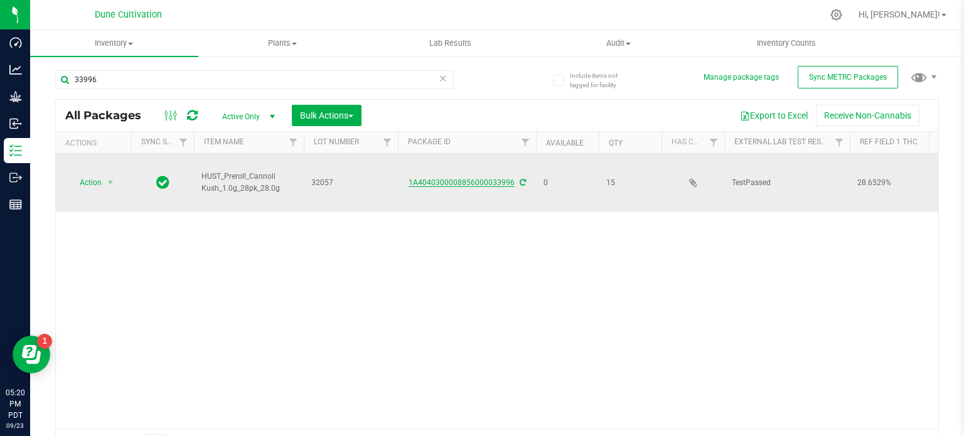
click at [442, 178] on link "1A4040300008856000033996" at bounding box center [462, 182] width 106 height 9
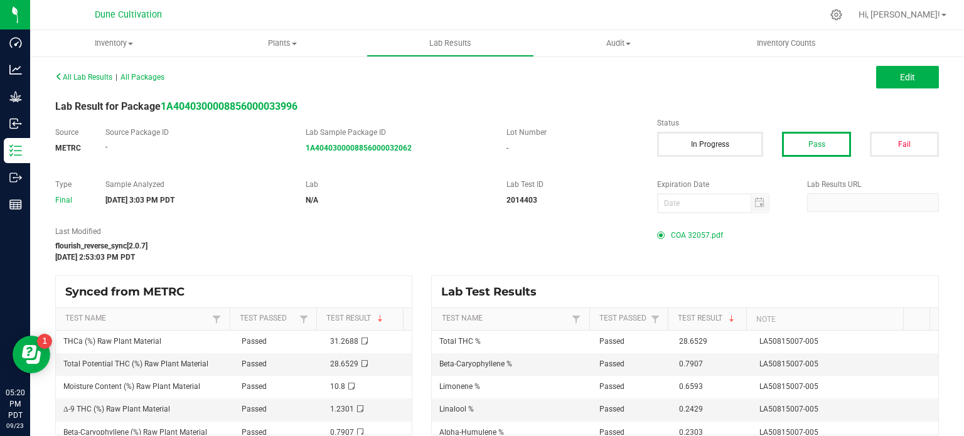
click at [680, 242] on span "COA 32057.pdf" at bounding box center [697, 235] width 52 height 19
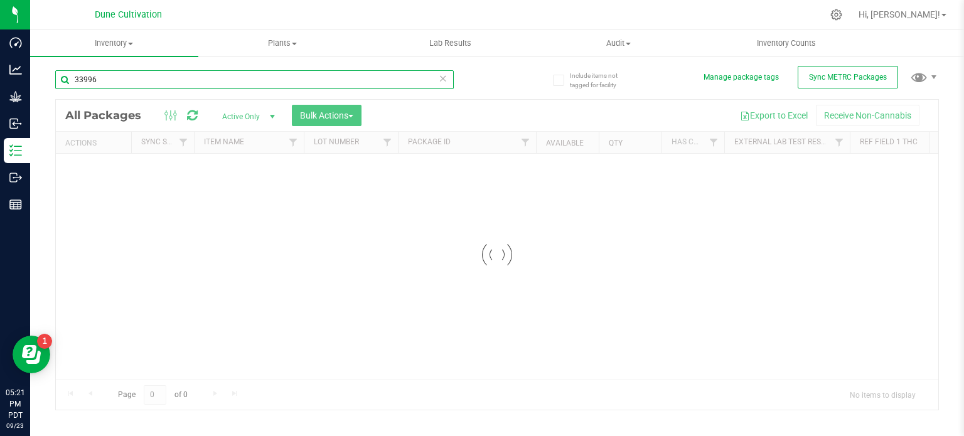
click at [126, 85] on input "33996" at bounding box center [254, 79] width 399 height 19
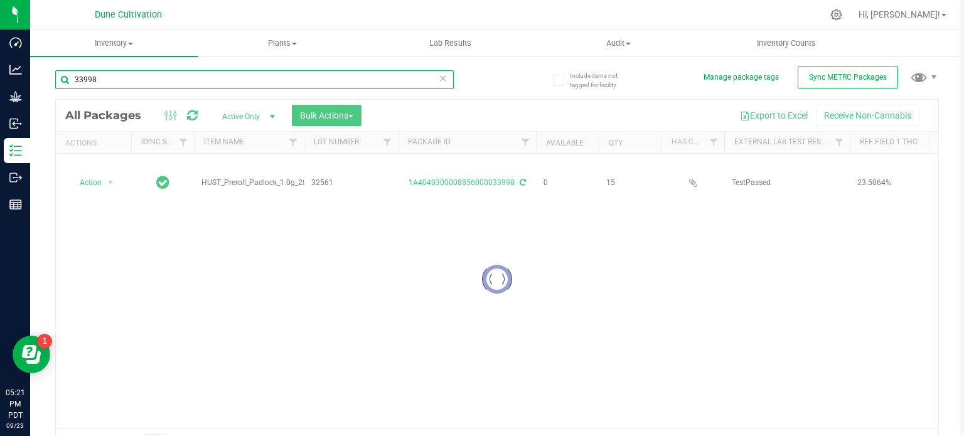
click at [143, 82] on input "33998" at bounding box center [254, 79] width 399 height 19
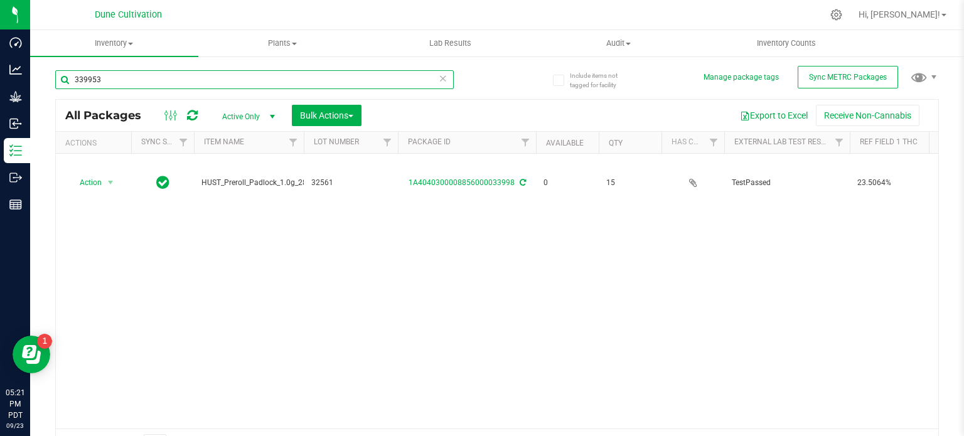
click at [136, 80] on input "339953" at bounding box center [254, 79] width 399 height 19
type input "33995"
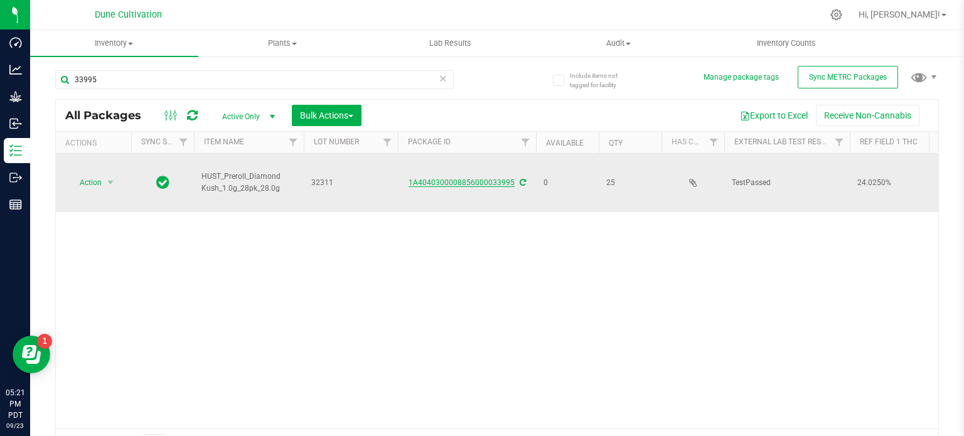
click at [462, 178] on link "1A4040300008856000033995" at bounding box center [462, 182] width 106 height 9
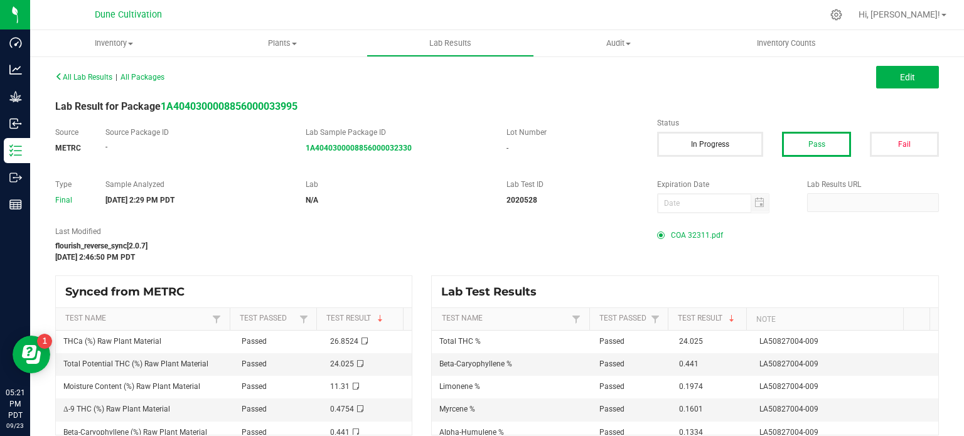
click at [690, 238] on span "COA 32311.pdf" at bounding box center [697, 235] width 52 height 19
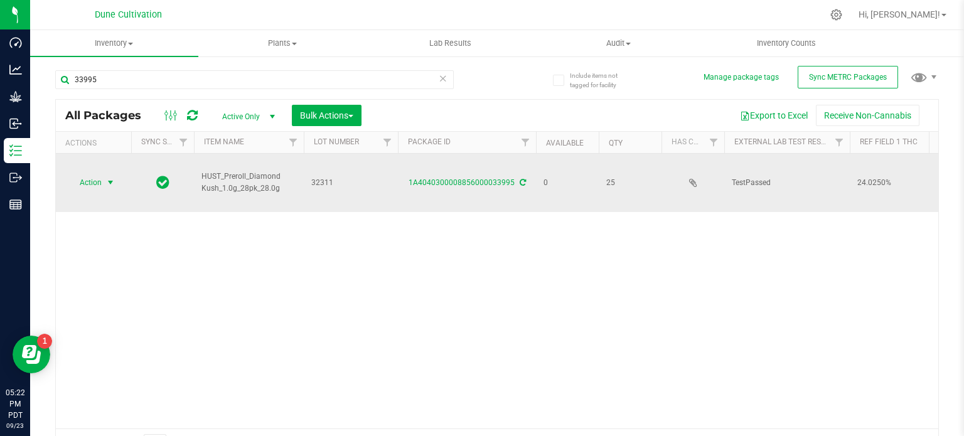
click at [98, 174] on span "Action" at bounding box center [85, 183] width 34 height 18
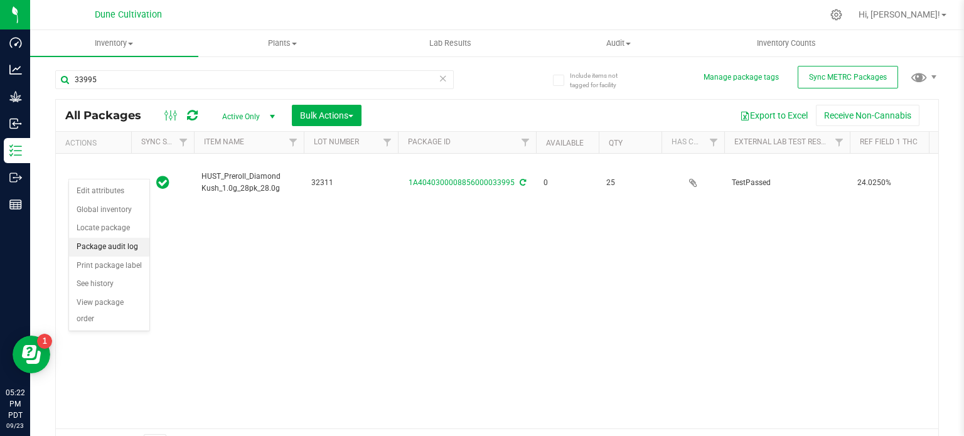
click at [105, 253] on li "Package audit log" at bounding box center [109, 247] width 80 height 19
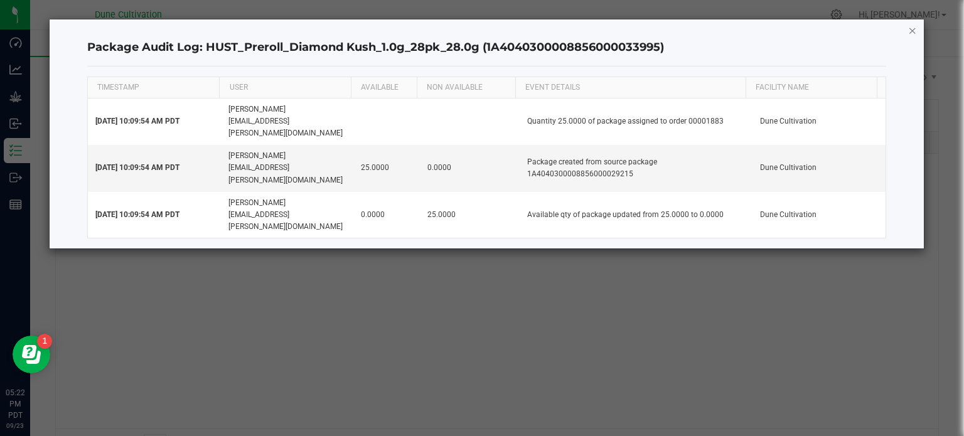
click at [911, 30] on icon "button" at bounding box center [912, 30] width 9 height 15
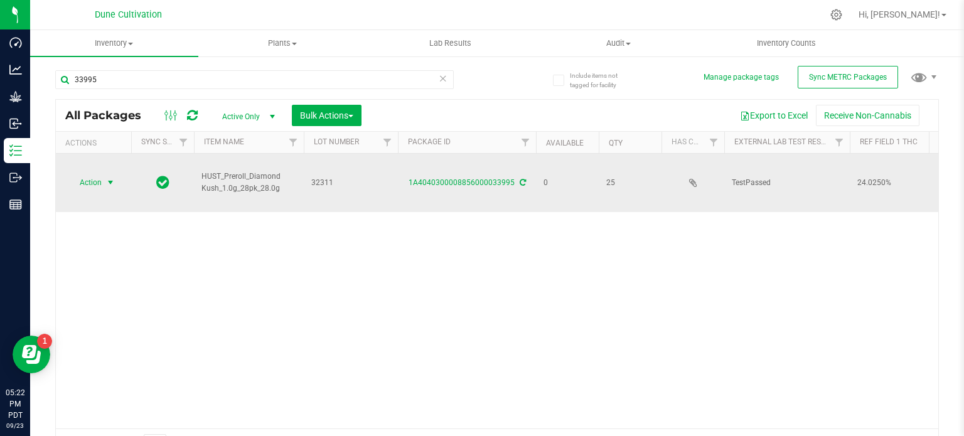
click at [101, 174] on span "Action" at bounding box center [85, 183] width 34 height 18
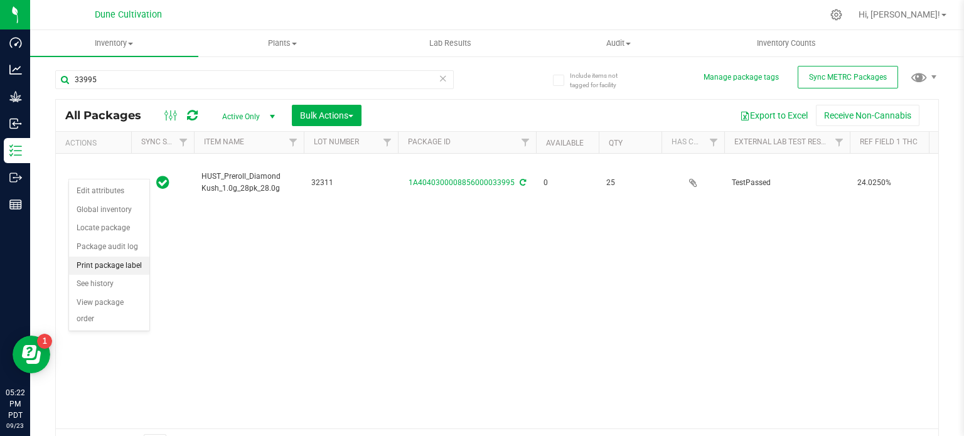
click at [105, 261] on li "Print package label" at bounding box center [109, 266] width 80 height 19
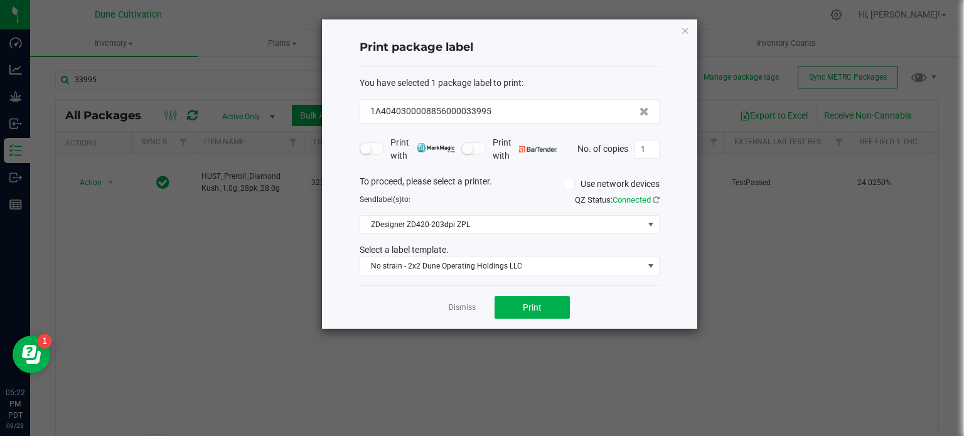
click at [690, 28] on div "Print package label You have selected 1 package label to print : 1A404030000885…" at bounding box center [509, 173] width 375 height 309
click at [686, 24] on icon "button" at bounding box center [685, 30] width 9 height 15
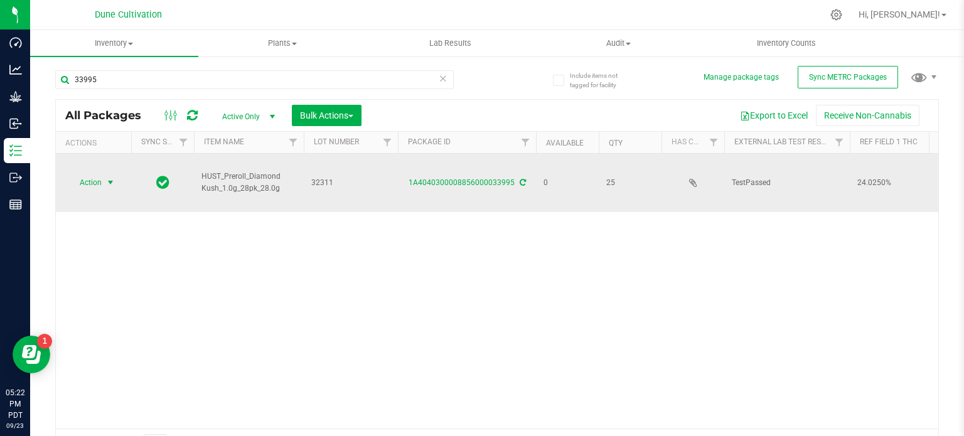
click at [102, 178] on span "Action" at bounding box center [85, 183] width 34 height 18
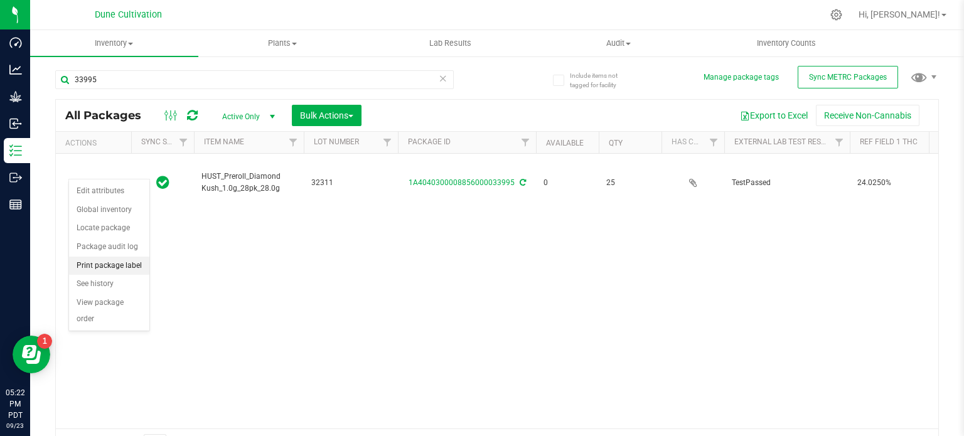
click at [100, 263] on li "Print package label" at bounding box center [109, 266] width 80 height 19
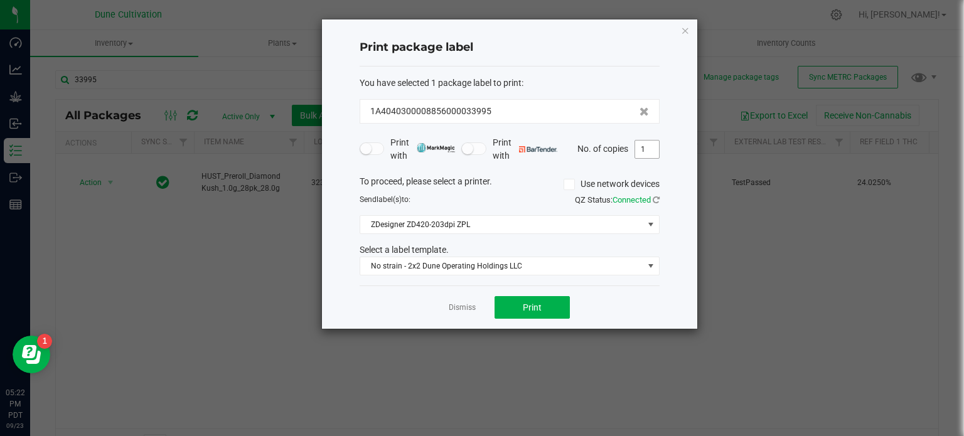
click at [640, 147] on input "1" at bounding box center [647, 150] width 24 height 18
type input "26"
click at [547, 300] on button "Print" at bounding box center [532, 307] width 75 height 23
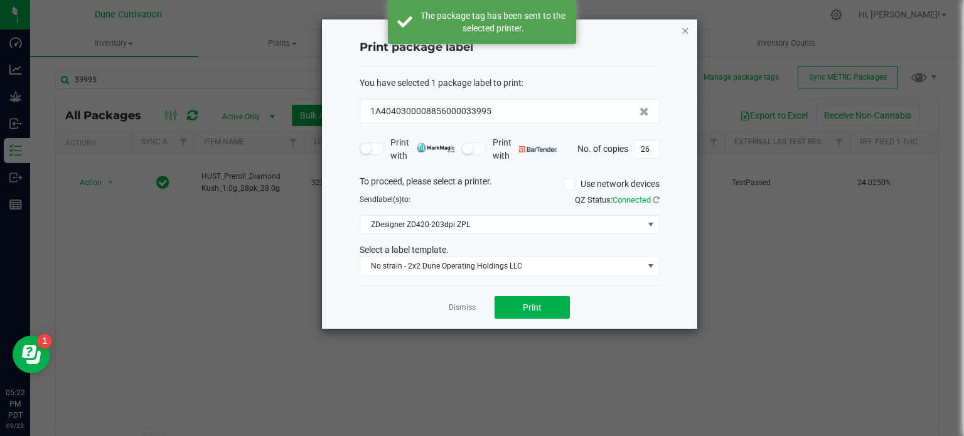
click at [687, 33] on icon "button" at bounding box center [685, 30] width 9 height 15
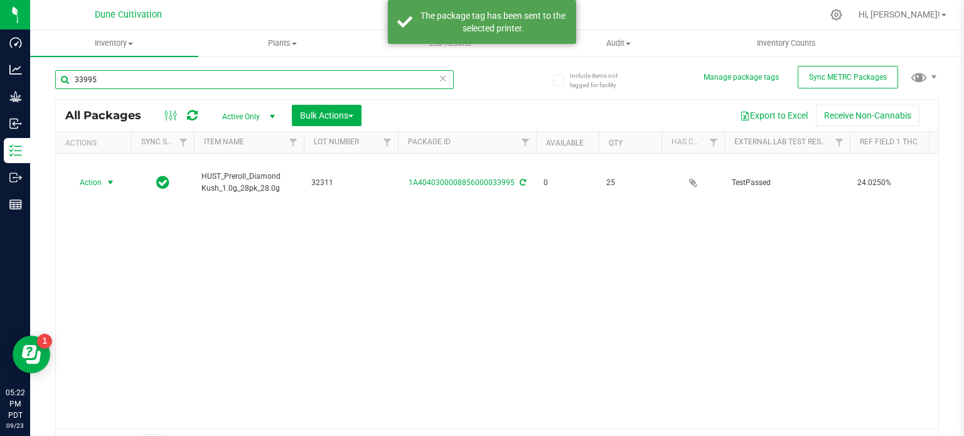
click at [241, 83] on input "33995" at bounding box center [254, 79] width 399 height 19
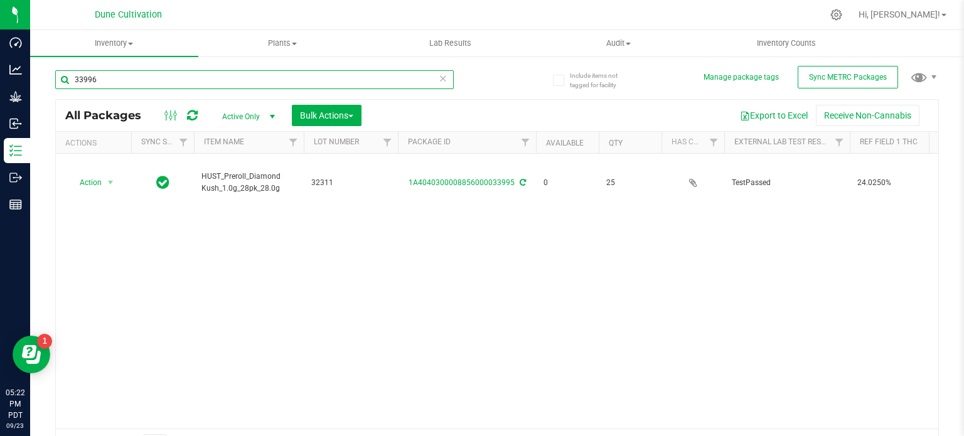
type input "33996"
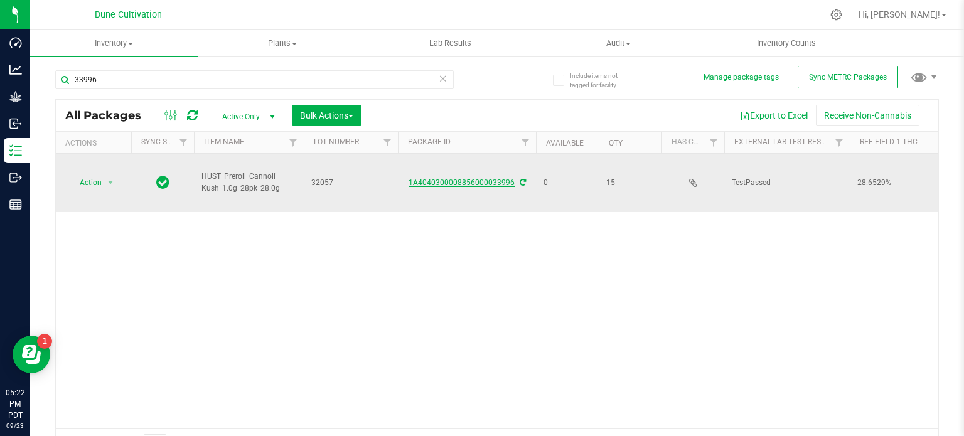
click at [458, 178] on link "1A4040300008856000033996" at bounding box center [462, 182] width 106 height 9
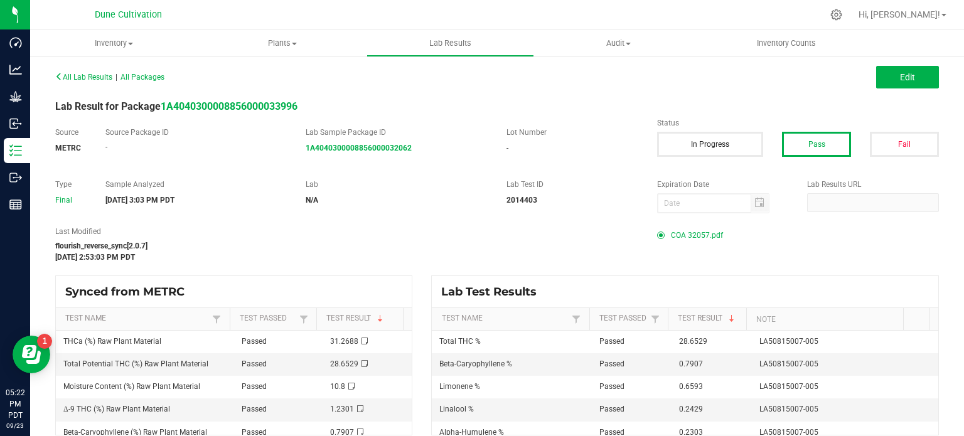
click at [661, 237] on span at bounding box center [664, 236] width 14 height 8
click at [673, 237] on span "COA 32057.pdf" at bounding box center [697, 235] width 52 height 19
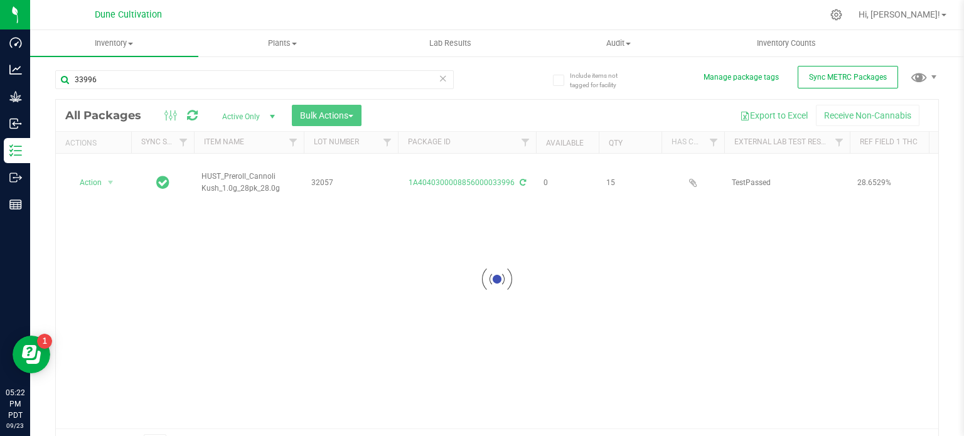
click at [100, 173] on div at bounding box center [497, 279] width 882 height 359
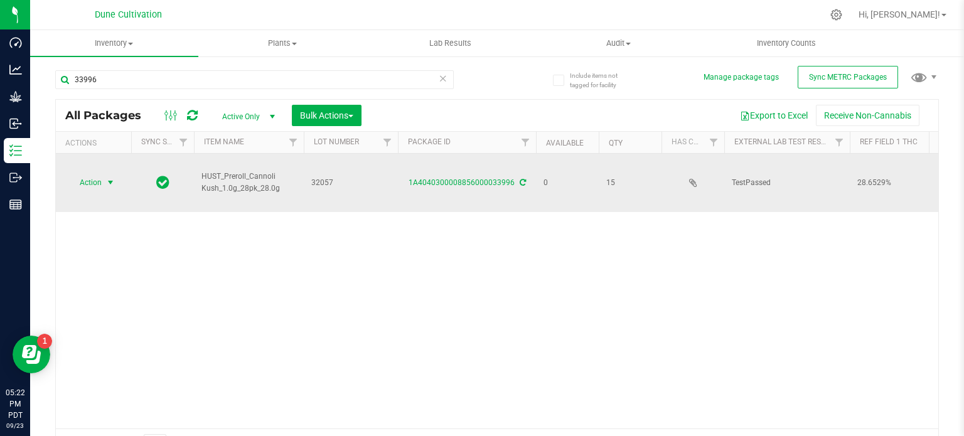
click at [109, 178] on span "select" at bounding box center [110, 183] width 10 height 10
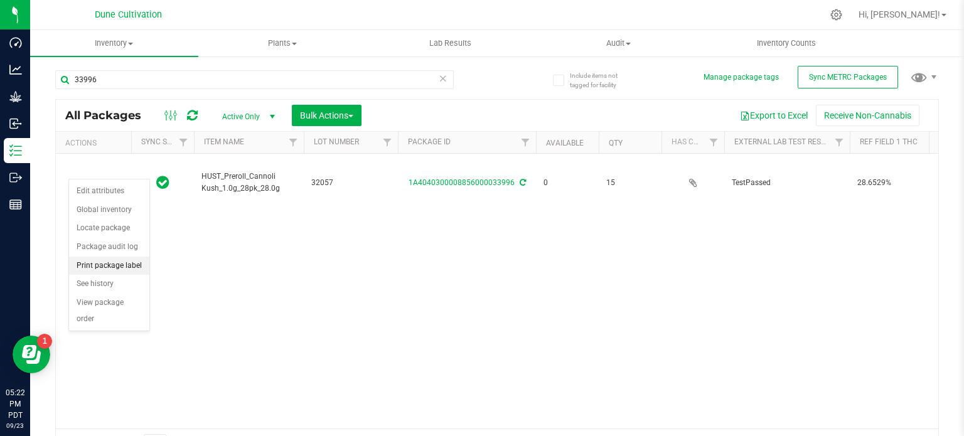
click at [100, 268] on li "Print package label" at bounding box center [109, 266] width 80 height 19
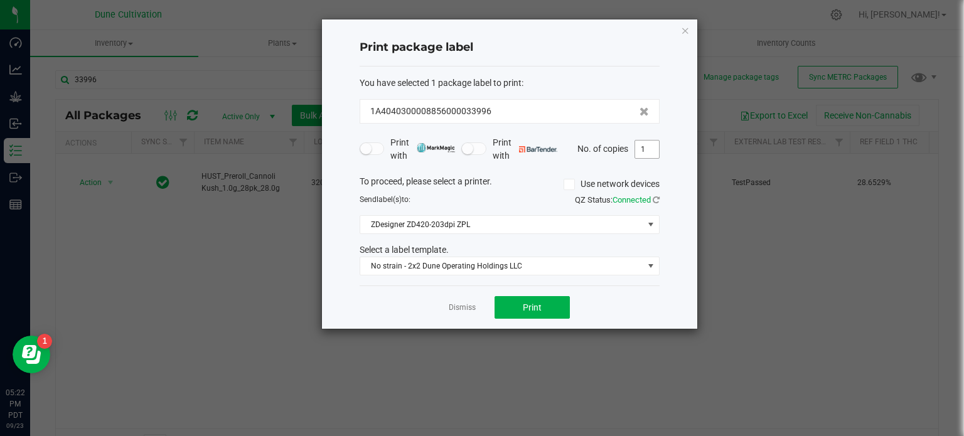
click at [640, 150] on input "1" at bounding box center [647, 150] width 24 height 18
type input "16"
click at [527, 303] on span "Print" at bounding box center [532, 308] width 19 height 10
click at [694, 31] on div "Print package label You have selected 1 package label to print : 1A404030000885…" at bounding box center [509, 173] width 375 height 309
click at [685, 32] on icon "button" at bounding box center [685, 30] width 9 height 15
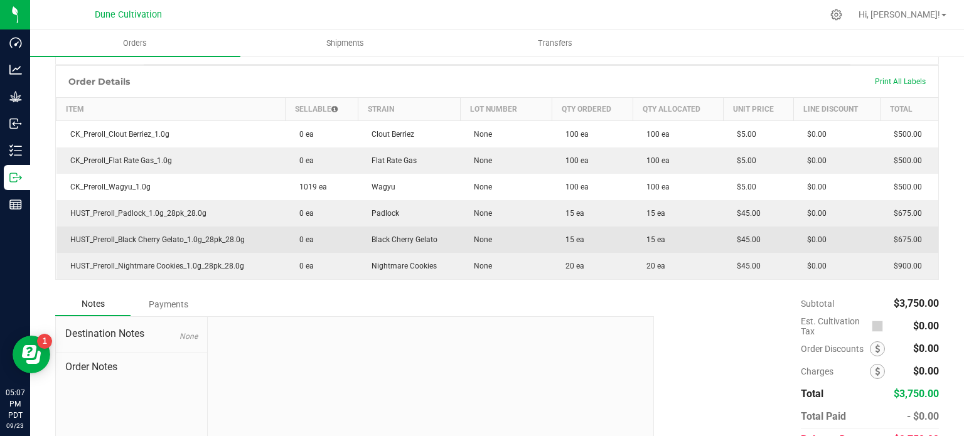
scroll to position [126, 0]
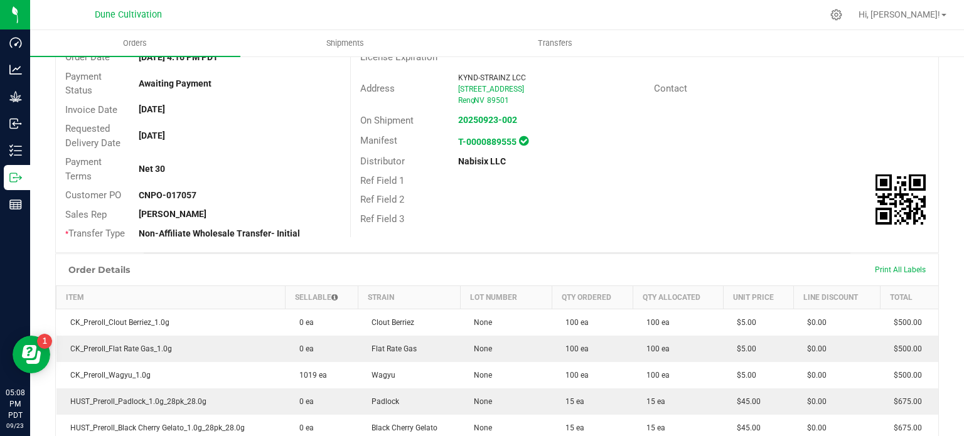
click at [884, 263] on div "Print All Labels" at bounding box center [900, 270] width 63 height 26
click at [884, 265] on span "Print All Labels" at bounding box center [900, 269] width 51 height 9
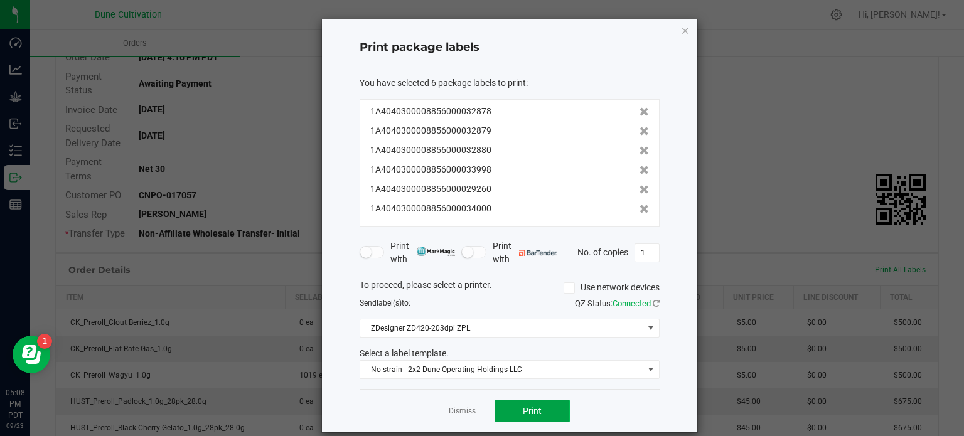
click at [528, 414] on span "Print" at bounding box center [532, 411] width 19 height 10
click at [674, 29] on div "Print package labels You have selected 6 package labels to print : 1A4040300008…" at bounding box center [509, 225] width 375 height 413
click at [682, 29] on icon "button" at bounding box center [685, 30] width 9 height 15
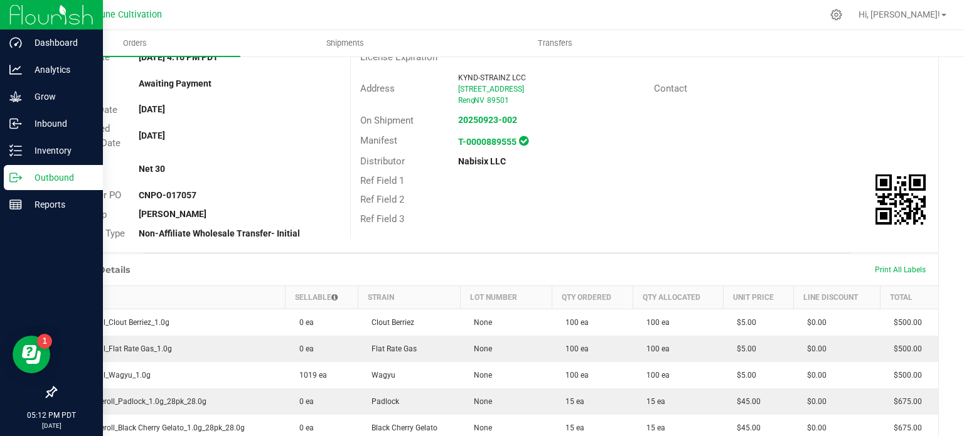
click at [31, 175] on p "Outbound" at bounding box center [59, 177] width 75 height 15
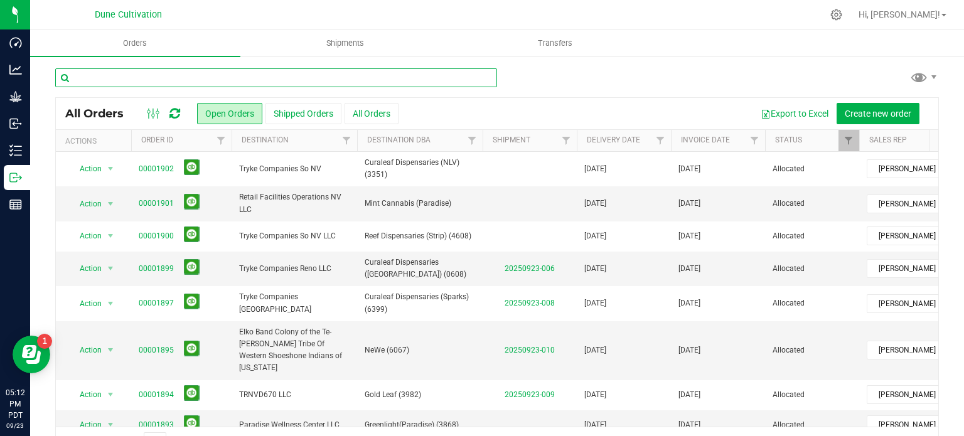
click at [215, 81] on input "text" at bounding box center [276, 77] width 442 height 19
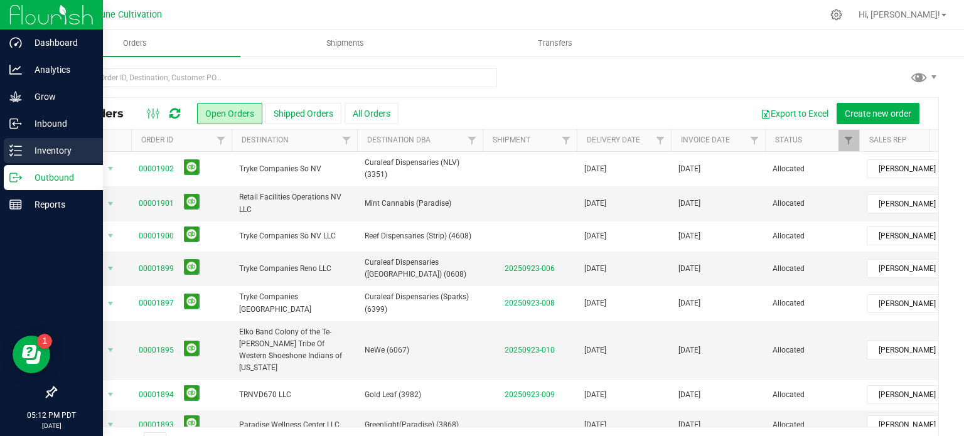
click at [5, 151] on div "Inventory" at bounding box center [53, 150] width 99 height 25
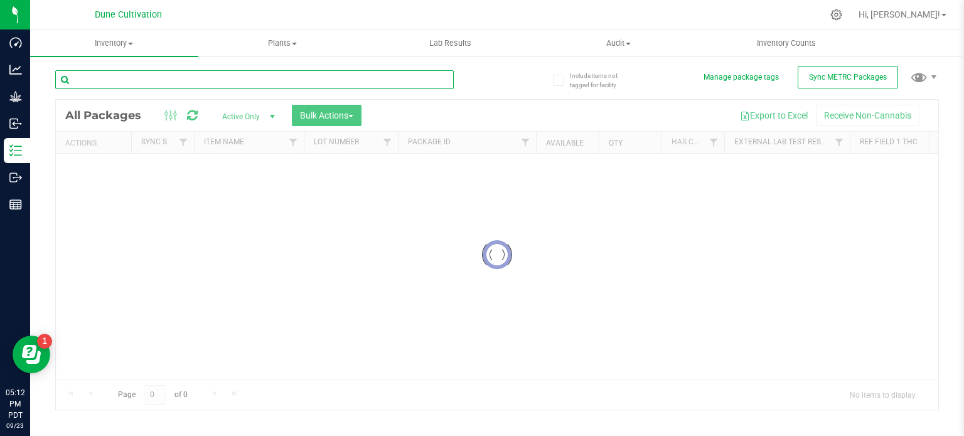
click at [186, 82] on input "text" at bounding box center [254, 79] width 399 height 19
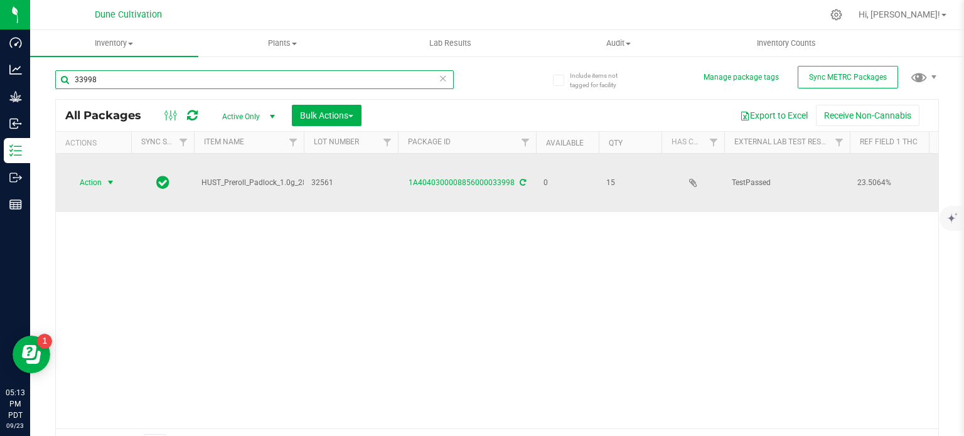
type input "33998"
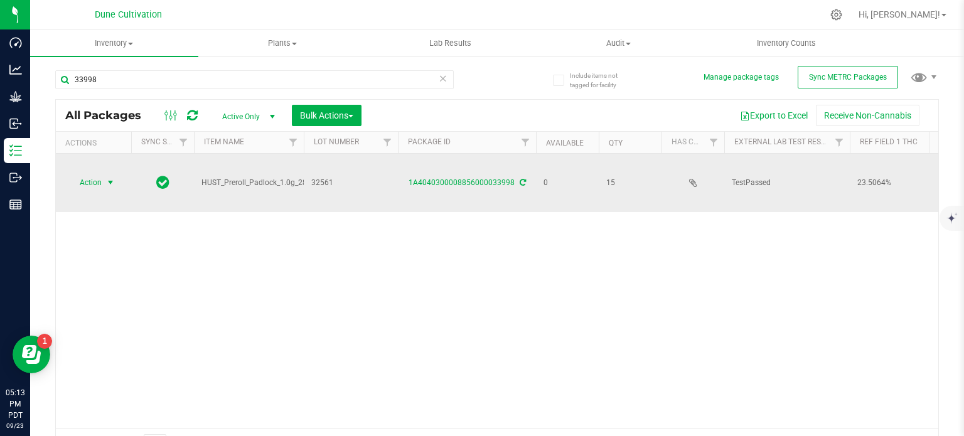
click at [108, 178] on span "select" at bounding box center [110, 183] width 10 height 10
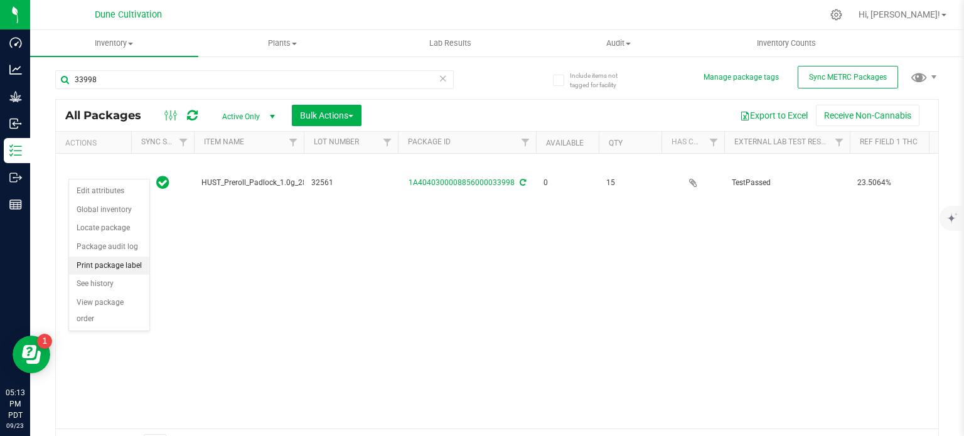
click at [110, 259] on li "Print package label" at bounding box center [109, 266] width 80 height 19
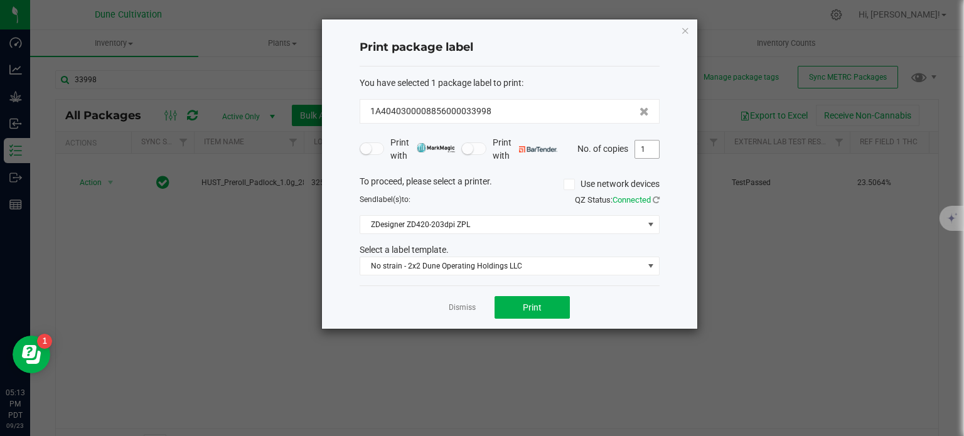
click at [650, 146] on input "1" at bounding box center [647, 150] width 24 height 18
type input "16"
click at [517, 313] on button "Print" at bounding box center [532, 307] width 75 height 23
click at [689, 28] on icon "button" at bounding box center [685, 30] width 9 height 15
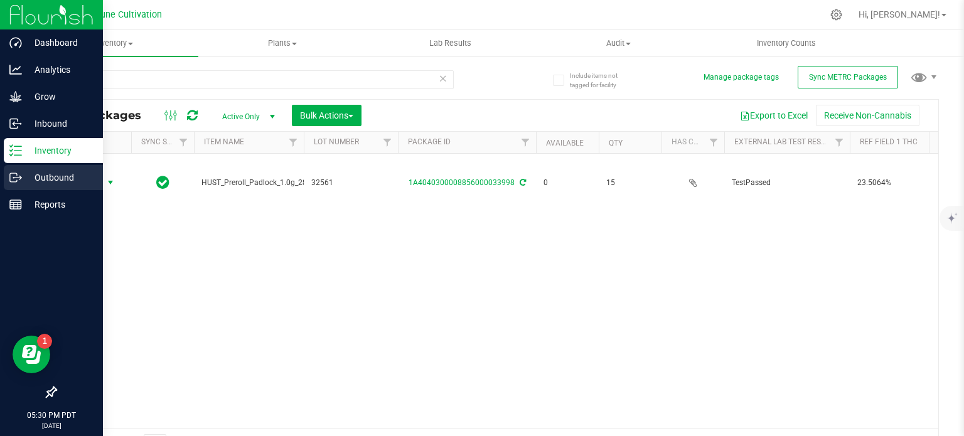
click at [23, 181] on p "Outbound" at bounding box center [59, 177] width 75 height 15
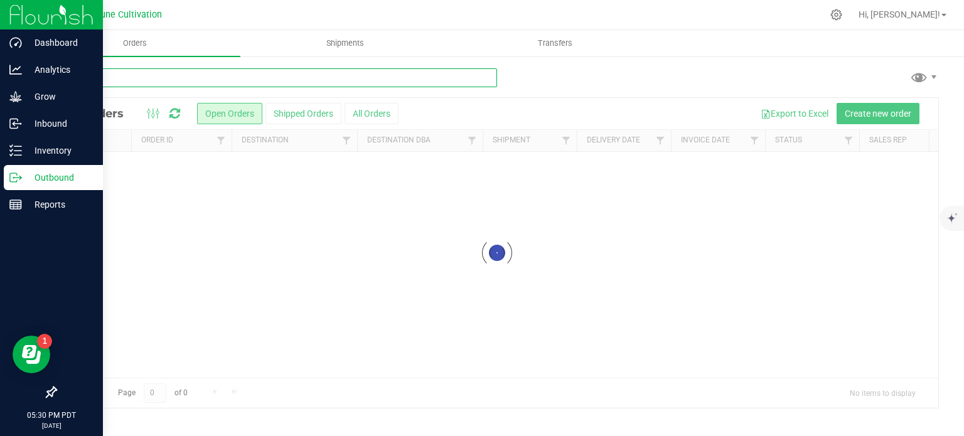
click at [102, 77] on input "text" at bounding box center [276, 77] width 442 height 19
paste input "32294"
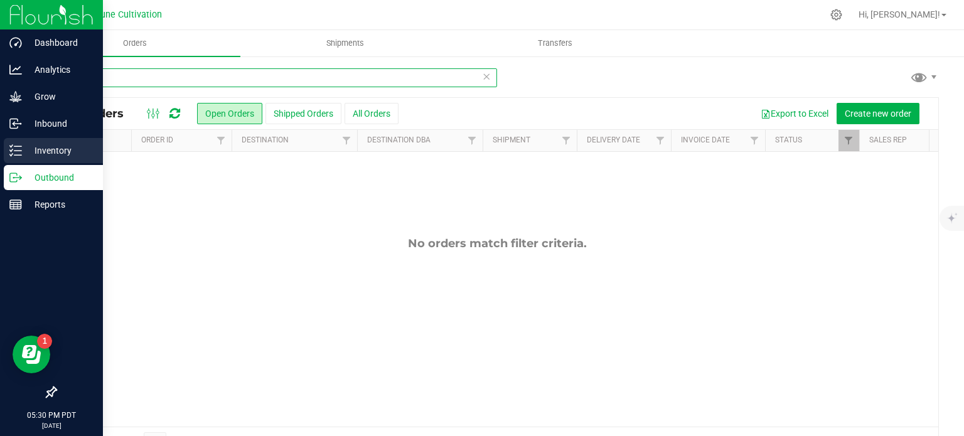
type input "32294"
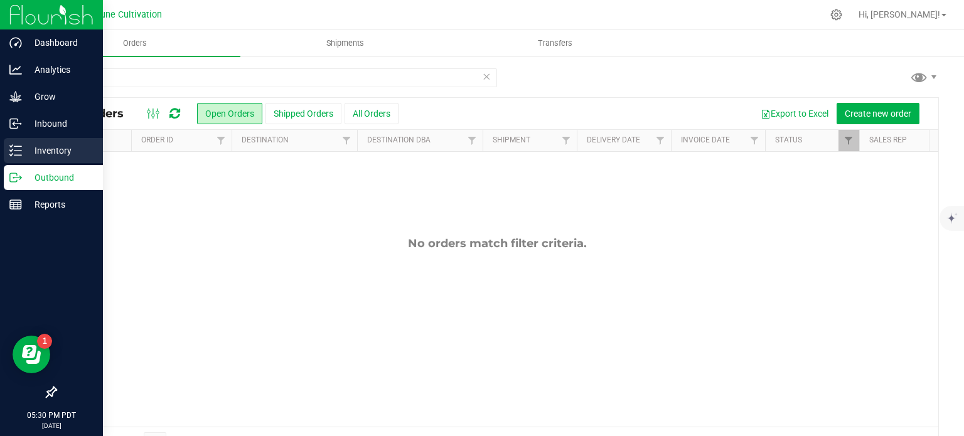
click at [29, 156] on p "Inventory" at bounding box center [59, 150] width 75 height 15
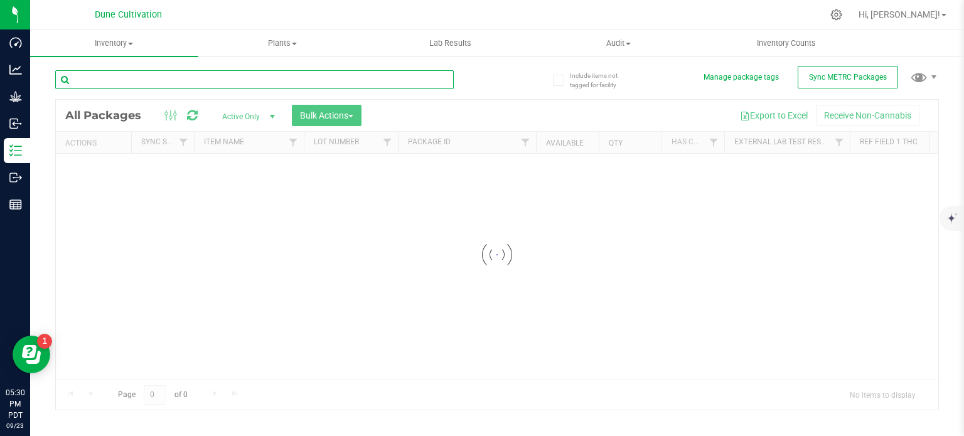
click at [147, 80] on input "text" at bounding box center [254, 79] width 399 height 19
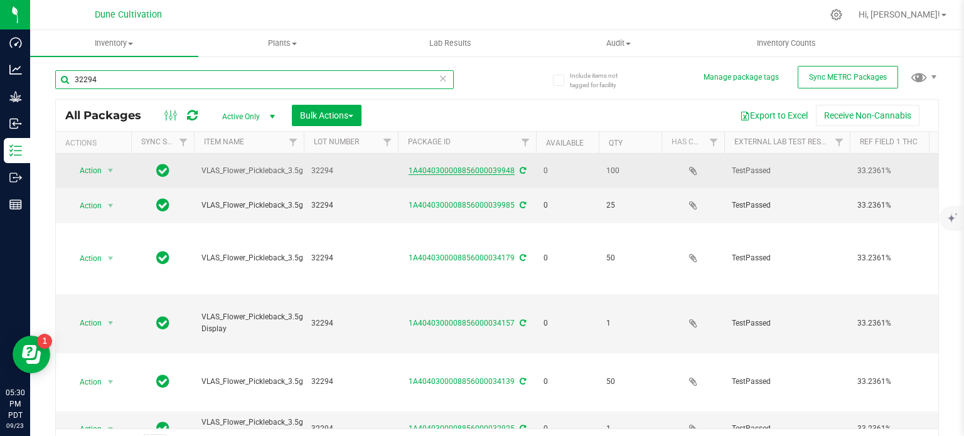
type input "32294"
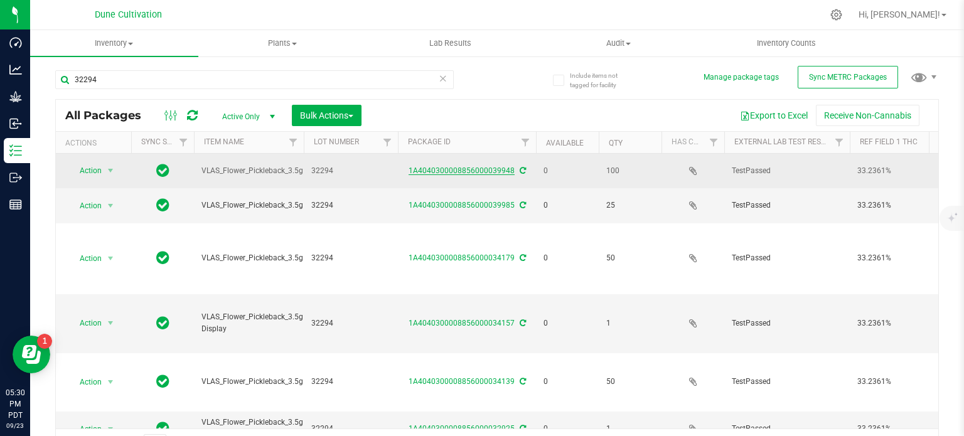
click at [467, 169] on link "1A4040300008856000039948" at bounding box center [462, 170] width 106 height 9
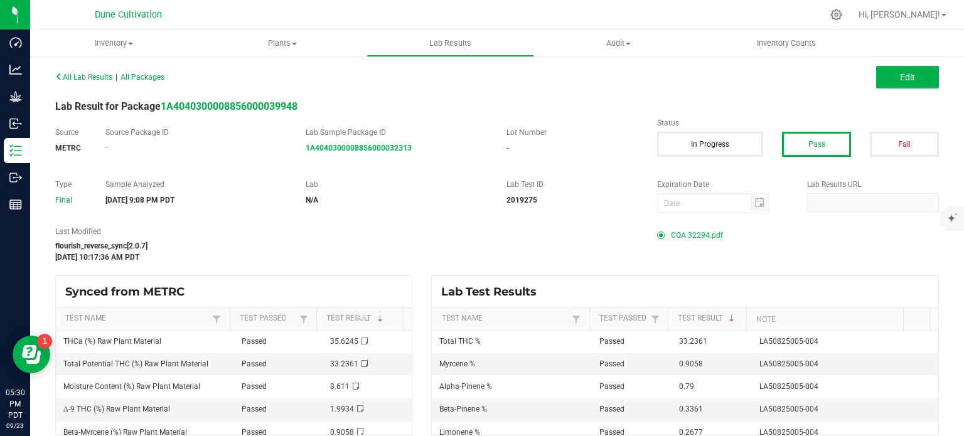
click at [687, 236] on span "COA 32294.pdf" at bounding box center [697, 235] width 52 height 19
